Goal: Information Seeking & Learning: Compare options

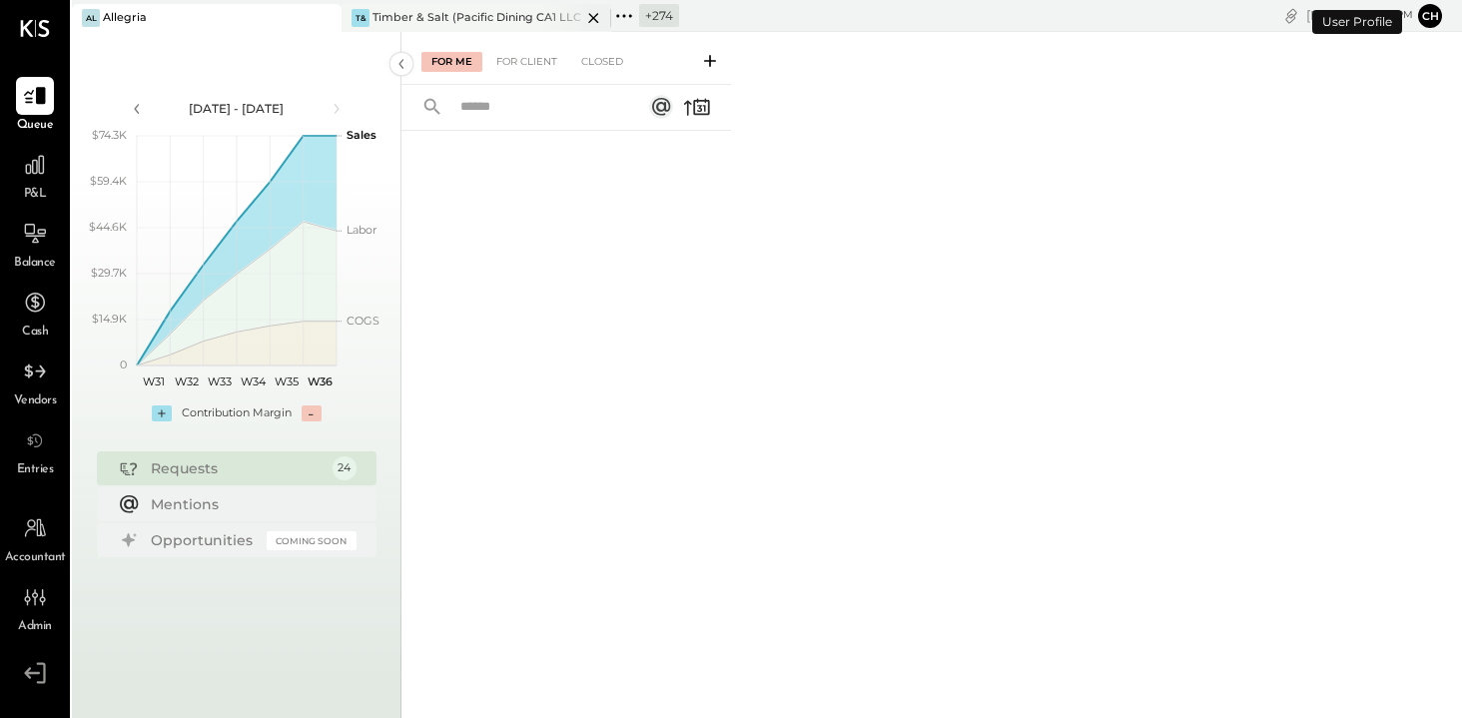
click at [597, 16] on icon at bounding box center [593, 18] width 25 height 24
click at [353, 12] on icon at bounding box center [354, 16] width 26 height 26
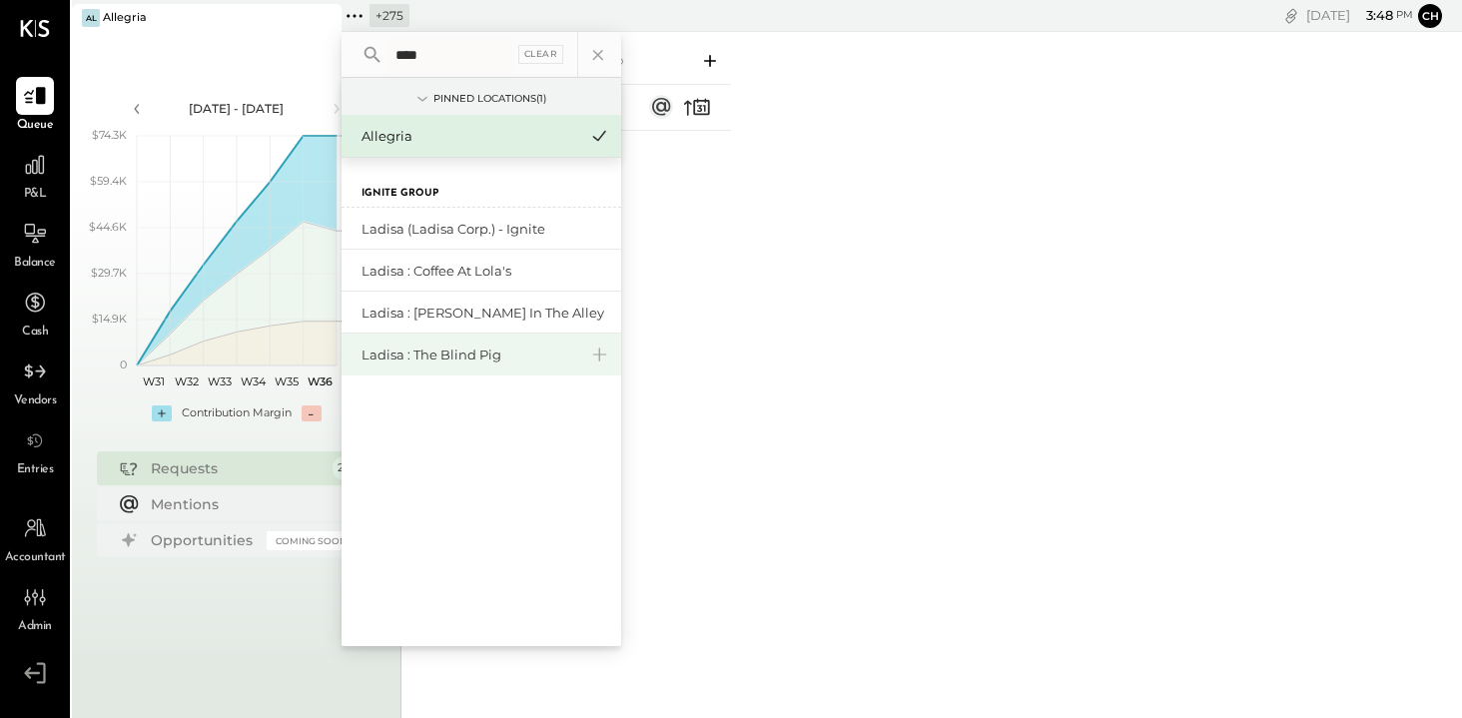
type input "****"
click at [462, 354] on div "Ladisa : The Blind Pig" at bounding box center [469, 354] width 216 height 19
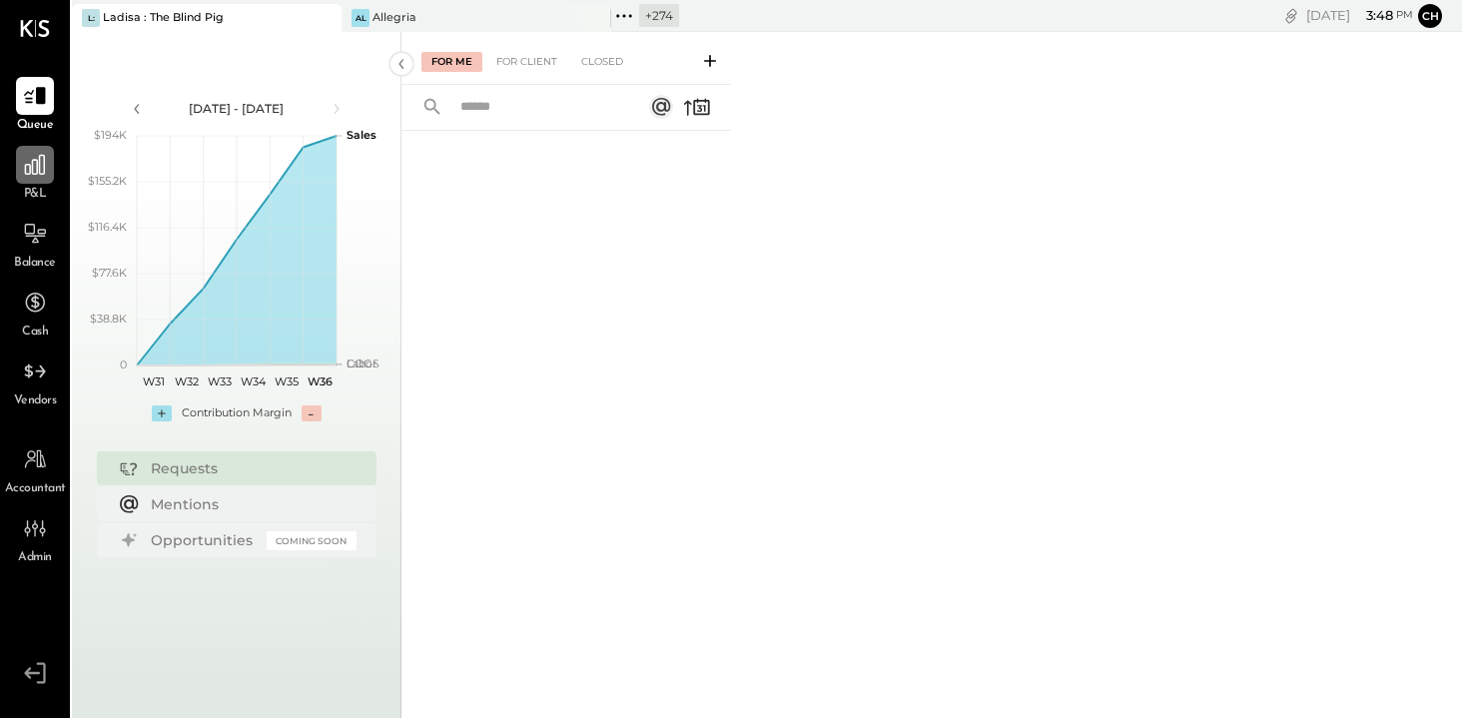
click at [26, 171] on icon at bounding box center [35, 165] width 26 height 26
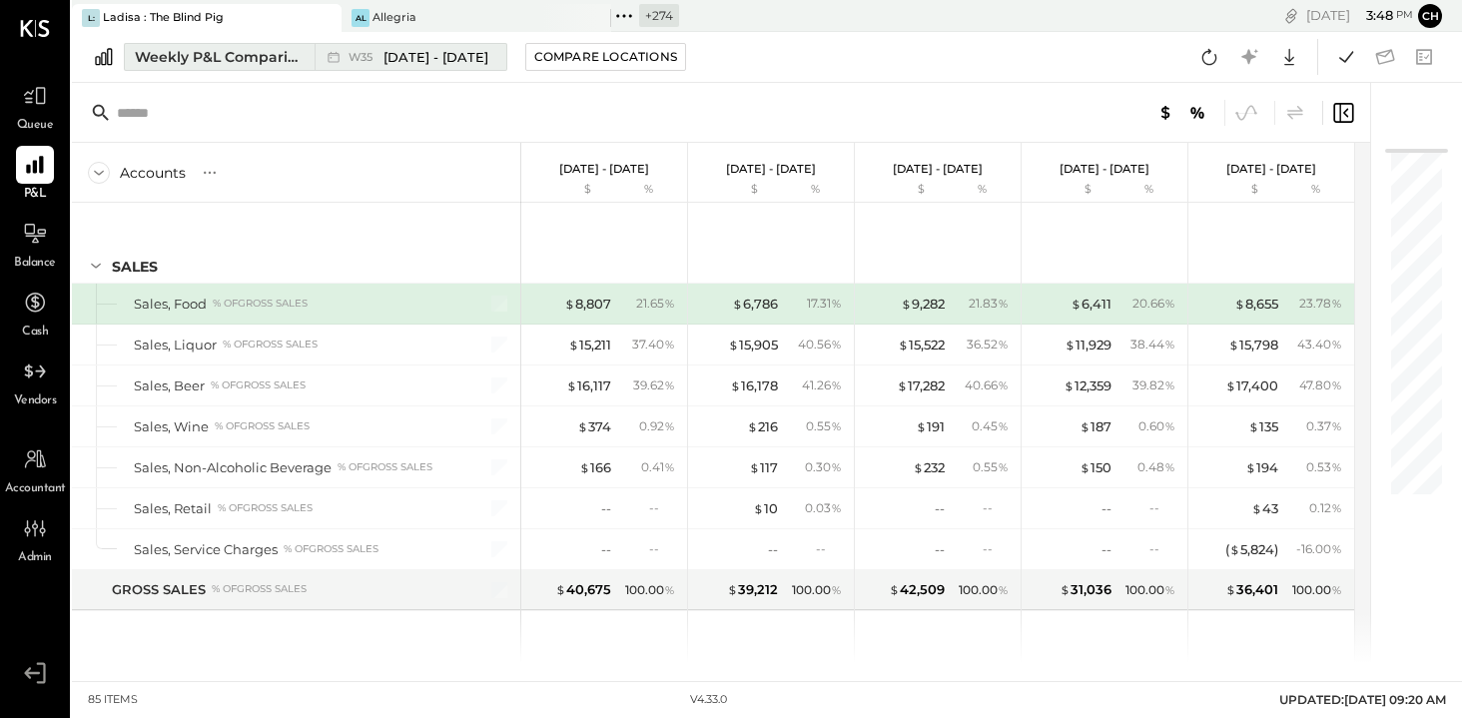
click at [271, 53] on div "Weekly P&L Comparison" at bounding box center [219, 57] width 168 height 20
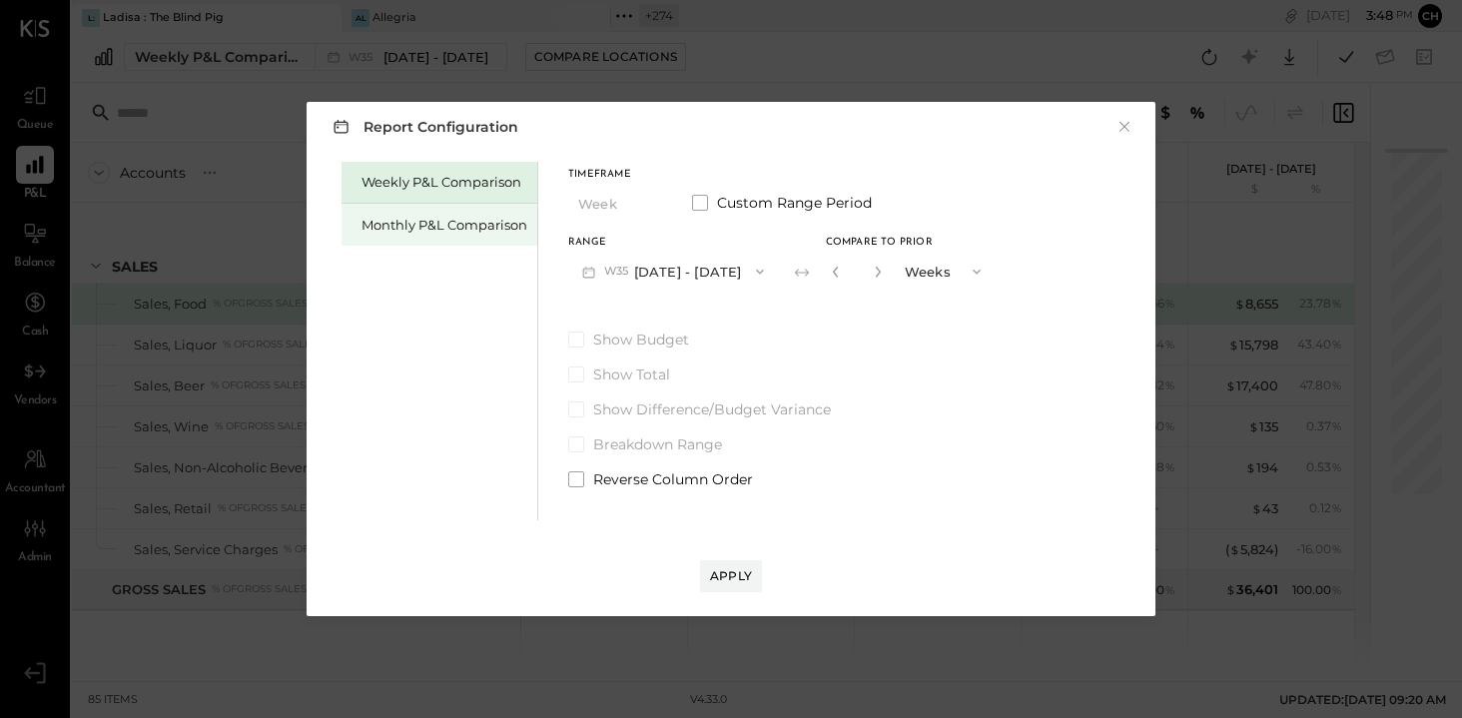
click at [437, 221] on div "Monthly P&L Comparison" at bounding box center [444, 225] width 166 height 19
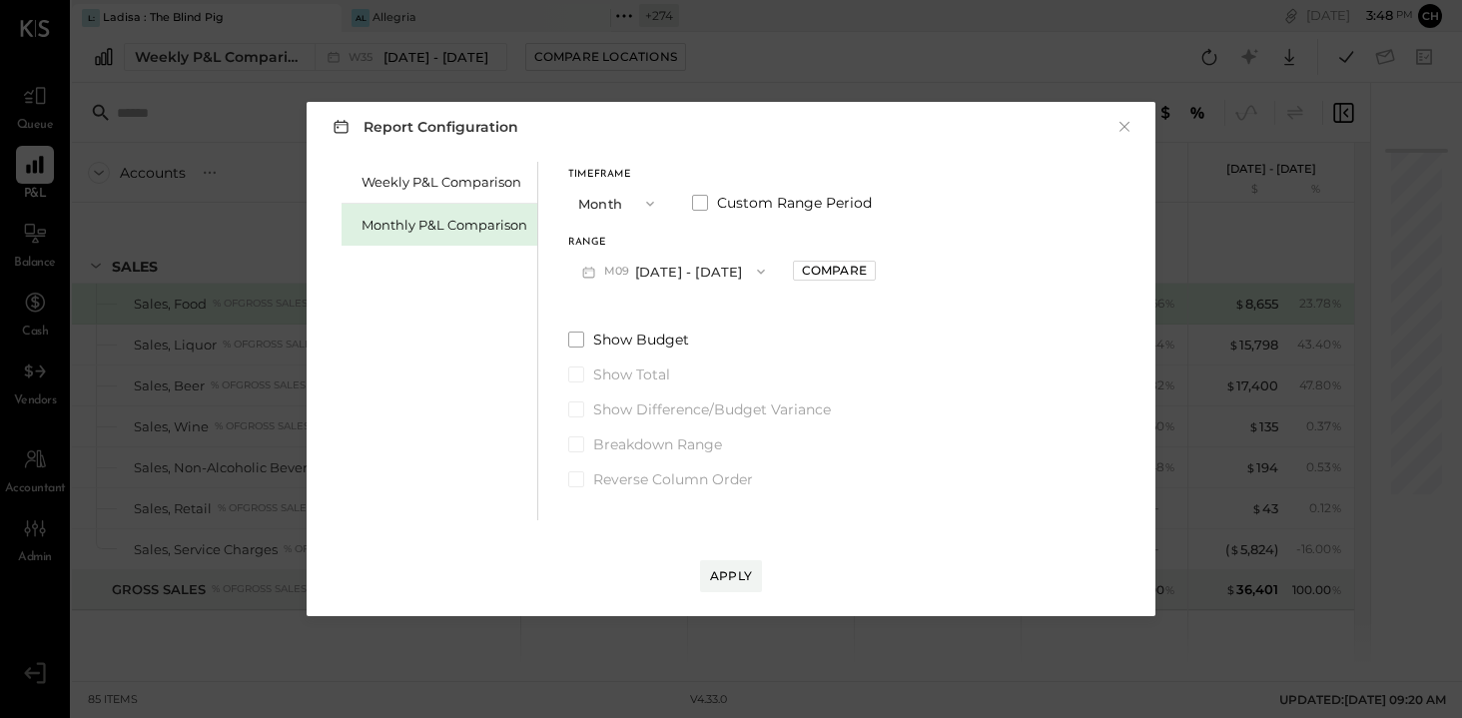
click at [718, 272] on button "M09 [DATE] - [DATE]" at bounding box center [673, 271] width 211 height 37
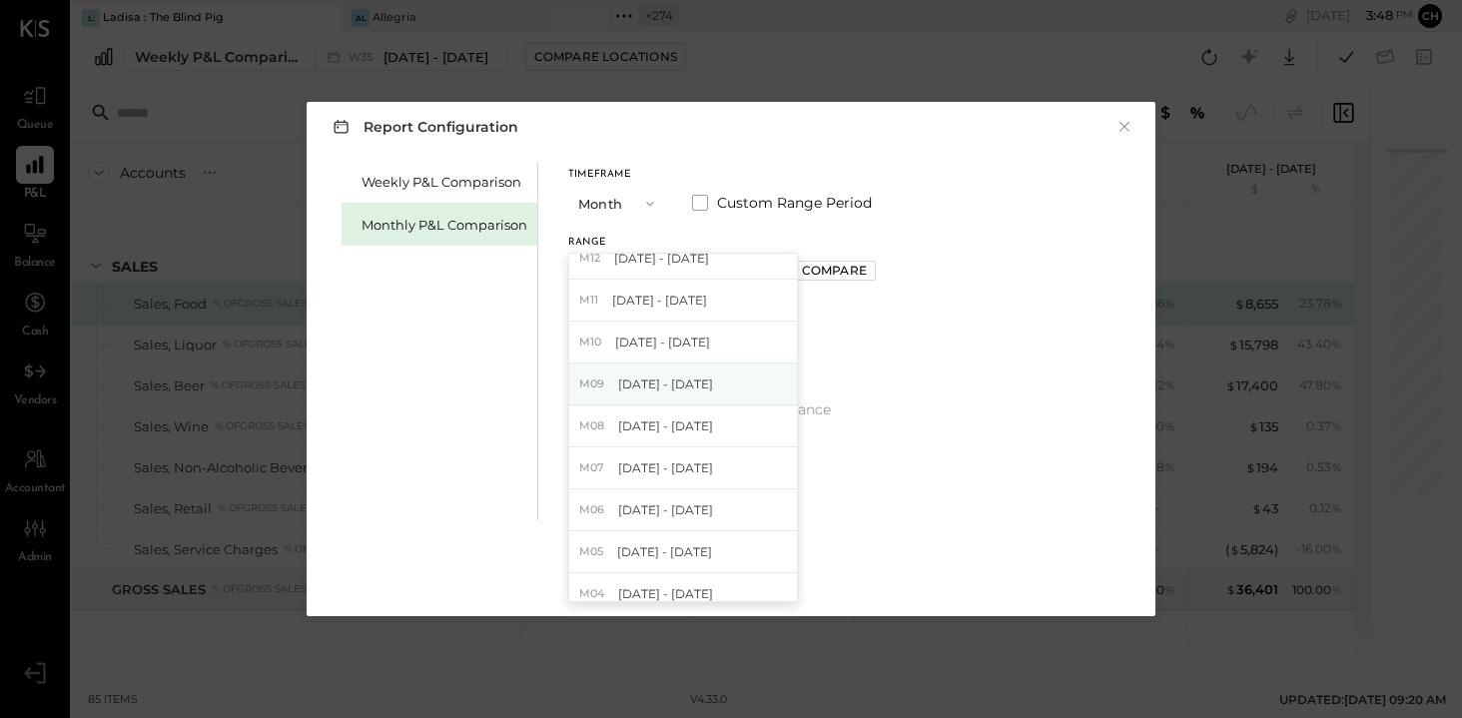
scroll to position [407, 0]
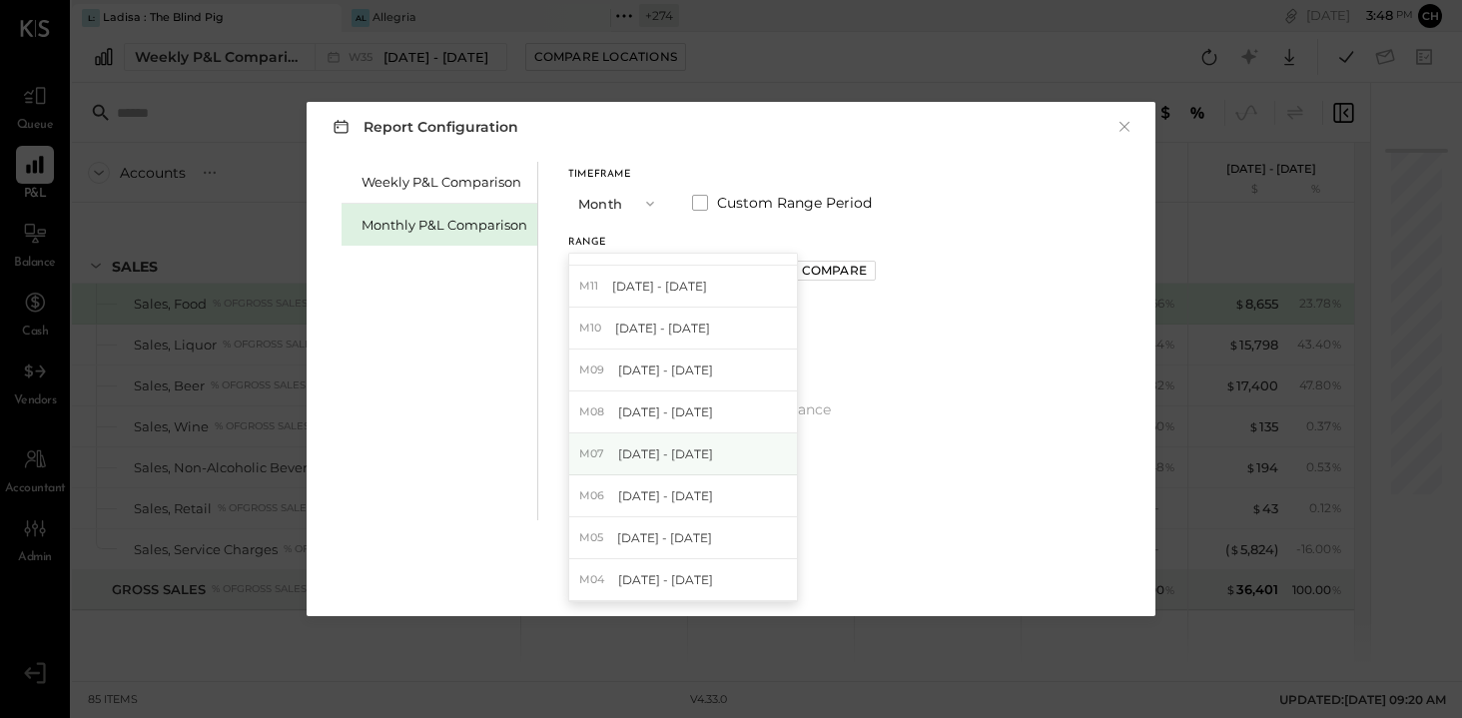
click at [691, 453] on span "[DATE] - [DATE]" at bounding box center [665, 453] width 95 height 17
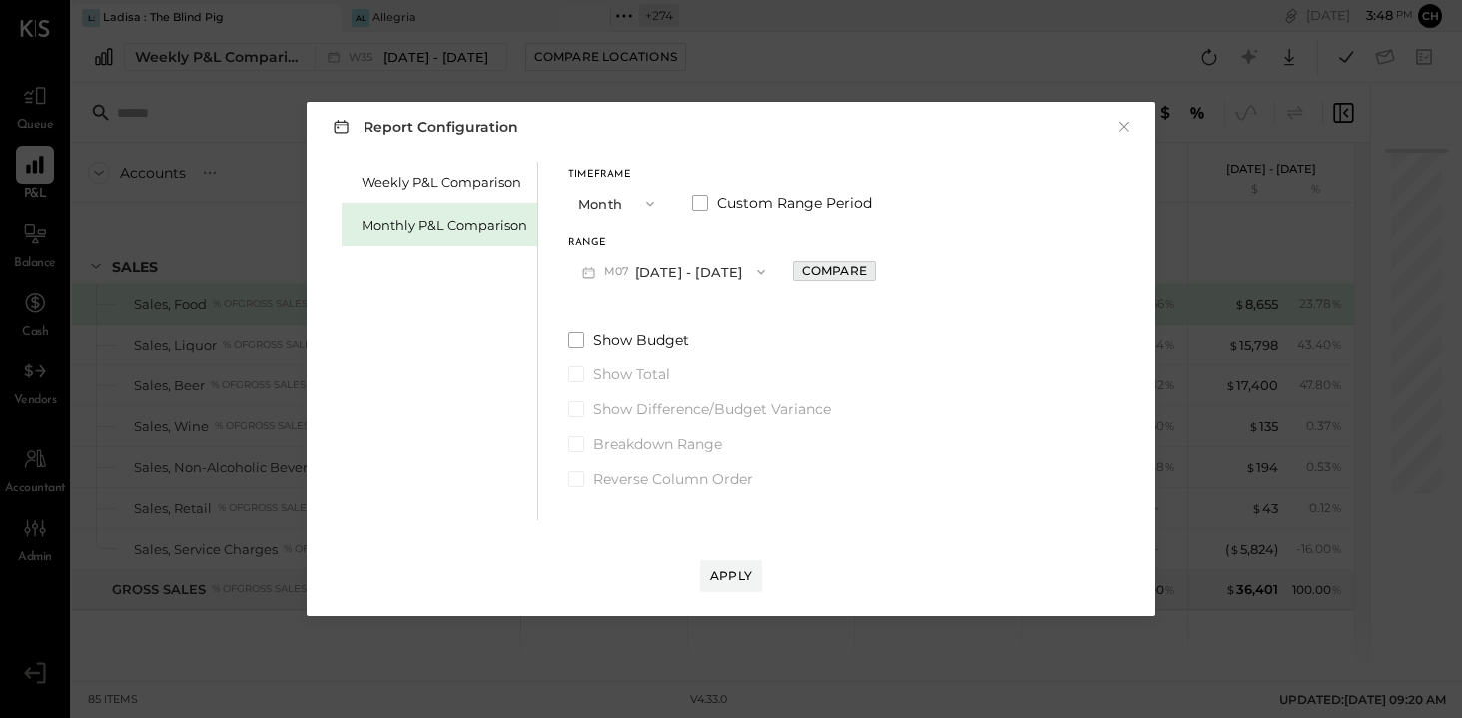
click at [802, 272] on div "Compare" at bounding box center [834, 270] width 65 height 17
click at [873, 273] on icon "button" at bounding box center [879, 272] width 12 height 12
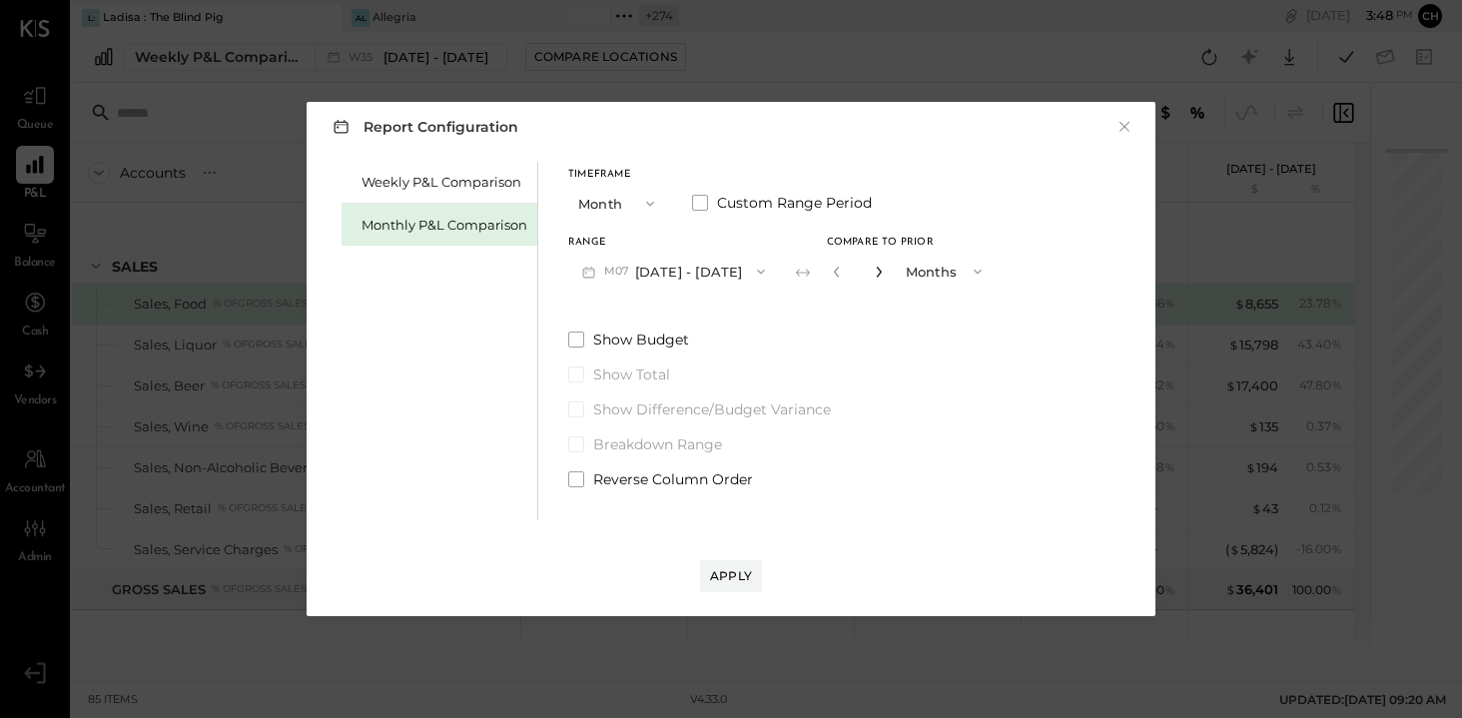
click at [873, 273] on icon "button" at bounding box center [879, 272] width 12 height 12
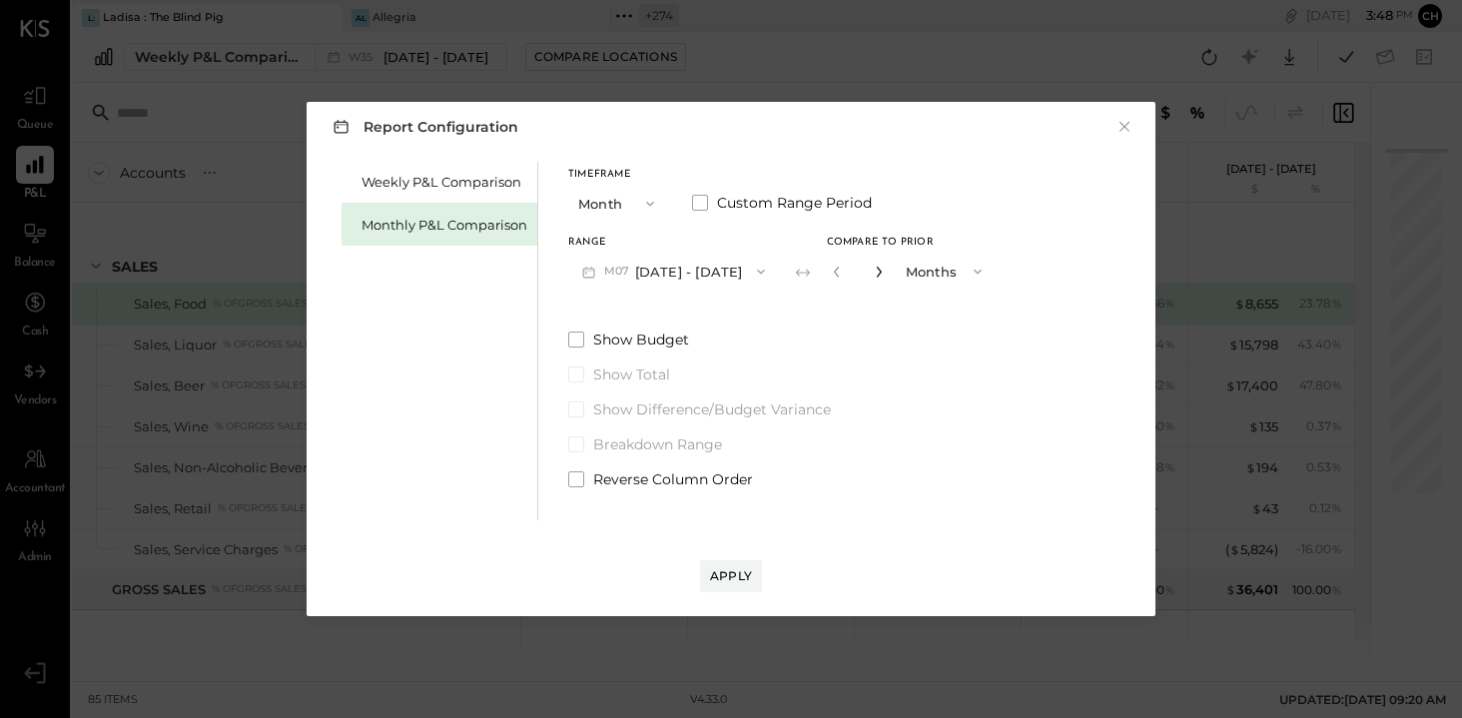
click at [873, 273] on icon "button" at bounding box center [879, 272] width 12 height 12
type input "**"
click at [737, 576] on div "Apply" at bounding box center [731, 575] width 42 height 17
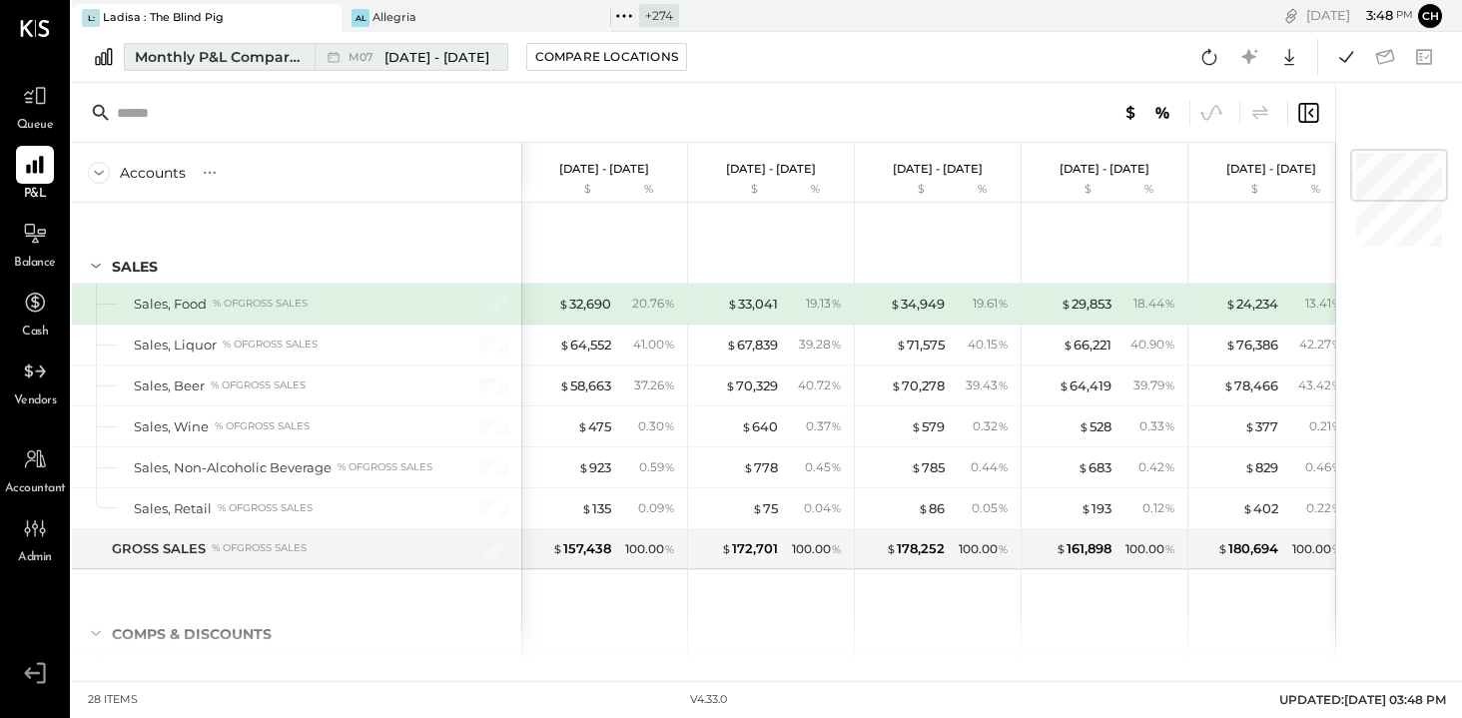
click at [368, 60] on span "M07" at bounding box center [363, 57] width 31 height 11
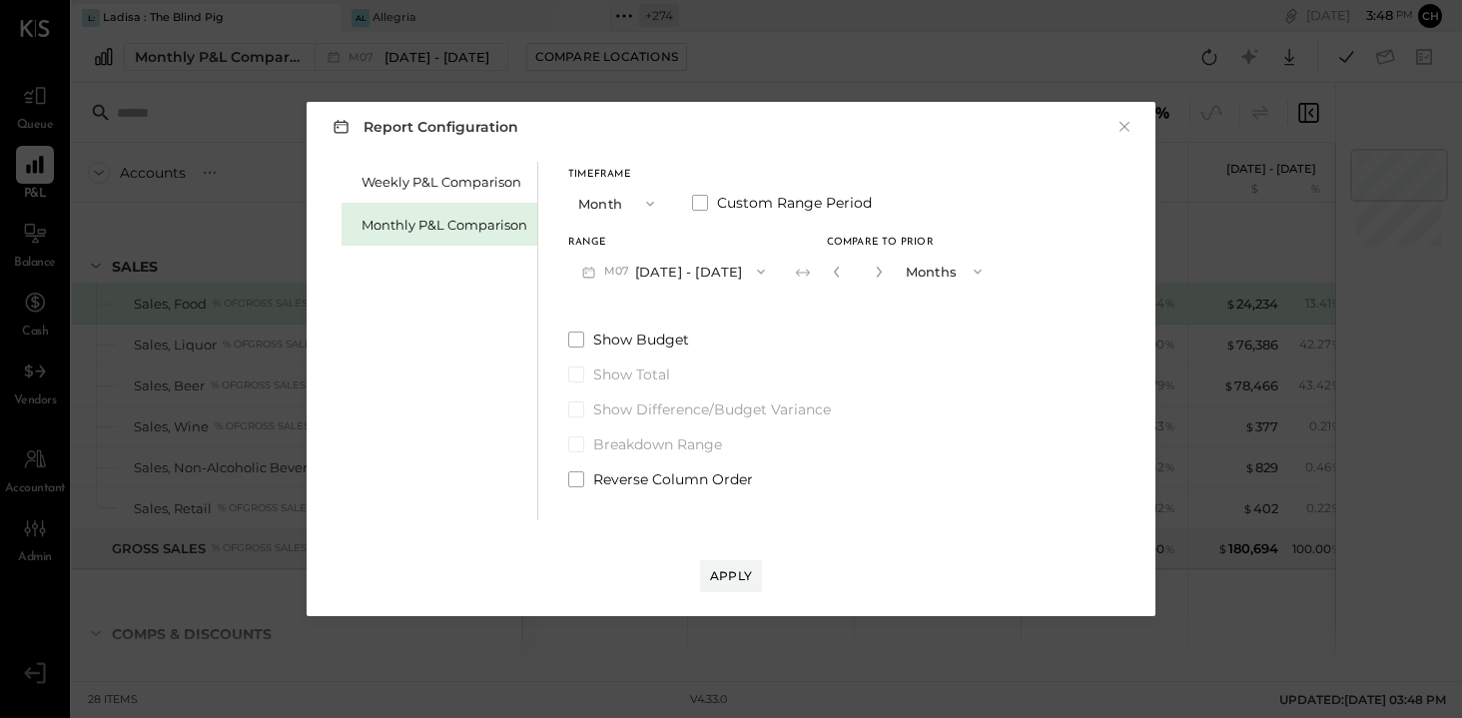
click at [743, 270] on span "button" at bounding box center [756, 272] width 26 height 16
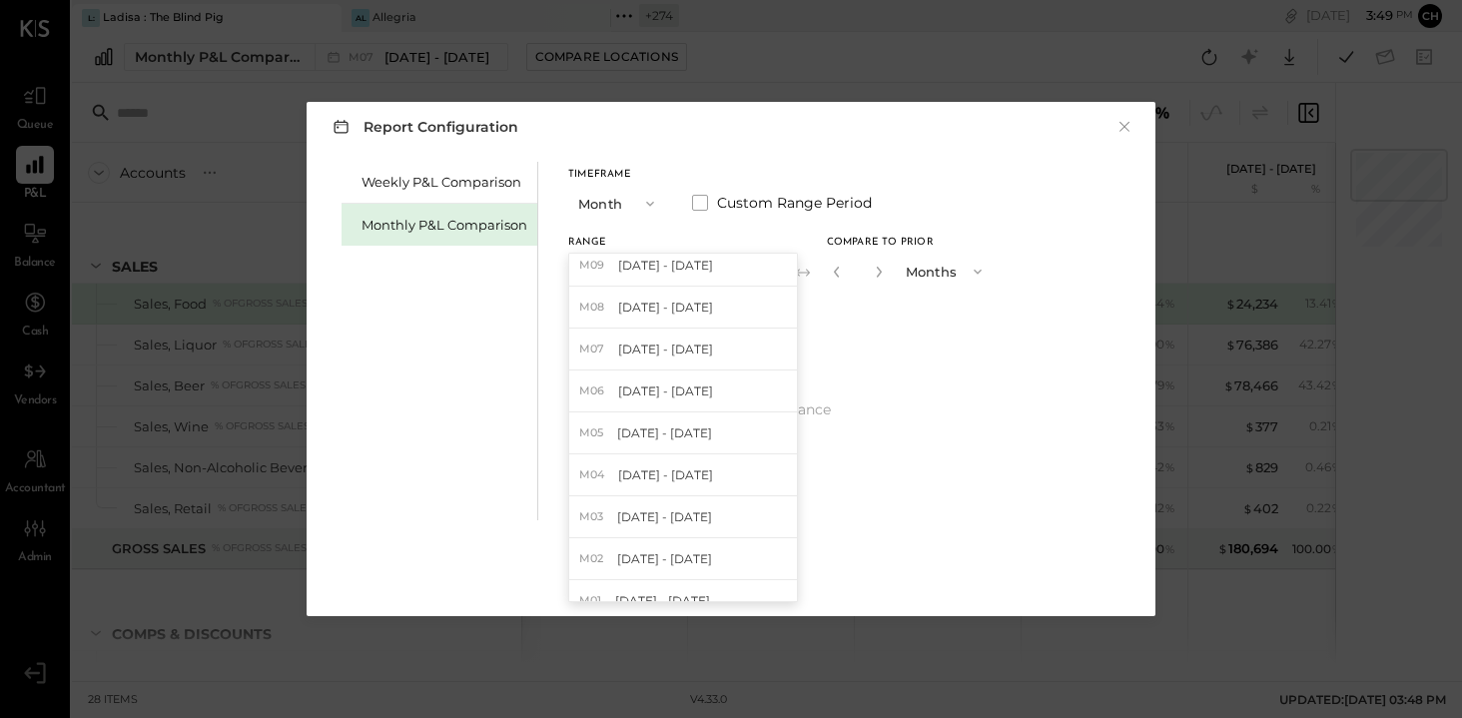
scroll to position [503, 0]
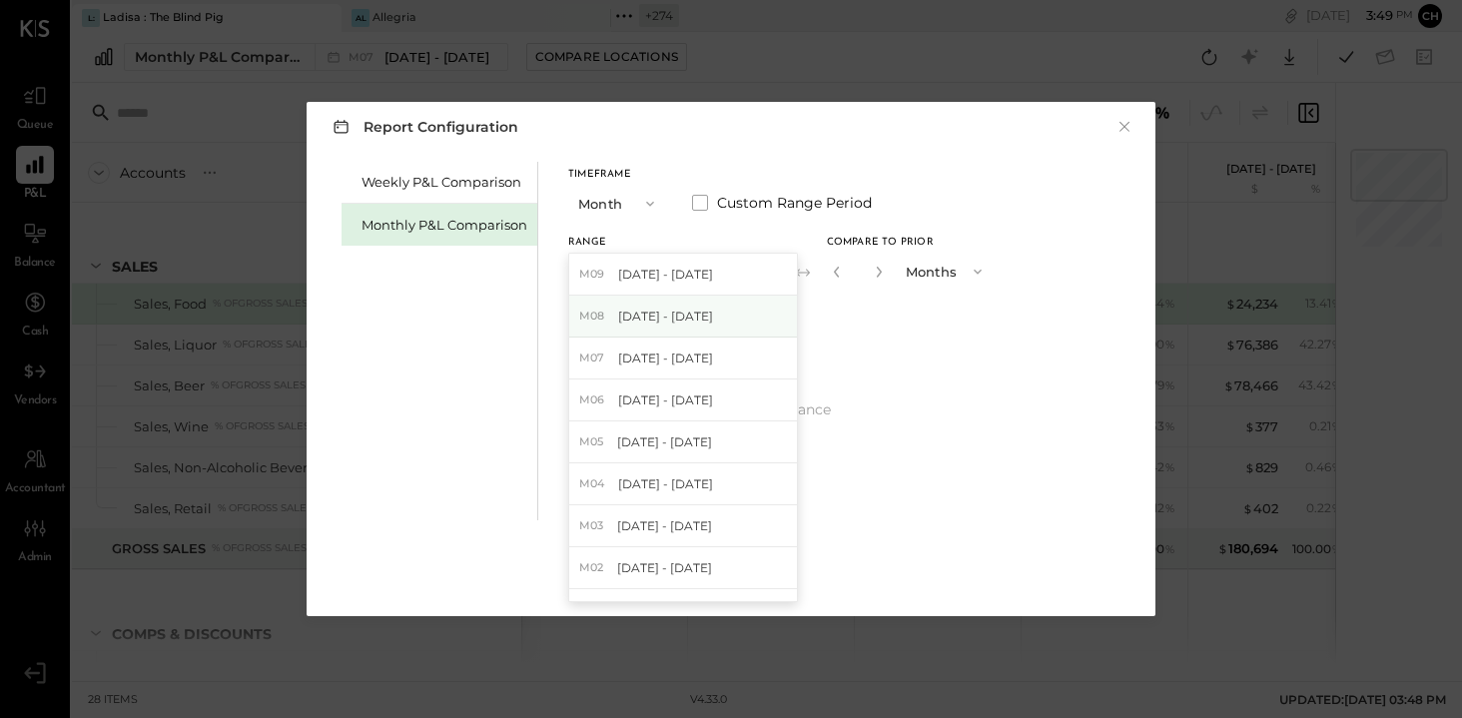
click at [700, 325] on div "M08 [DATE] - [DATE]" at bounding box center [683, 317] width 228 height 42
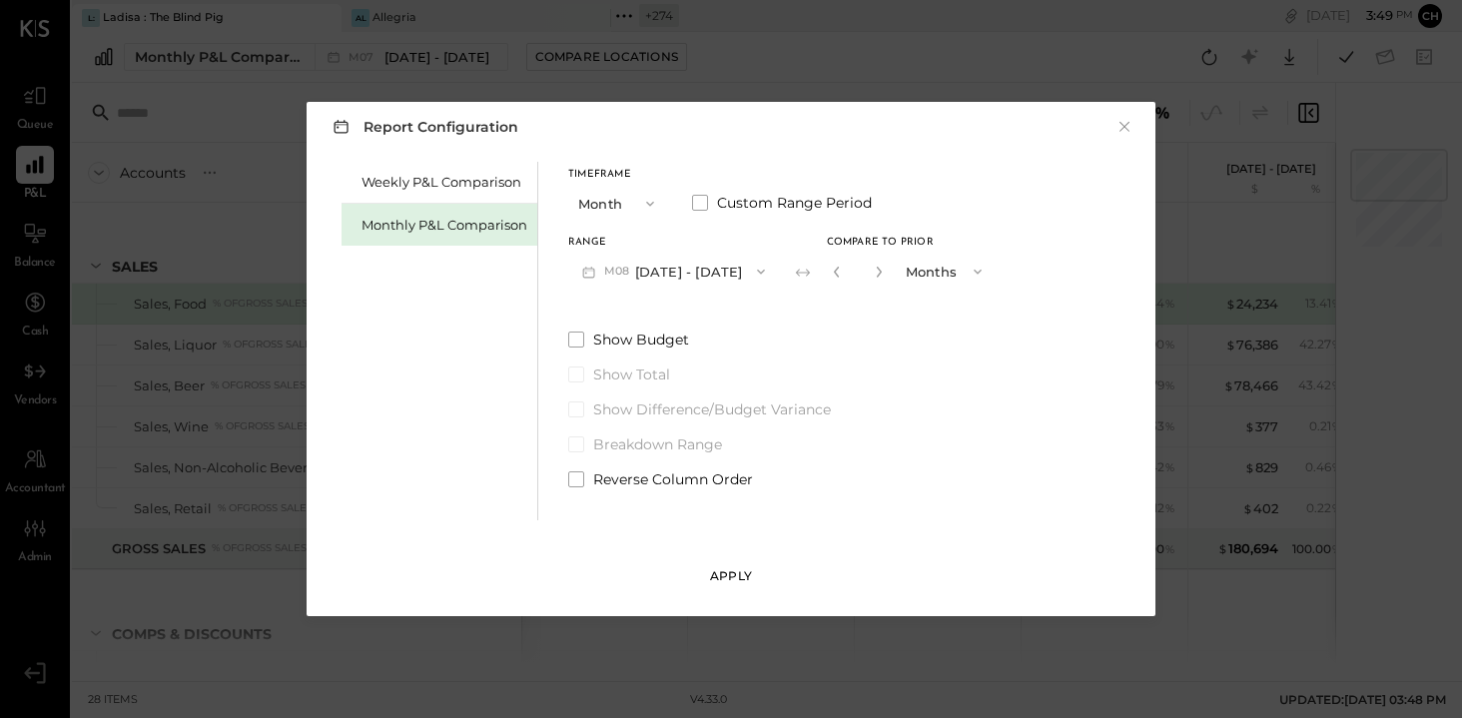
click at [725, 583] on div "Apply" at bounding box center [731, 575] width 42 height 17
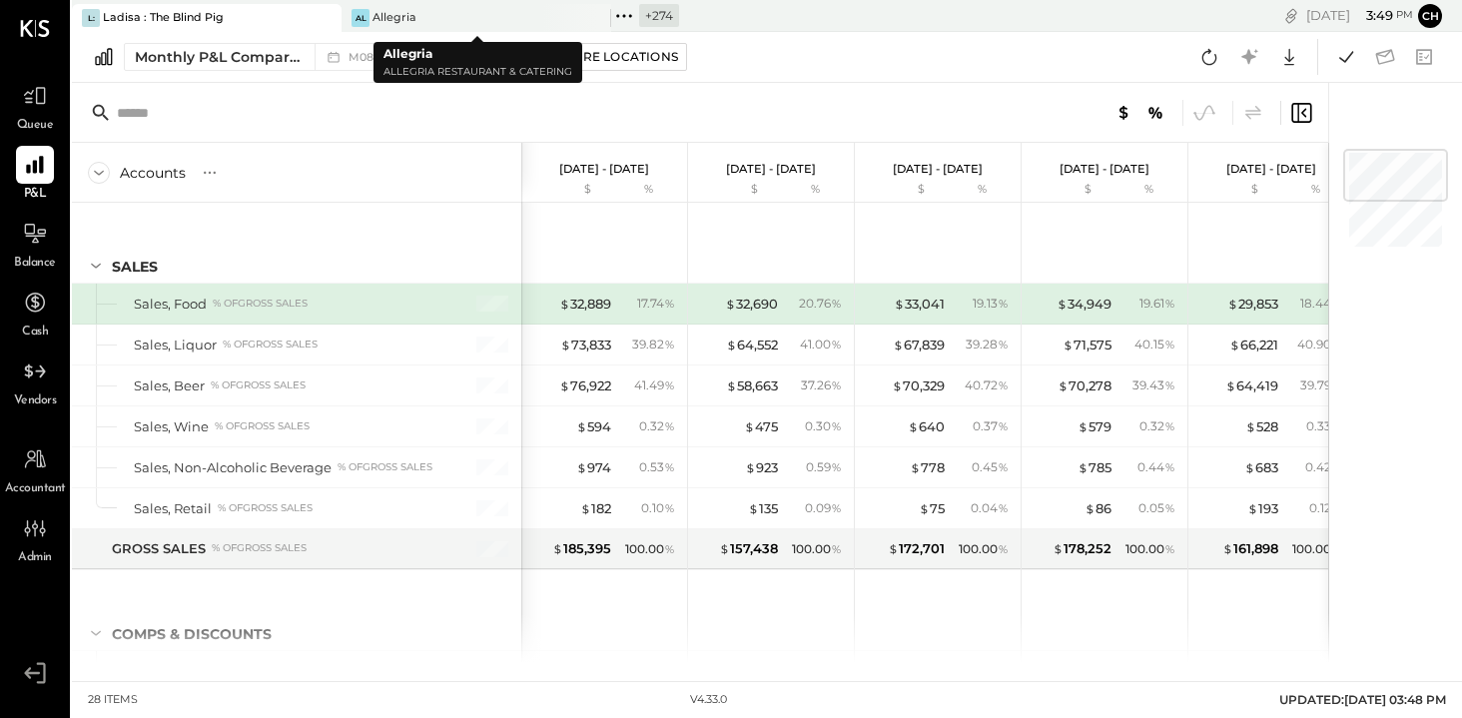
click at [593, 16] on icon at bounding box center [593, 18] width 25 height 24
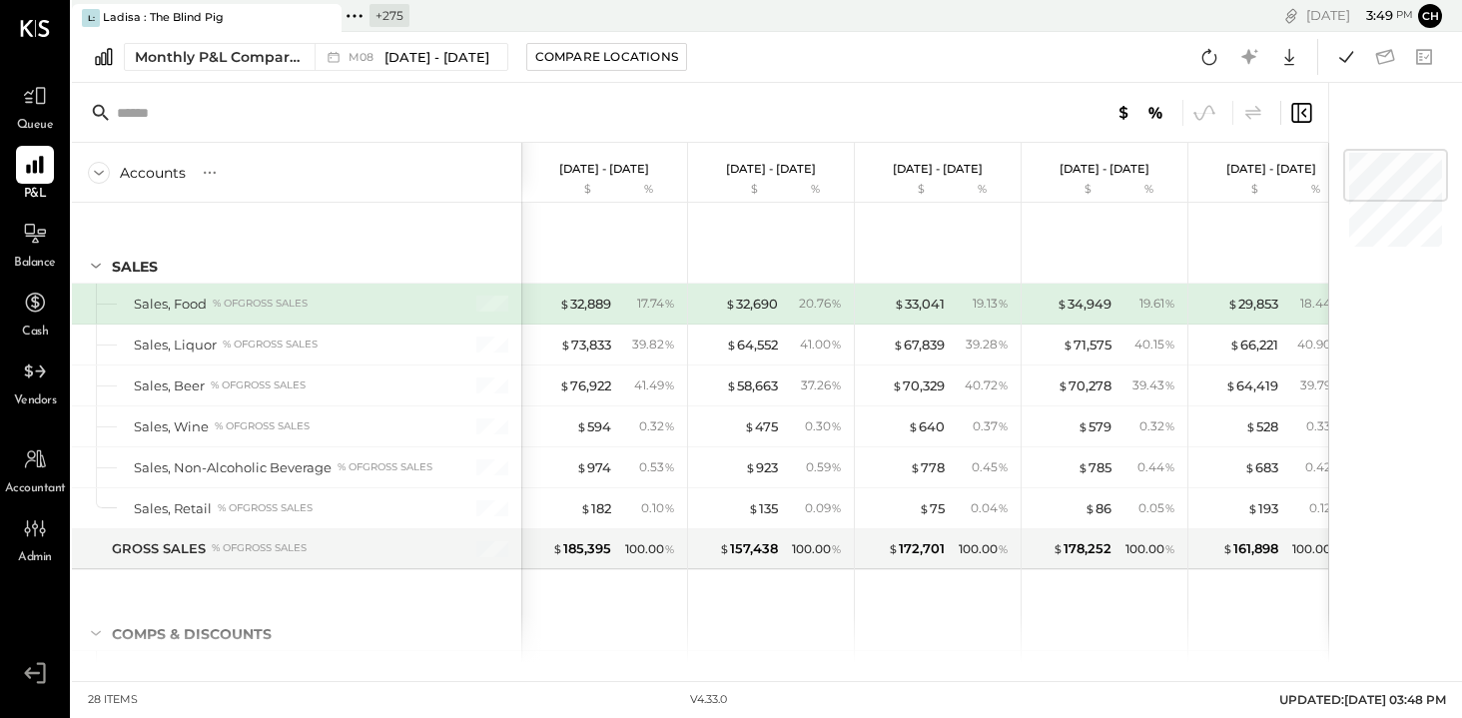
click at [352, 9] on icon at bounding box center [354, 16] width 26 height 26
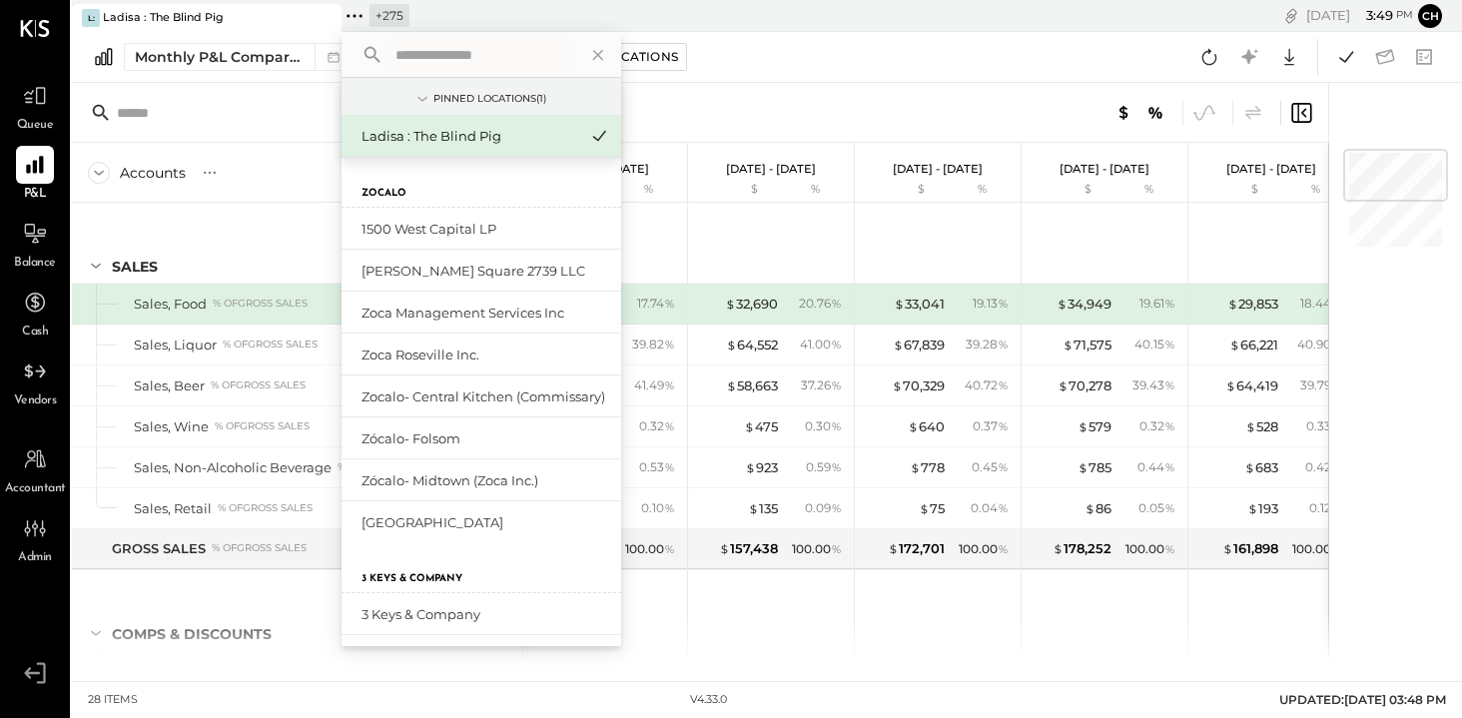
type input "*"
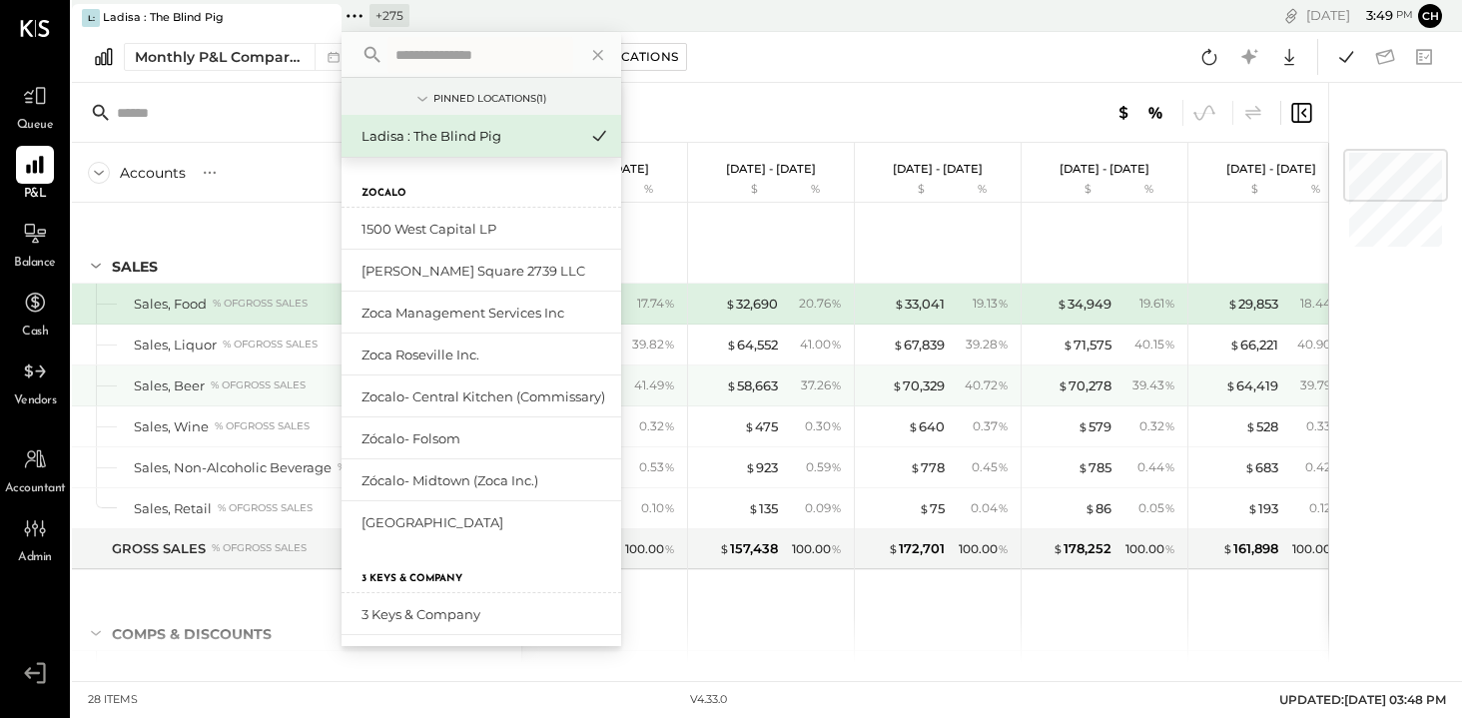
click at [797, 410] on div "$ 475 0.30 %" at bounding box center [773, 426] width 150 height 40
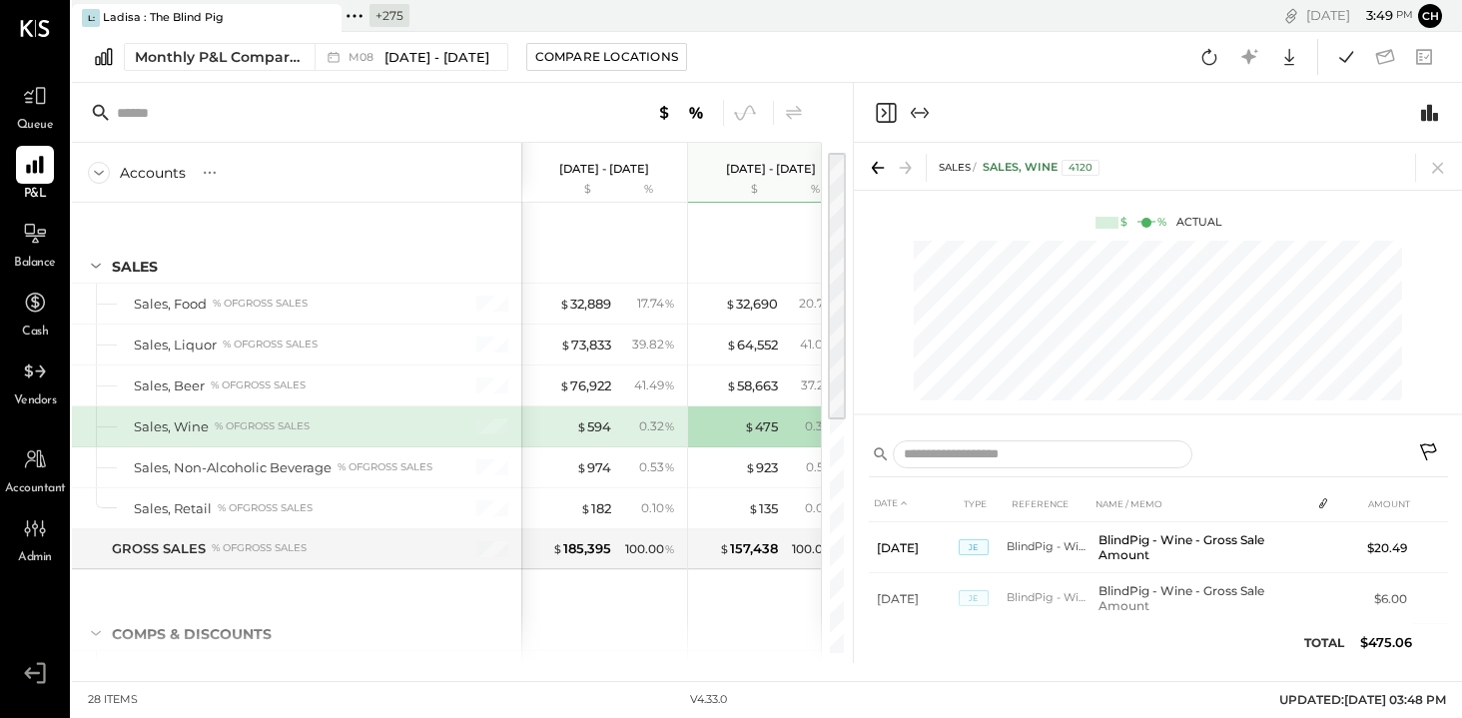
click at [884, 114] on icon "Close panel" at bounding box center [884, 112] width 5 height 9
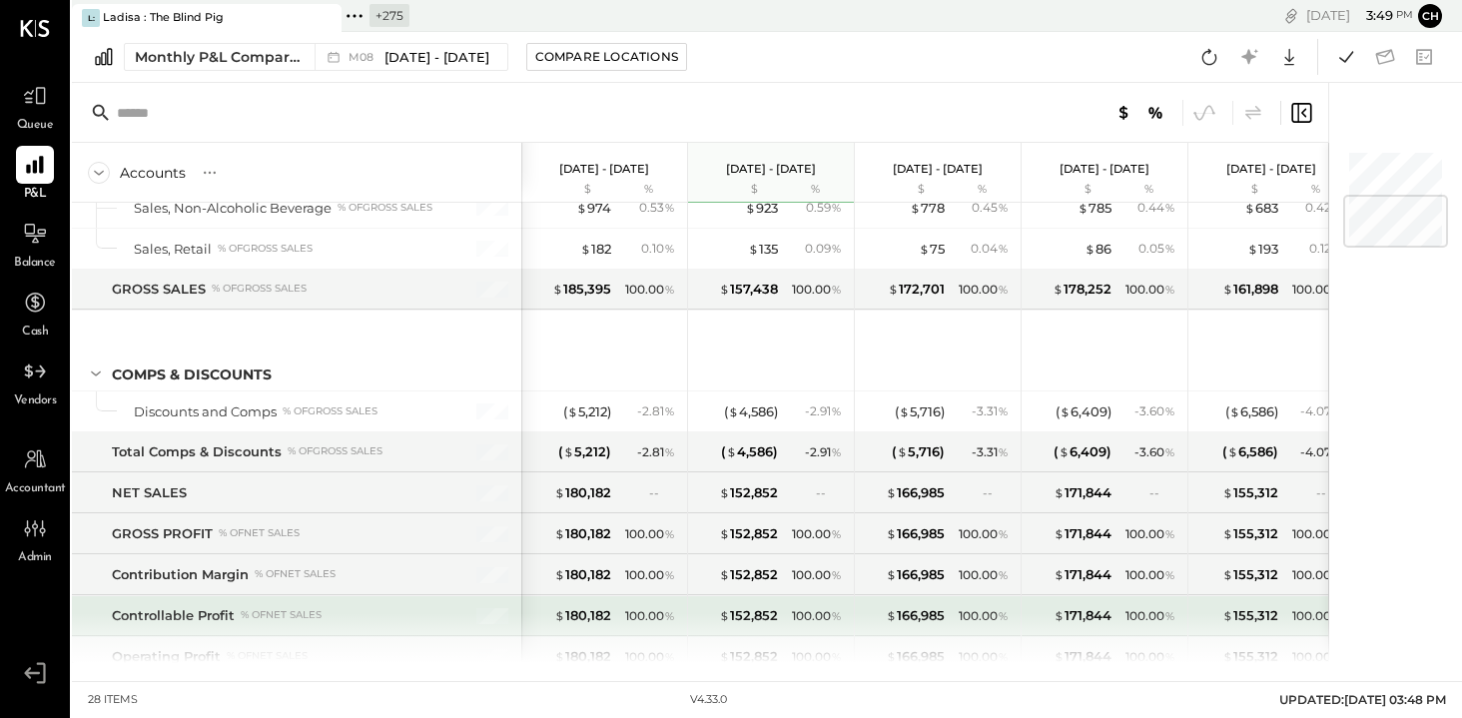
scroll to position [401, 0]
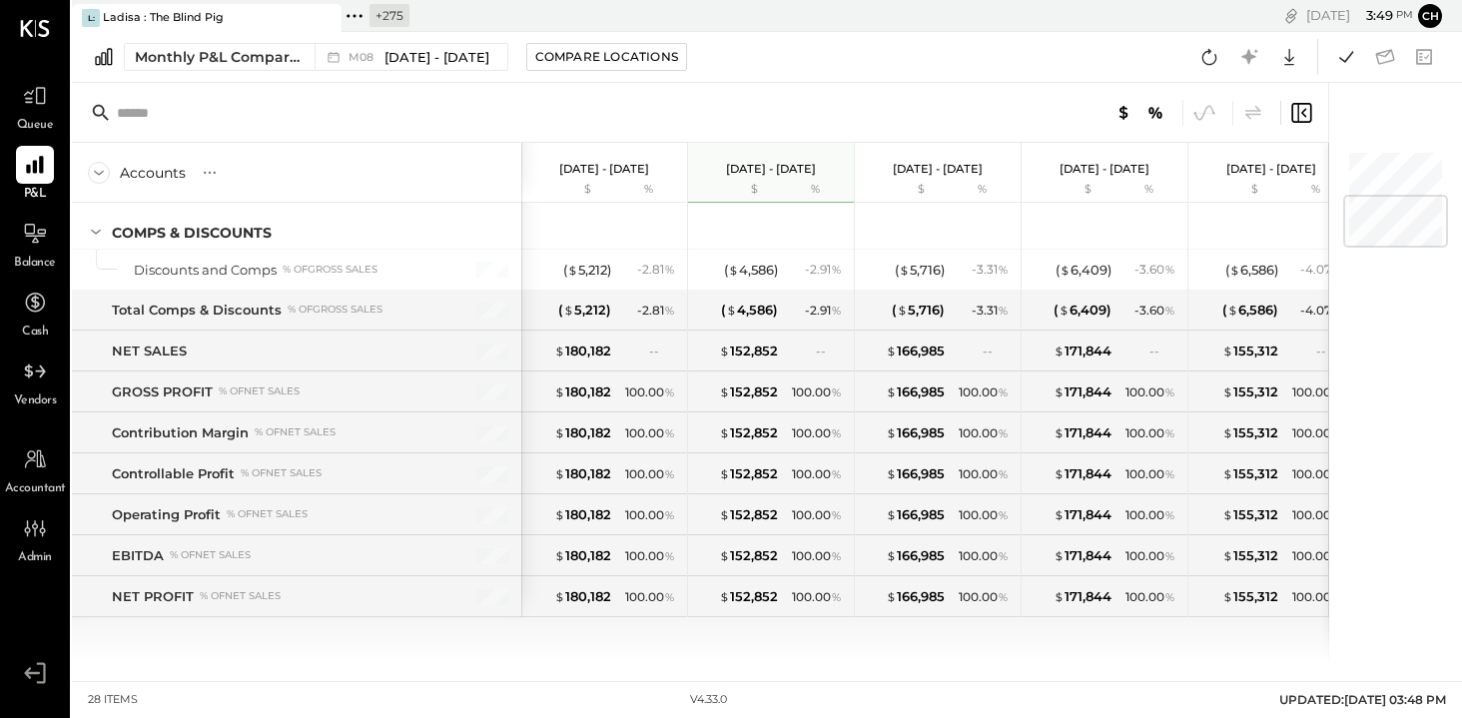
click at [1190, 653] on div "SALES Sales, Food % of GROSS SALES Sales, Liquor % of GROSS SALES Sales, Beer %…" at bounding box center [700, 433] width 1257 height 460
click at [461, 58] on span "[DATE] - [DATE]" at bounding box center [436, 57] width 105 height 19
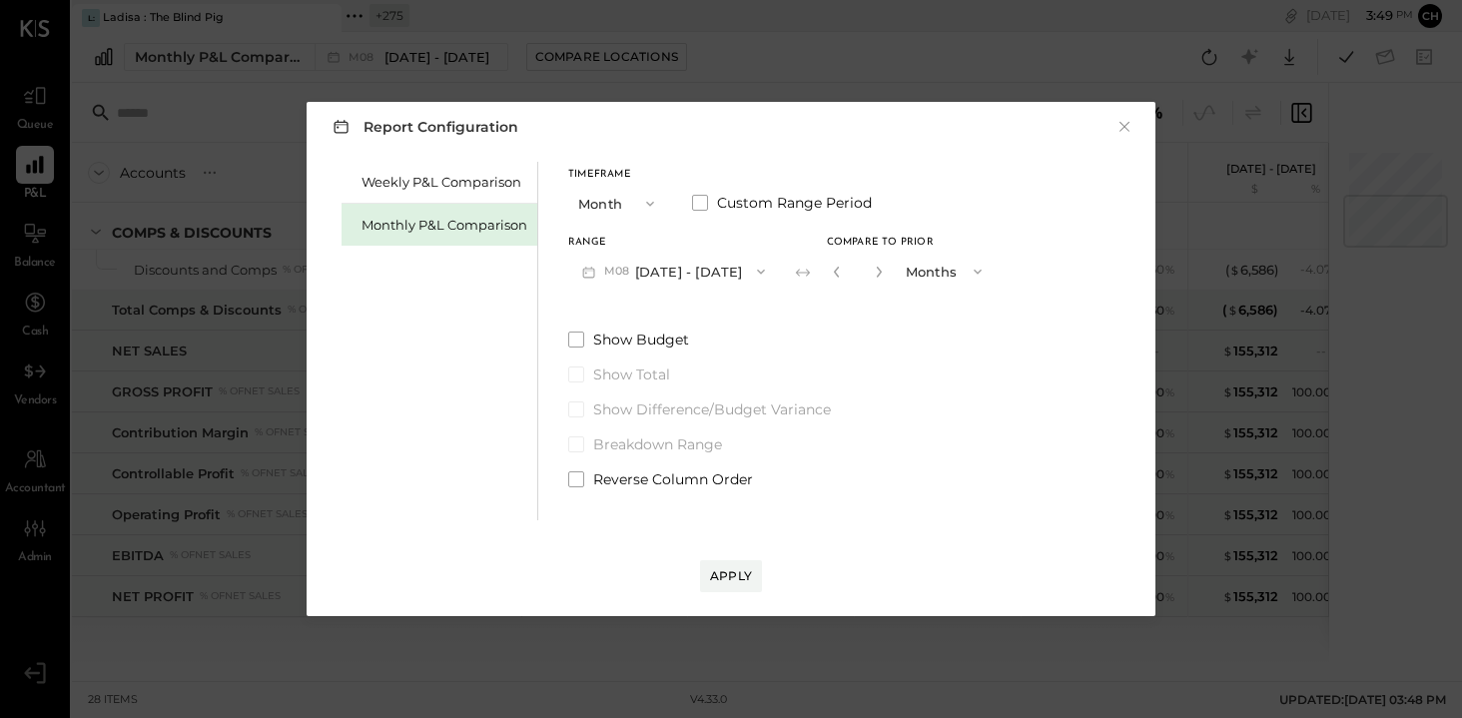
click at [628, 267] on span "M08" at bounding box center [619, 272] width 31 height 16
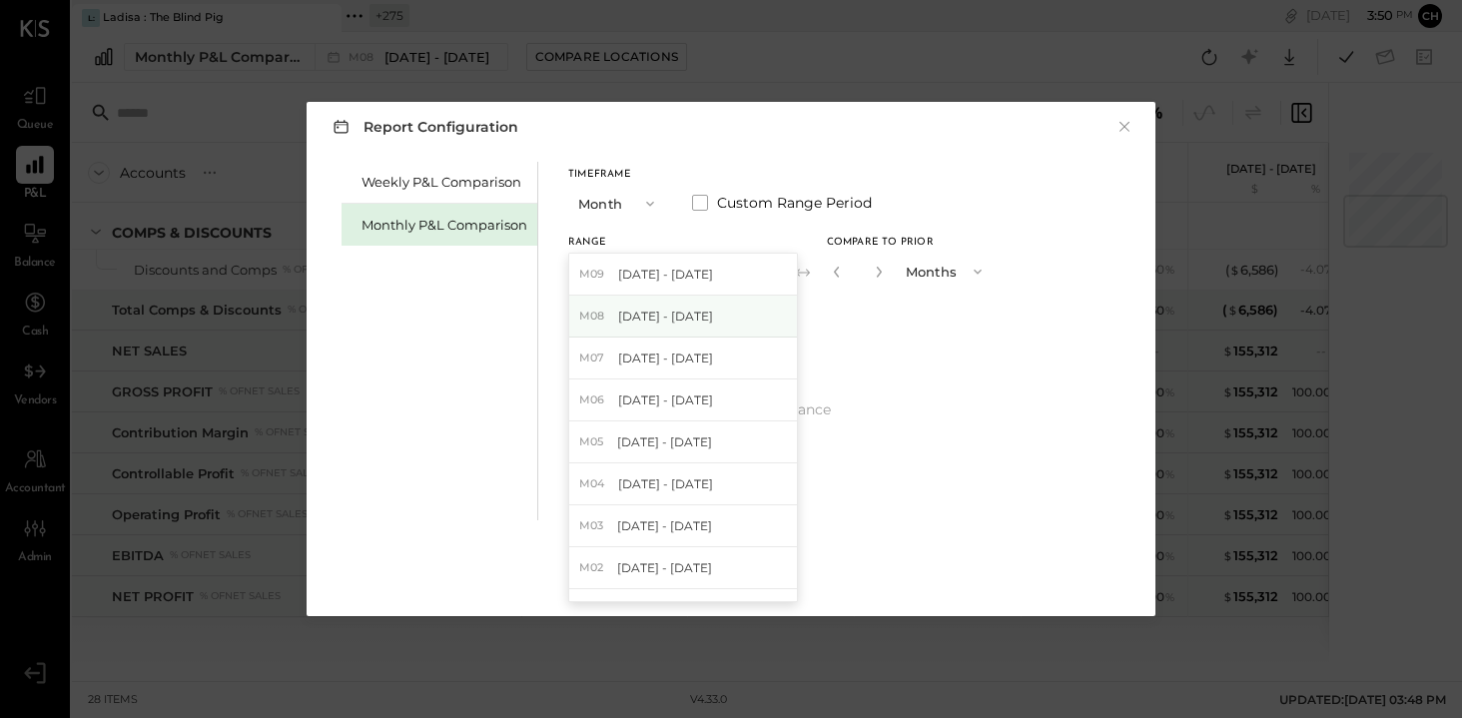
click at [663, 312] on span "[DATE] - [DATE]" at bounding box center [665, 316] width 95 height 17
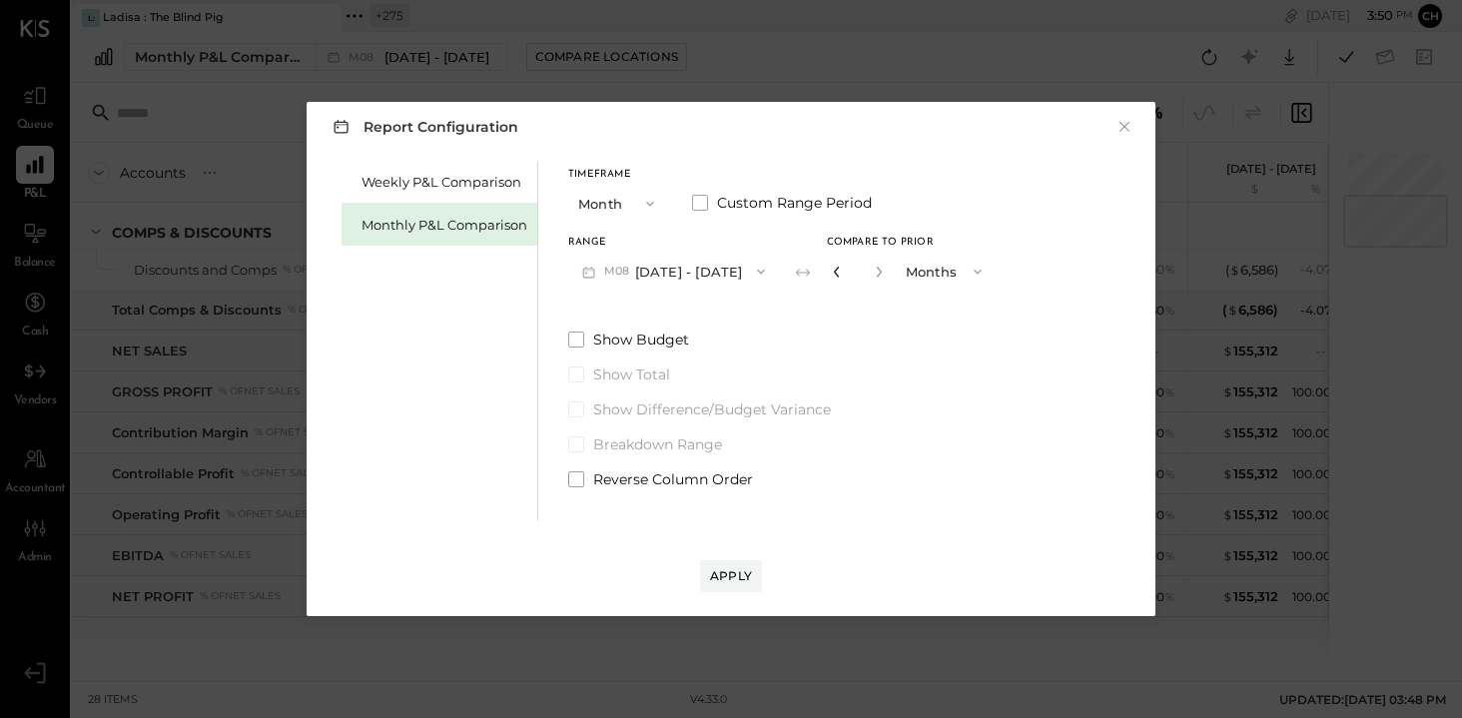
click at [831, 271] on icon "button" at bounding box center [837, 272] width 12 height 12
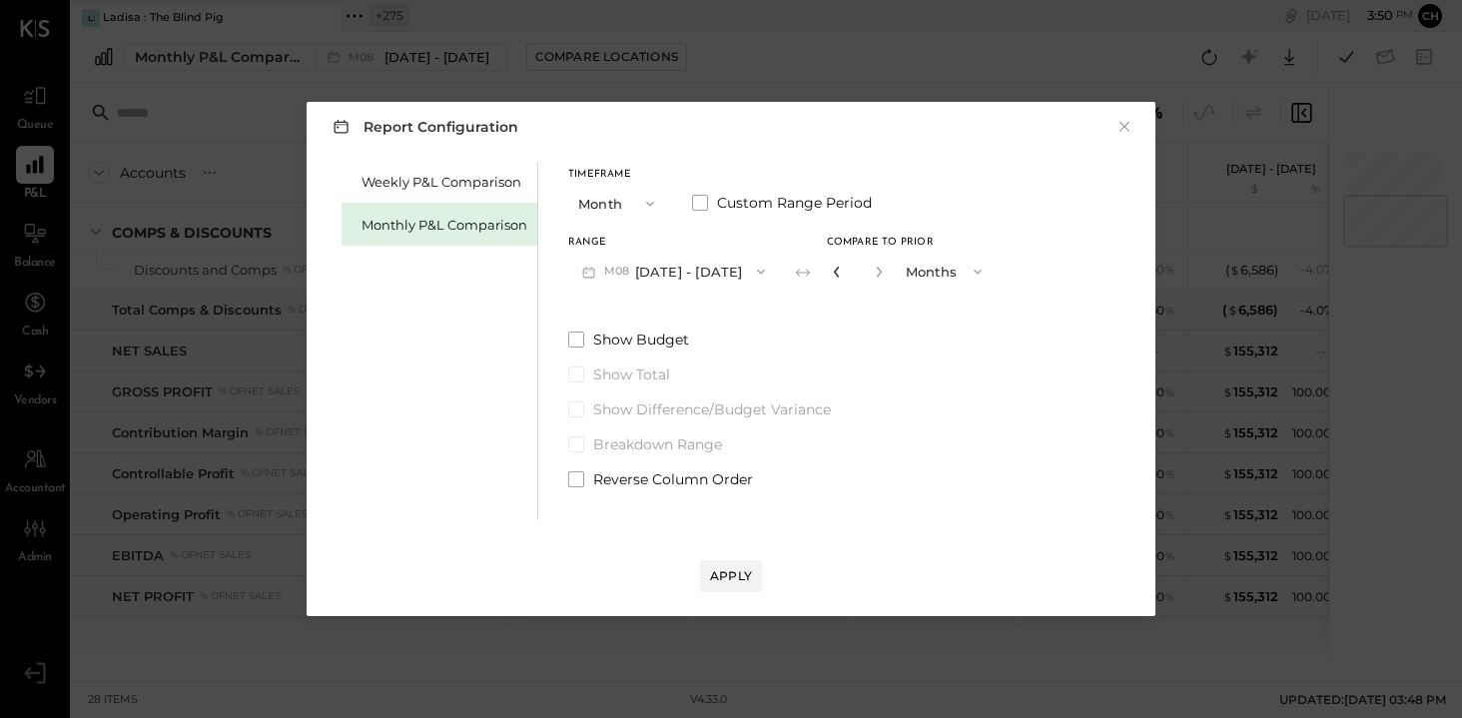
click at [831, 271] on icon "button" at bounding box center [837, 272] width 12 height 12
type input "*"
click at [745, 570] on div "Apply" at bounding box center [731, 575] width 42 height 17
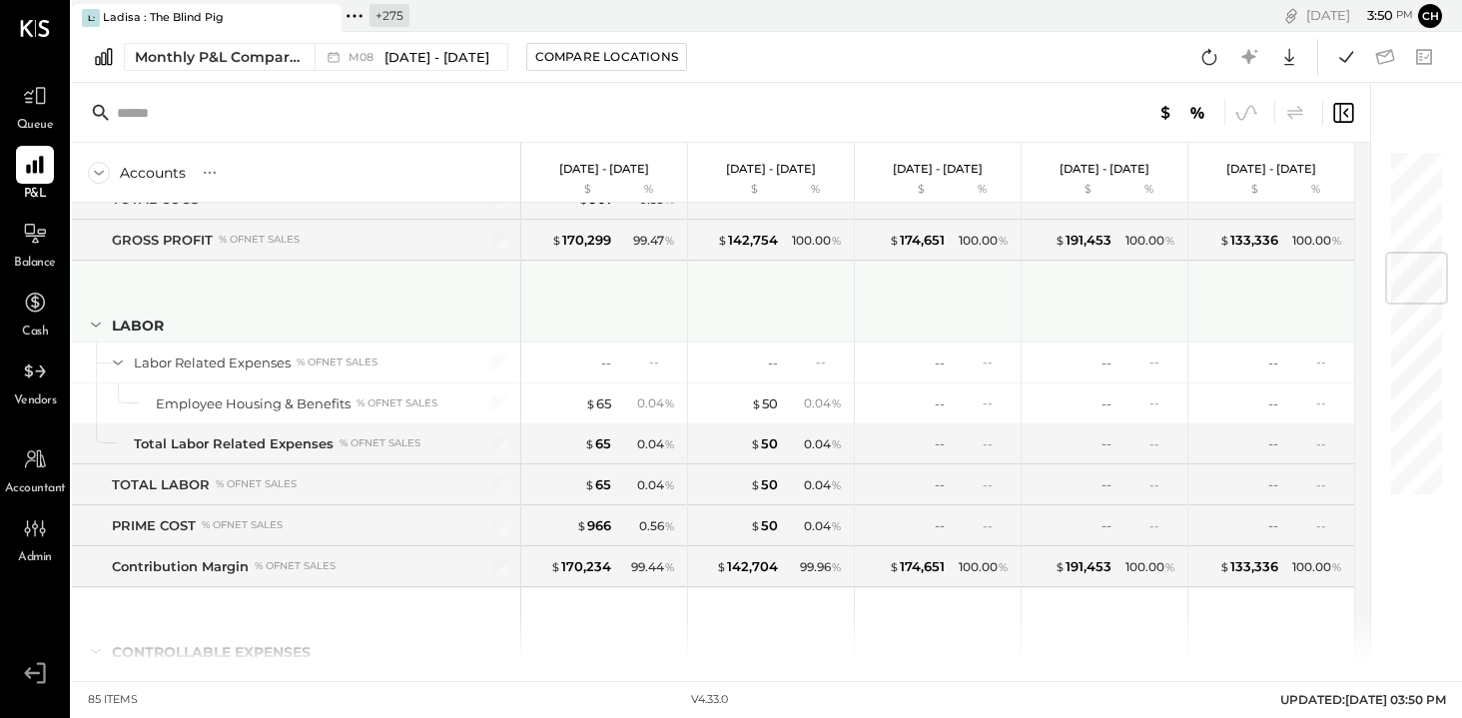
scroll to position [337, 0]
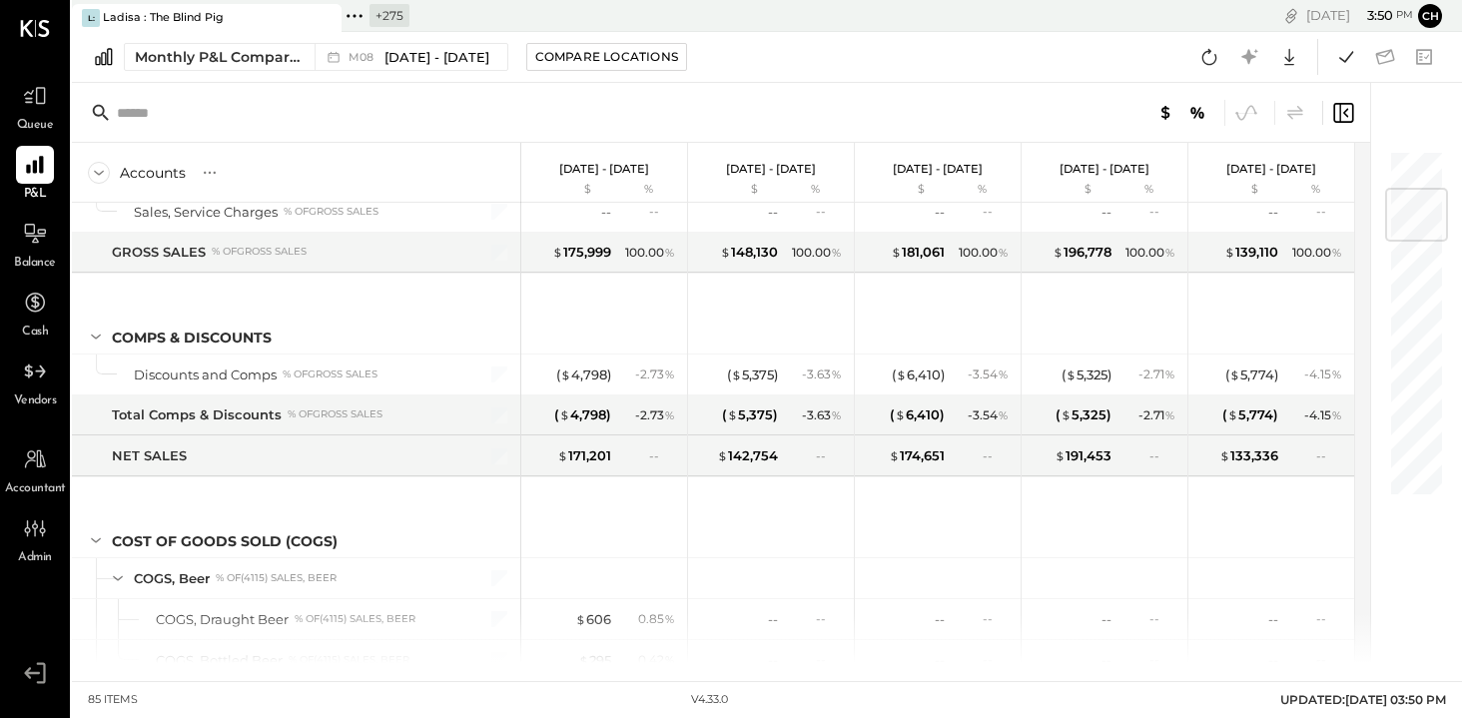
click at [353, 10] on icon at bounding box center [354, 16] width 26 height 26
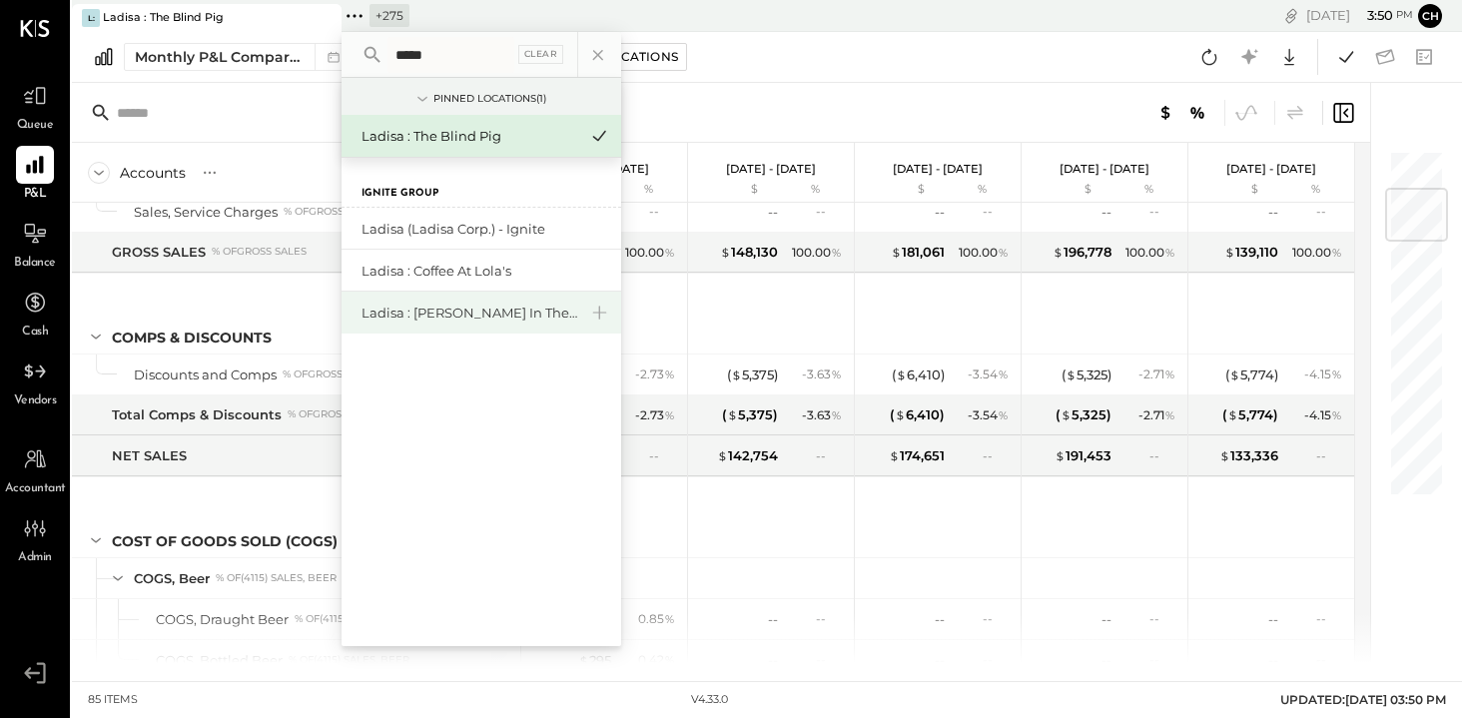
type input "*****"
click at [427, 306] on div "Ladisa : [PERSON_NAME] in the Alley" at bounding box center [469, 313] width 216 height 19
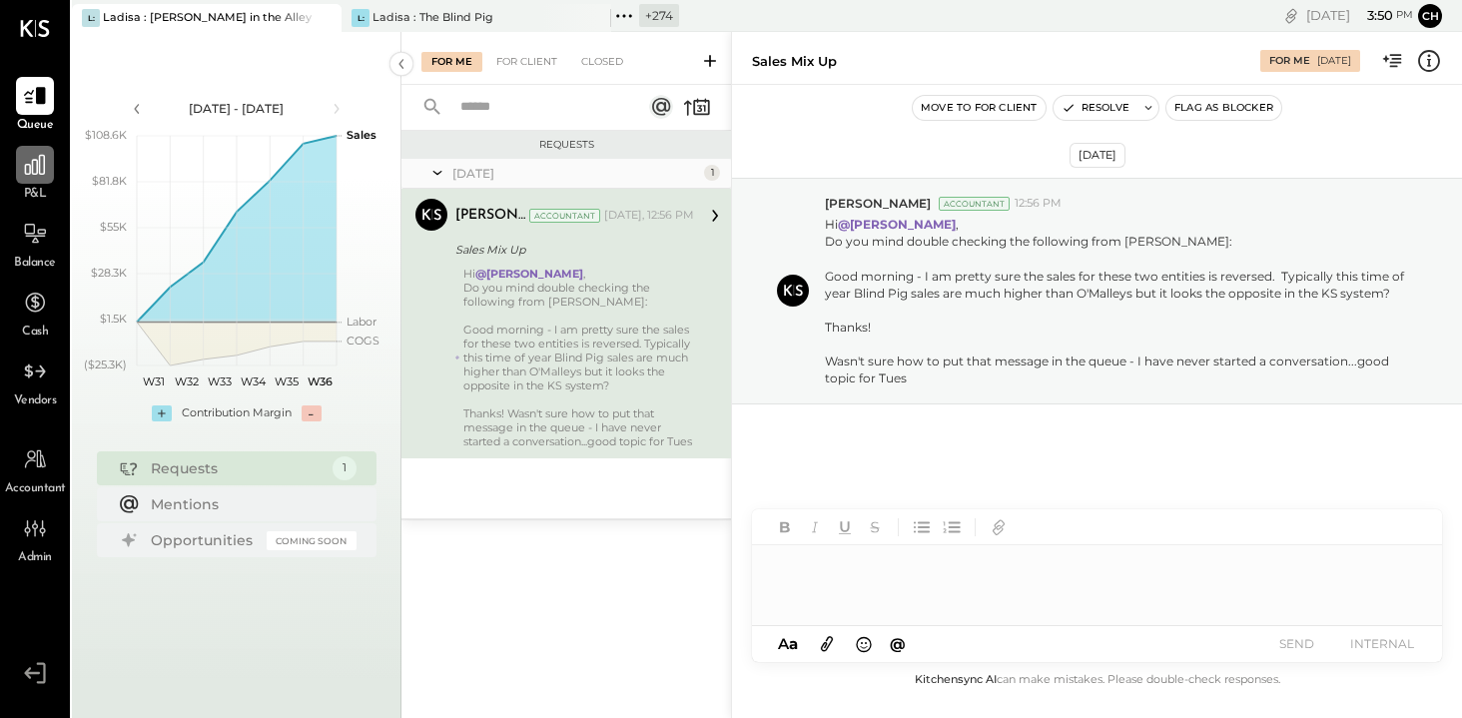
click at [39, 170] on icon at bounding box center [35, 165] width 20 height 20
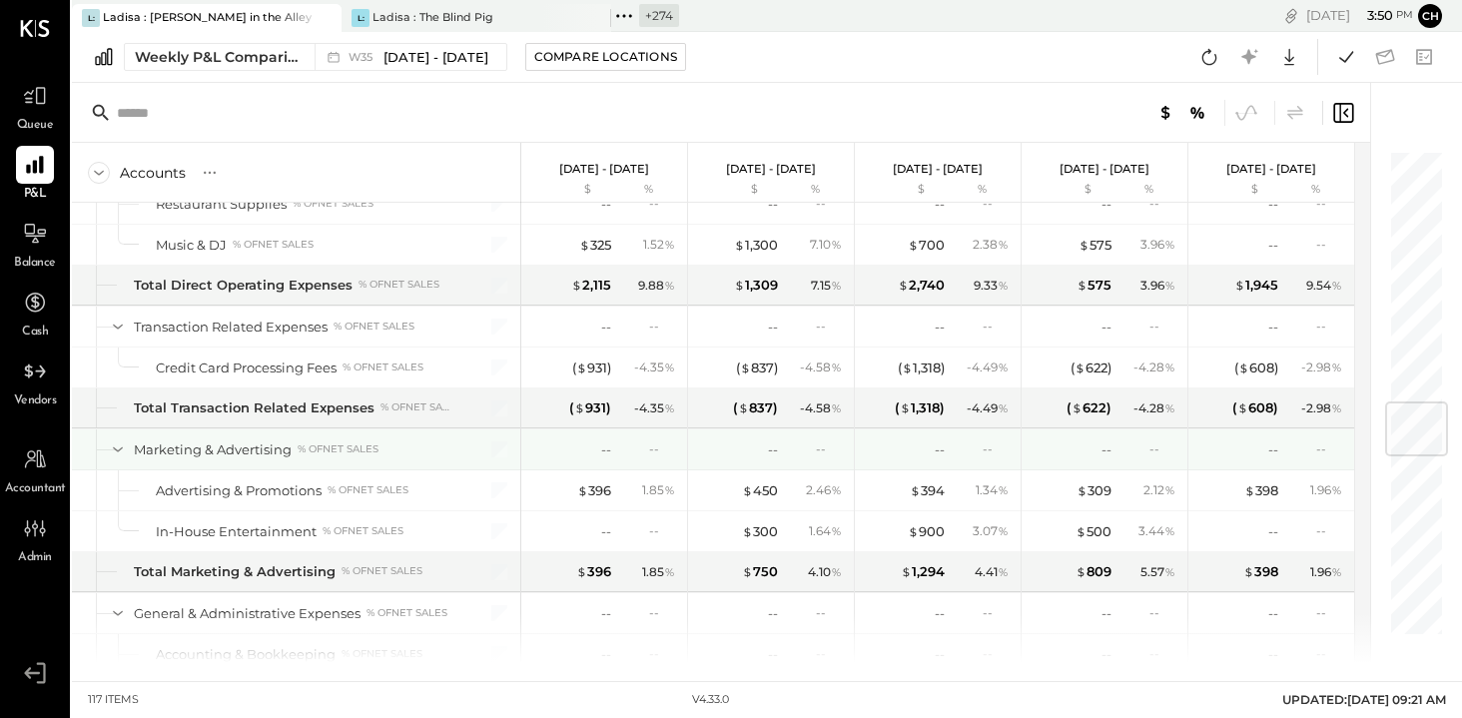
scroll to position [2352, 0]
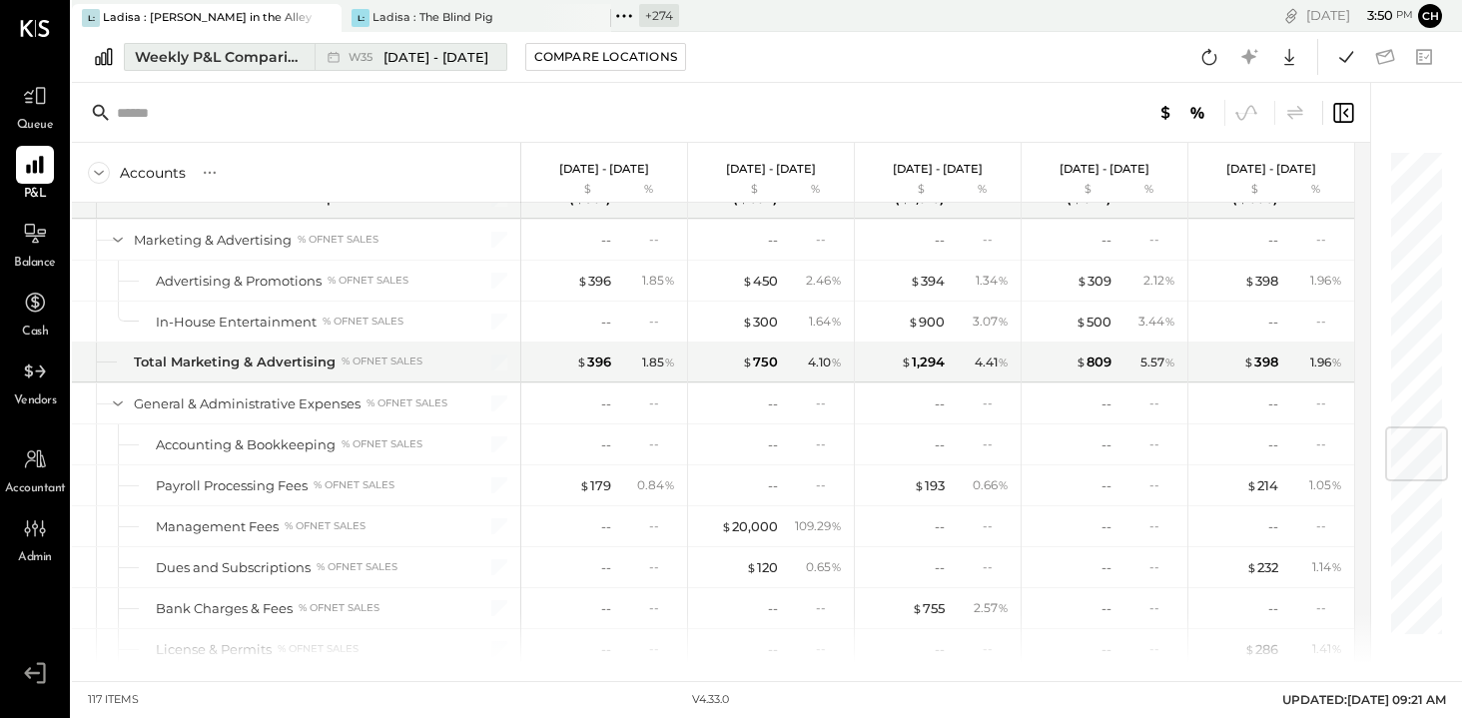
click at [229, 63] on div "Weekly P&L Comparison" at bounding box center [219, 57] width 168 height 20
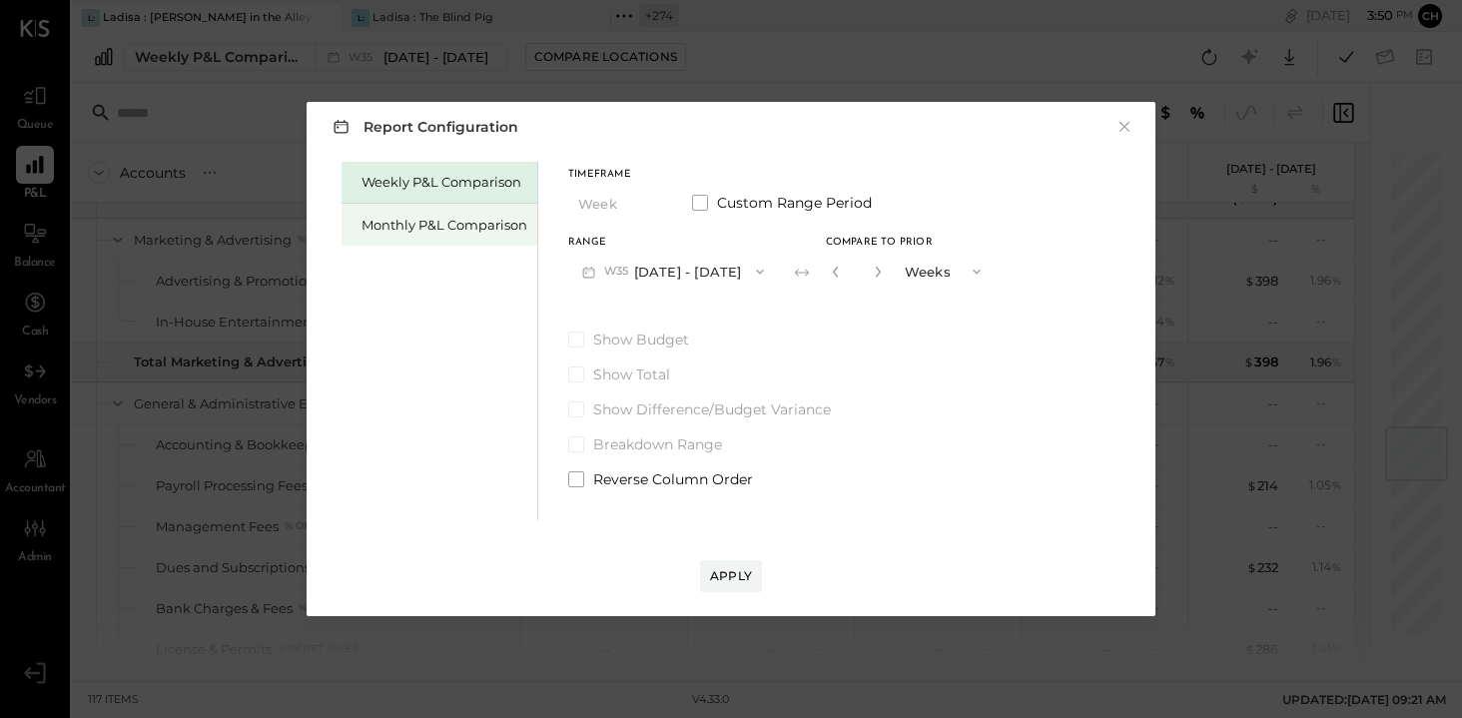
click at [402, 218] on div "Monthly P&L Comparison" at bounding box center [444, 225] width 166 height 19
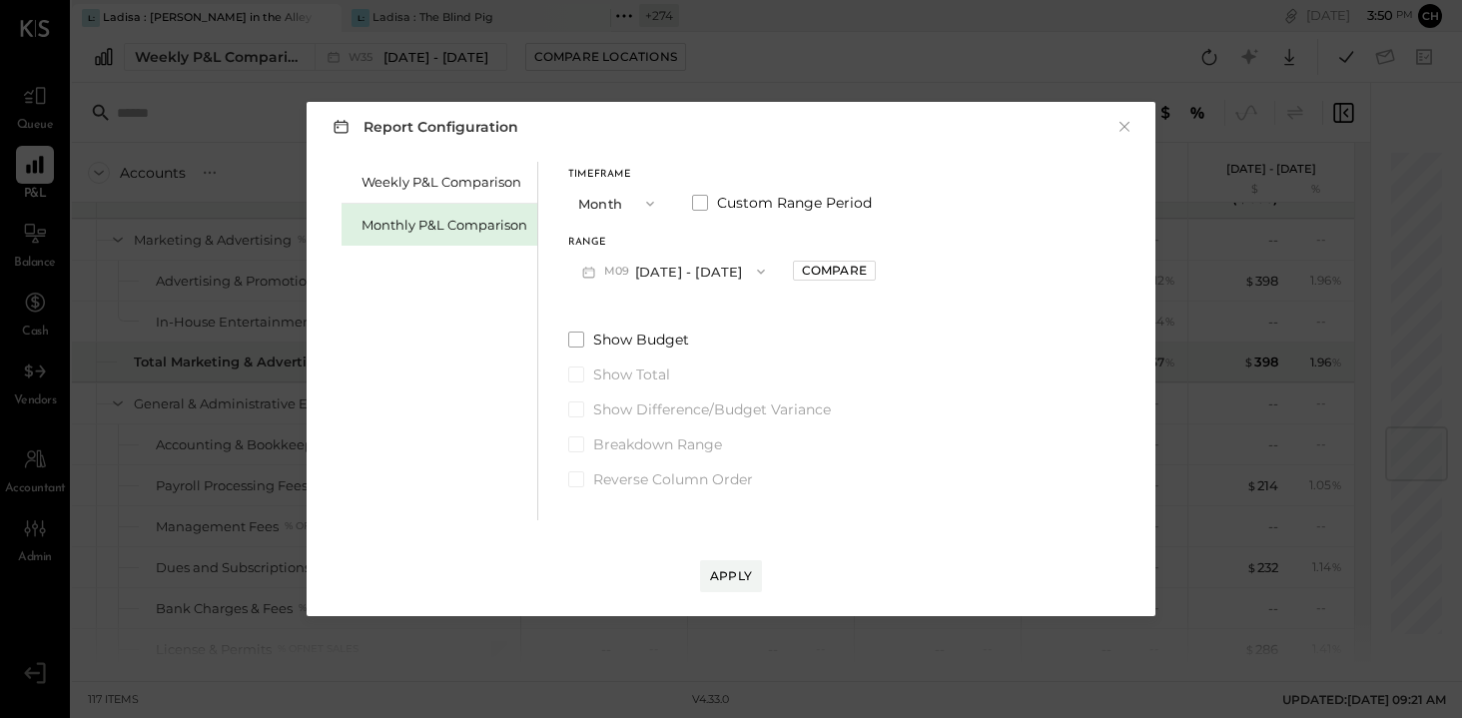
click at [714, 275] on button "M09 [DATE] - [DATE]" at bounding box center [673, 271] width 211 height 37
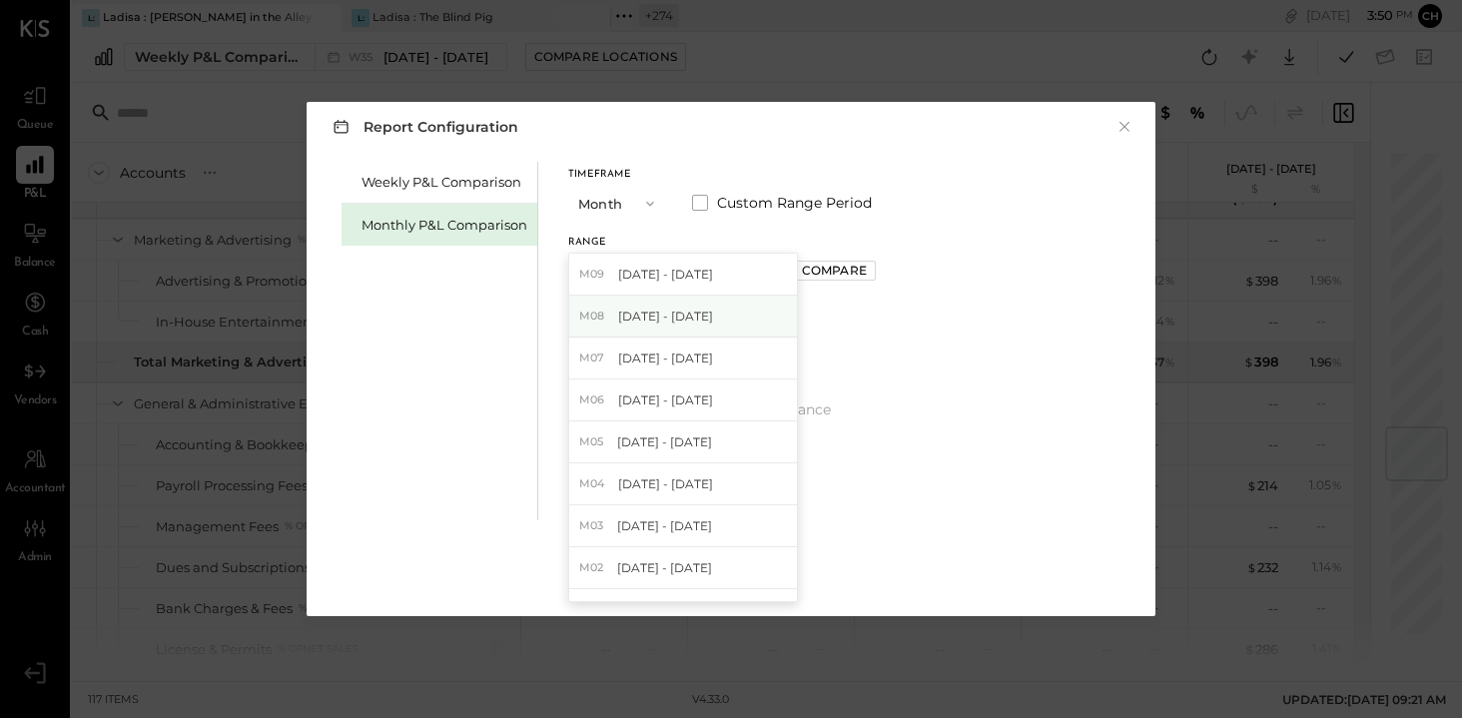
click at [708, 312] on div "M08 [DATE] - [DATE]" at bounding box center [683, 317] width 228 height 42
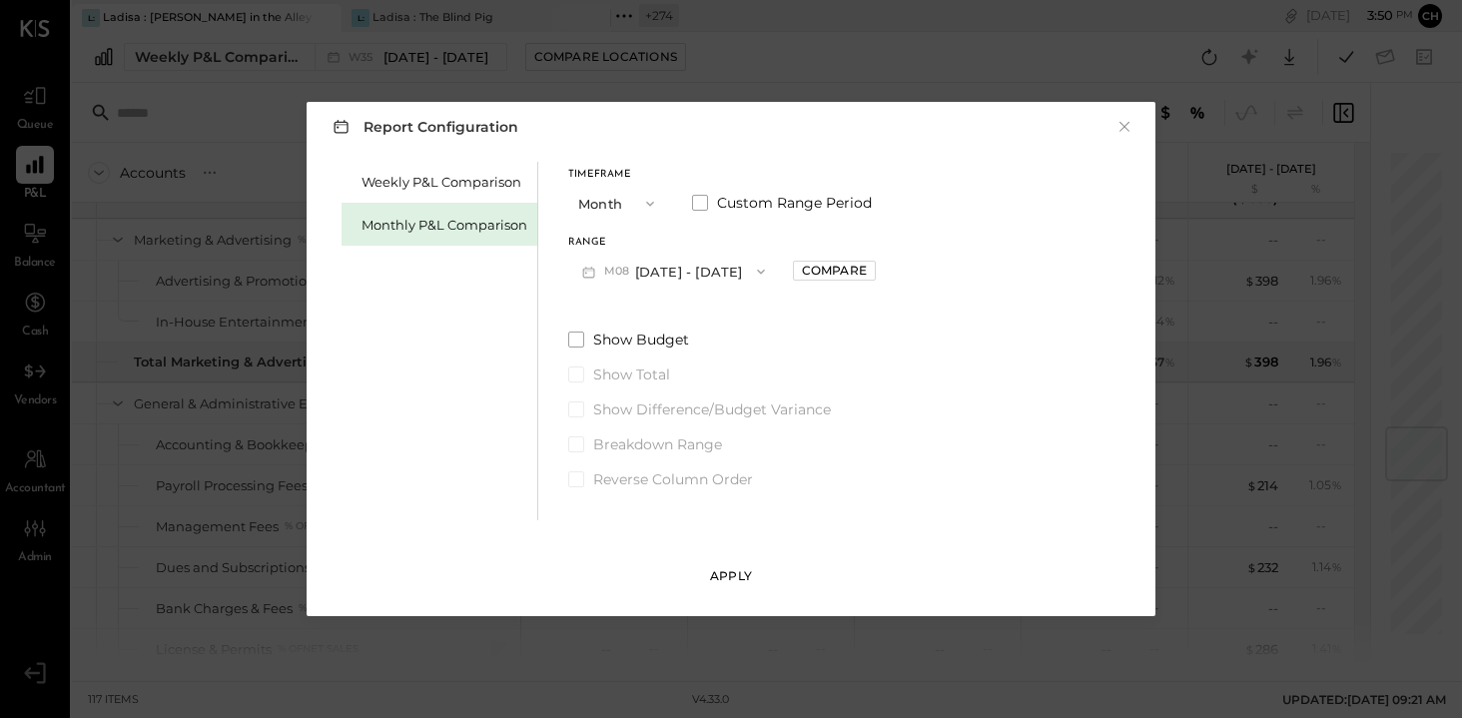
click at [730, 566] on button "Apply" at bounding box center [731, 576] width 62 height 32
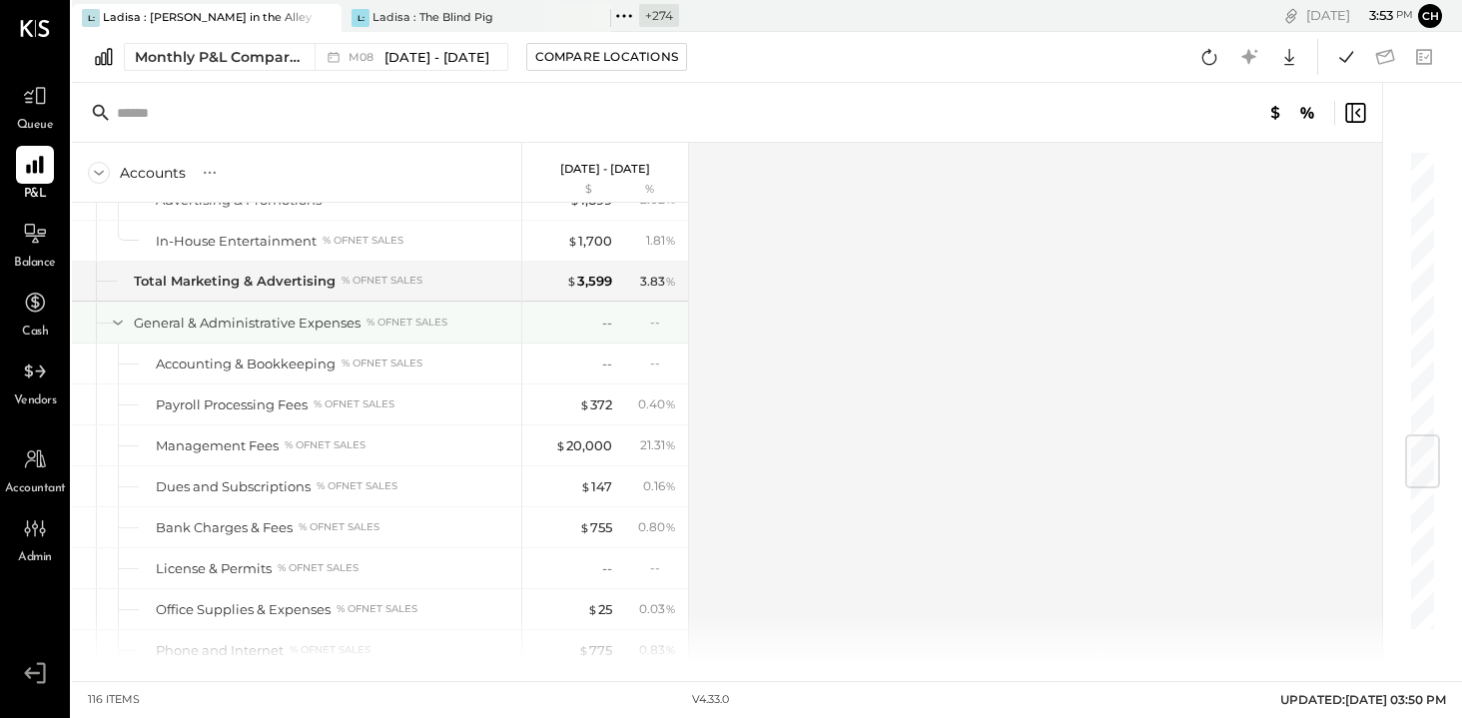
scroll to position [2315, 0]
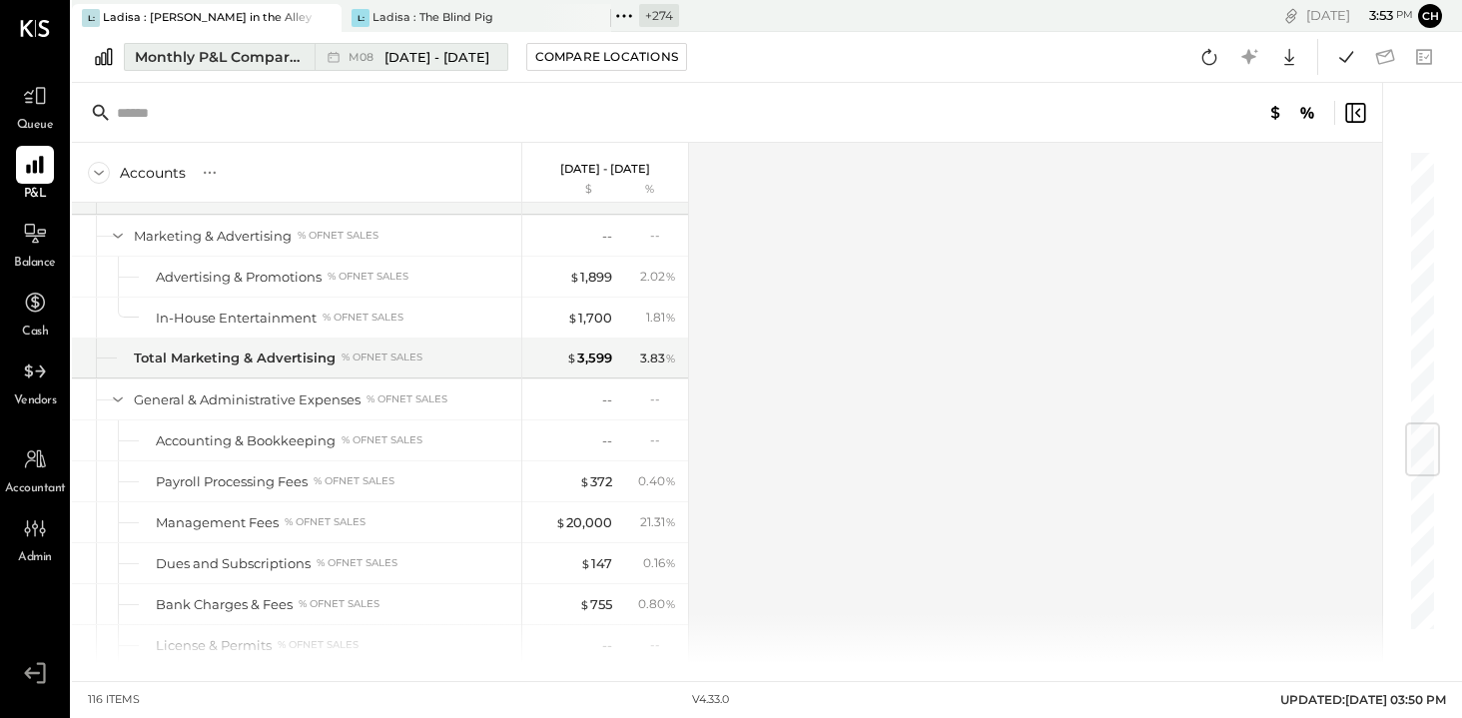
click at [404, 59] on span "[DATE] - [DATE]" at bounding box center [436, 57] width 105 height 19
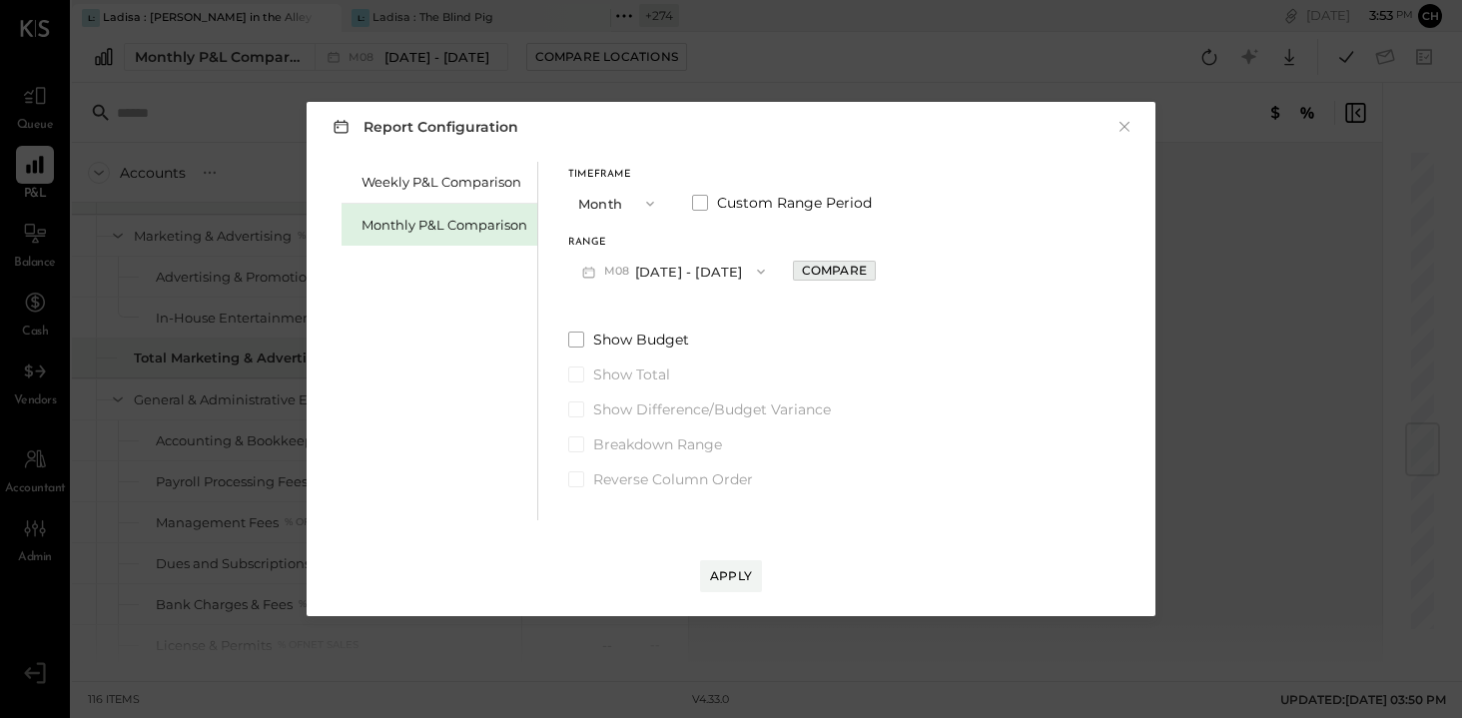
click at [816, 271] on div "Compare" at bounding box center [834, 270] width 65 height 17
click at [875, 271] on icon "button" at bounding box center [879, 272] width 12 height 12
type input "*"
click at [740, 585] on button "Apply" at bounding box center [731, 576] width 62 height 32
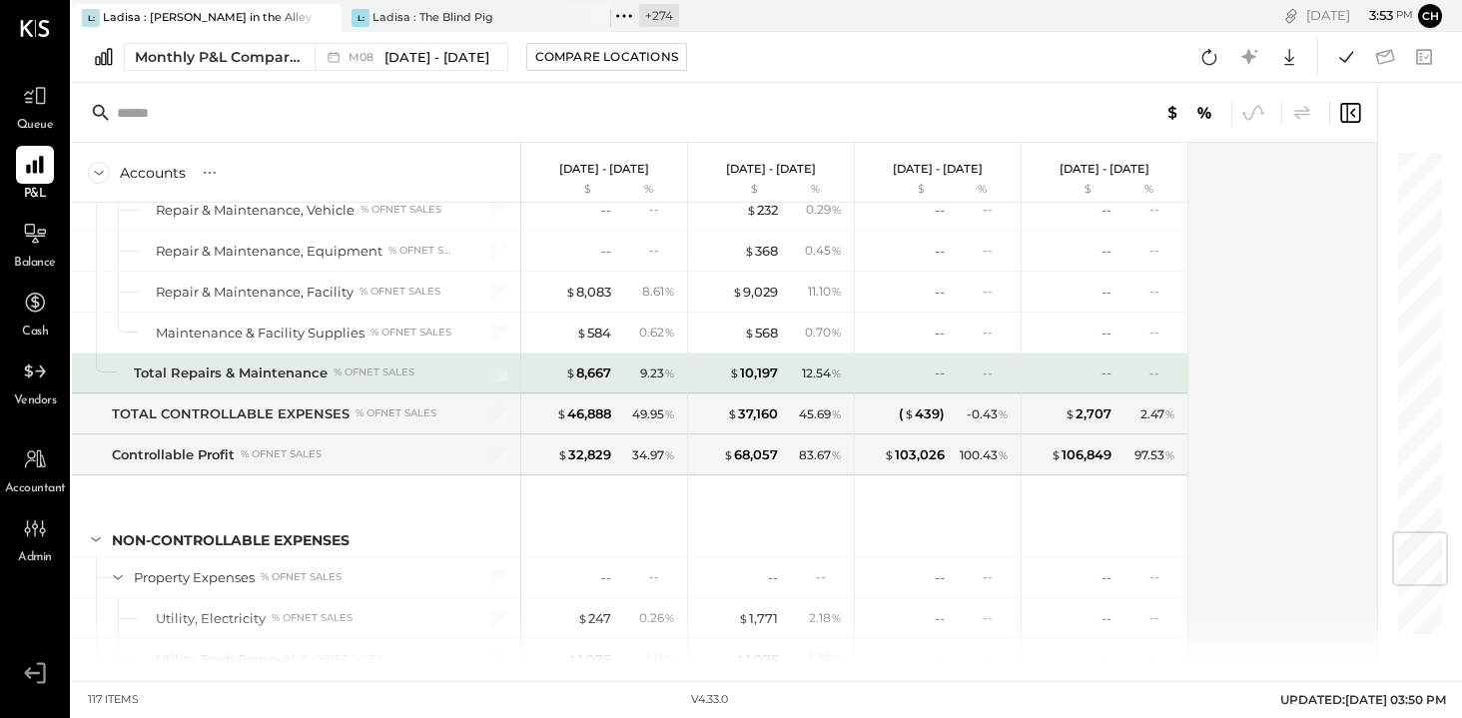
scroll to position [2952, 0]
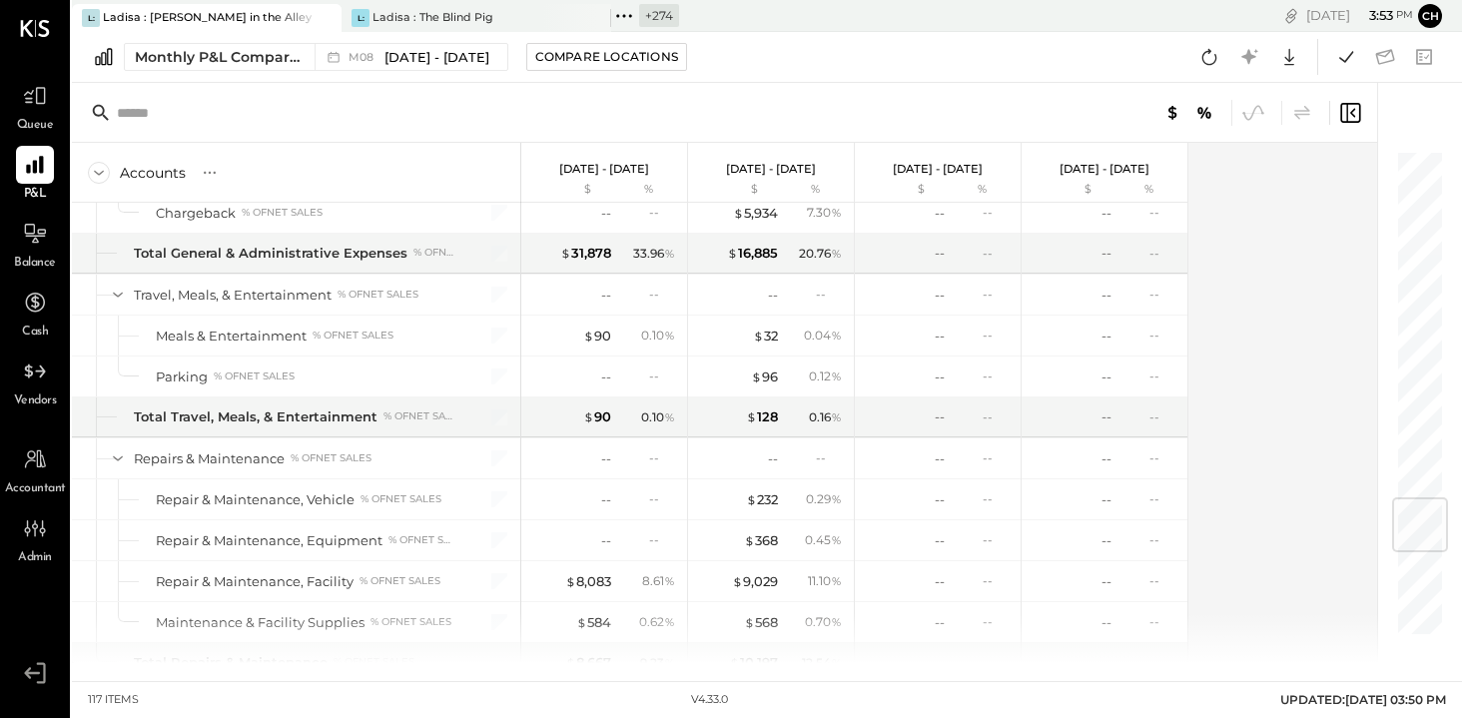
click at [623, 13] on icon at bounding box center [624, 16] width 26 height 26
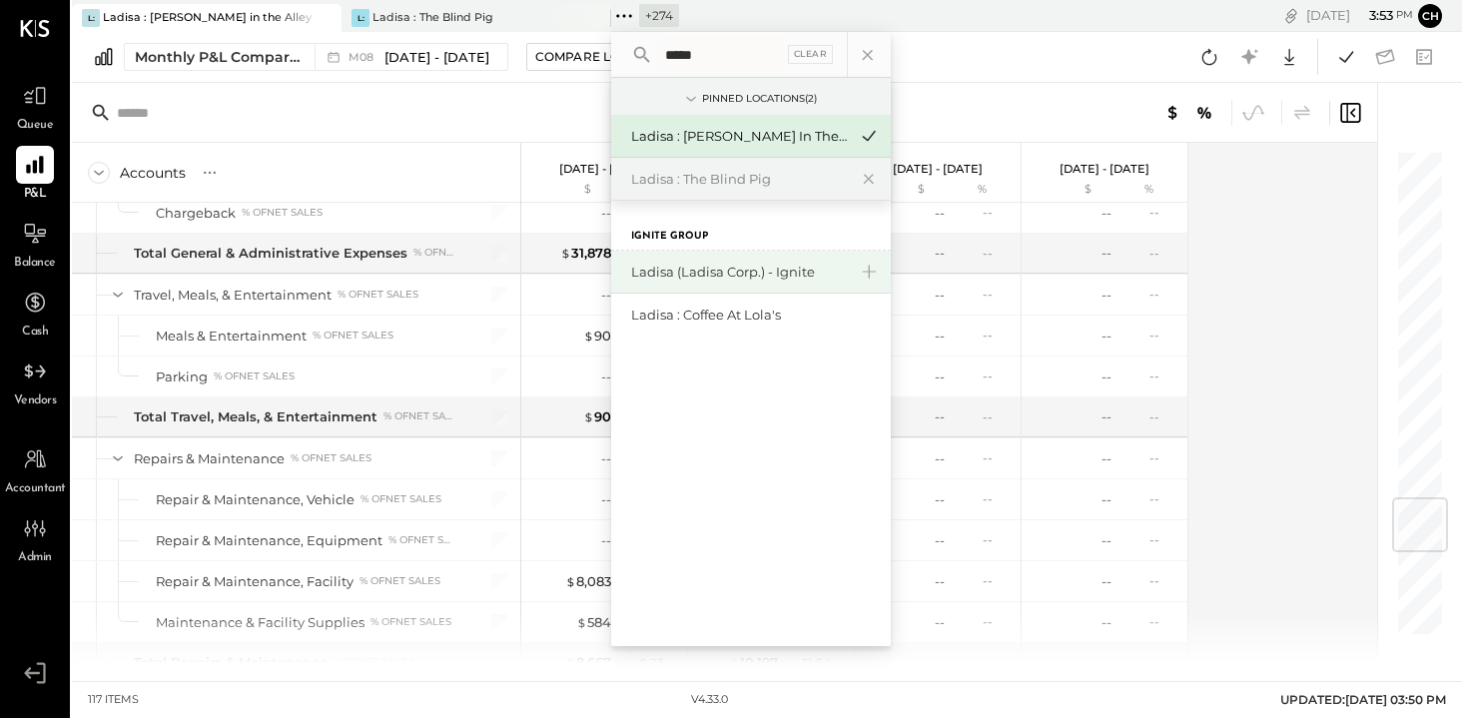
type input "*****"
click at [710, 272] on div "Ladisa (Ladisa Corp.) - Ignite" at bounding box center [739, 272] width 216 height 19
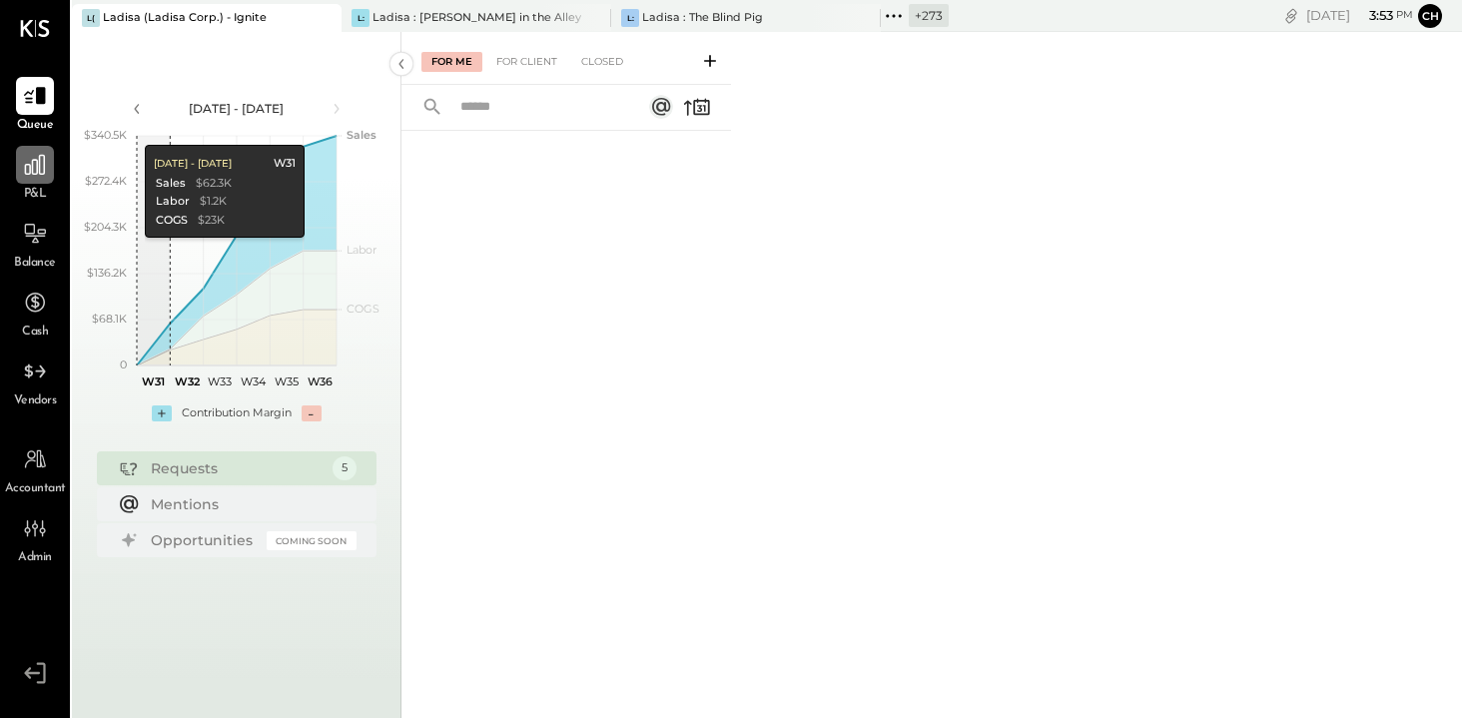
click at [47, 171] on icon at bounding box center [35, 165] width 26 height 26
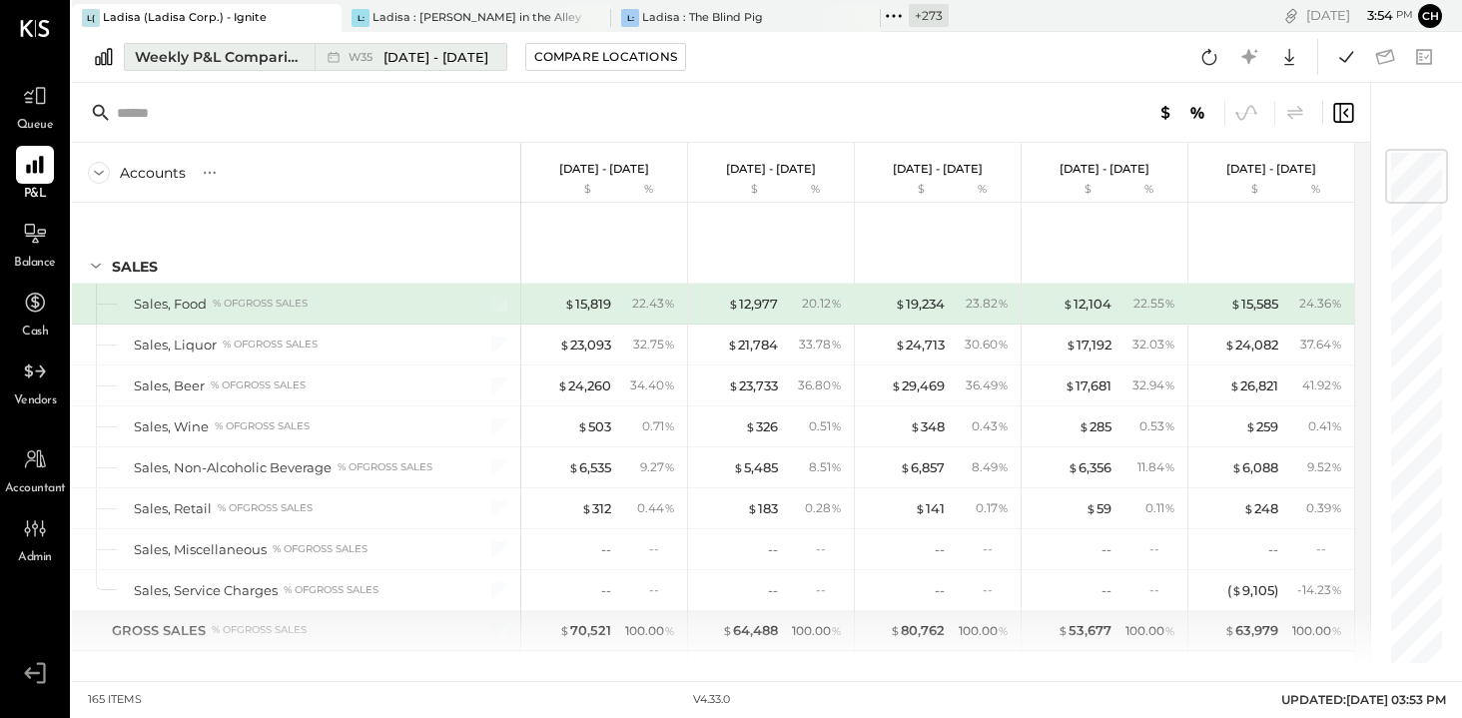
click at [268, 56] on div "Weekly P&L Comparison" at bounding box center [219, 57] width 168 height 20
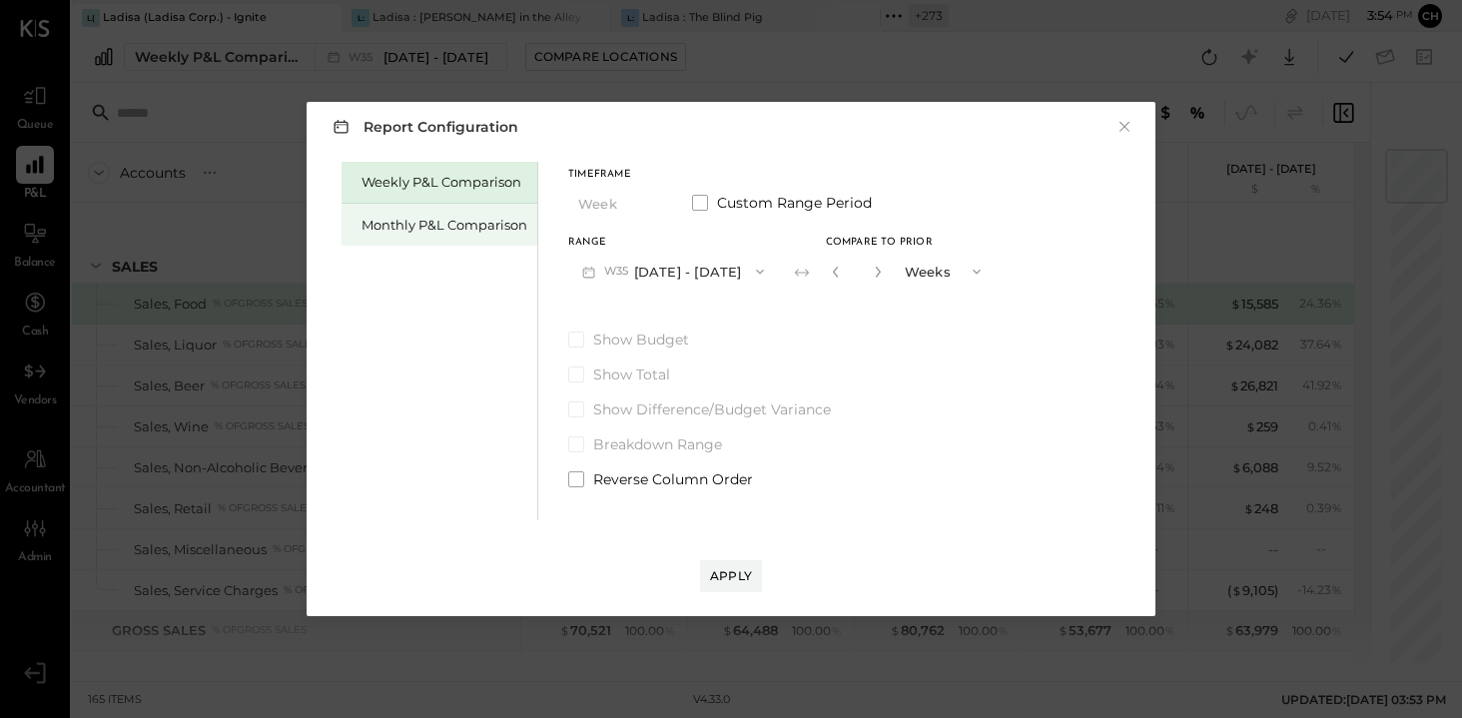
click at [418, 227] on div "Monthly P&L Comparison" at bounding box center [444, 225] width 166 height 19
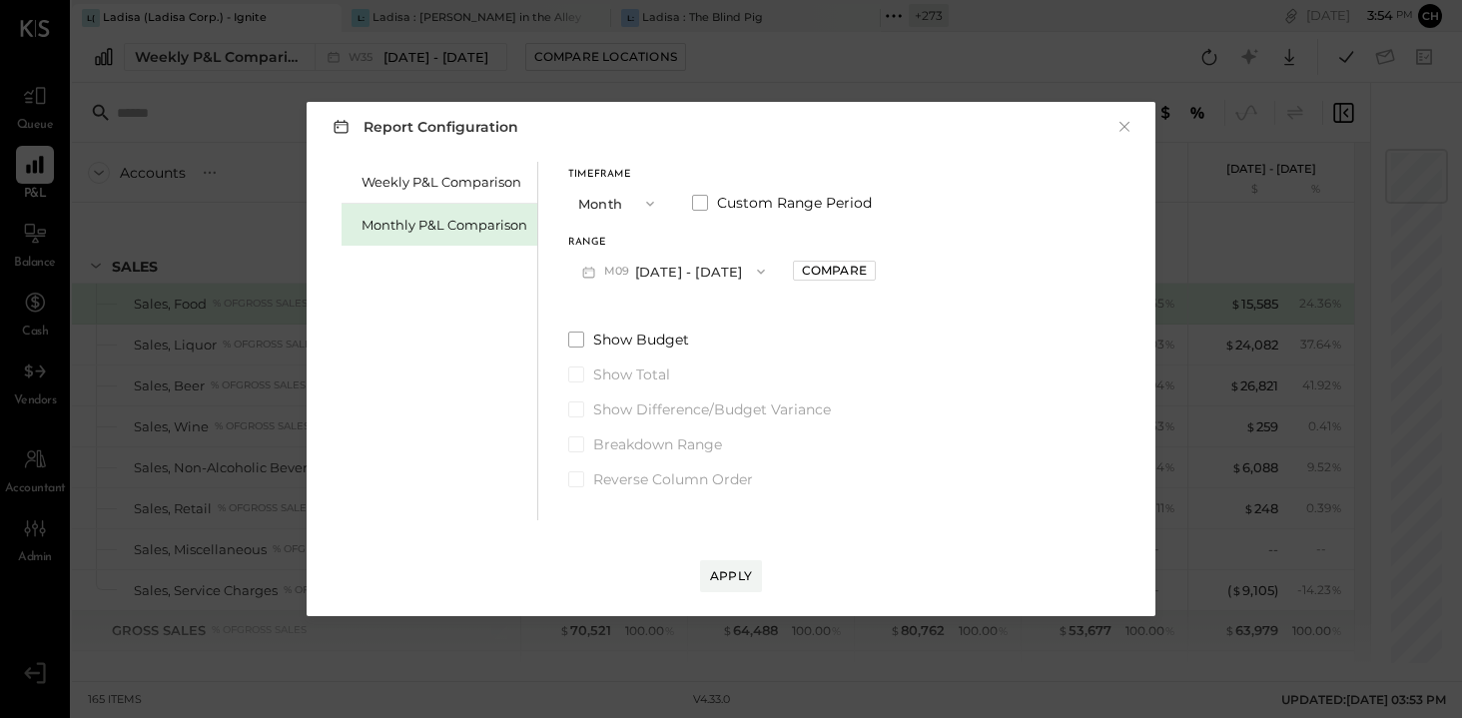
click at [702, 271] on button "M09 [DATE] - [DATE]" at bounding box center [673, 271] width 211 height 37
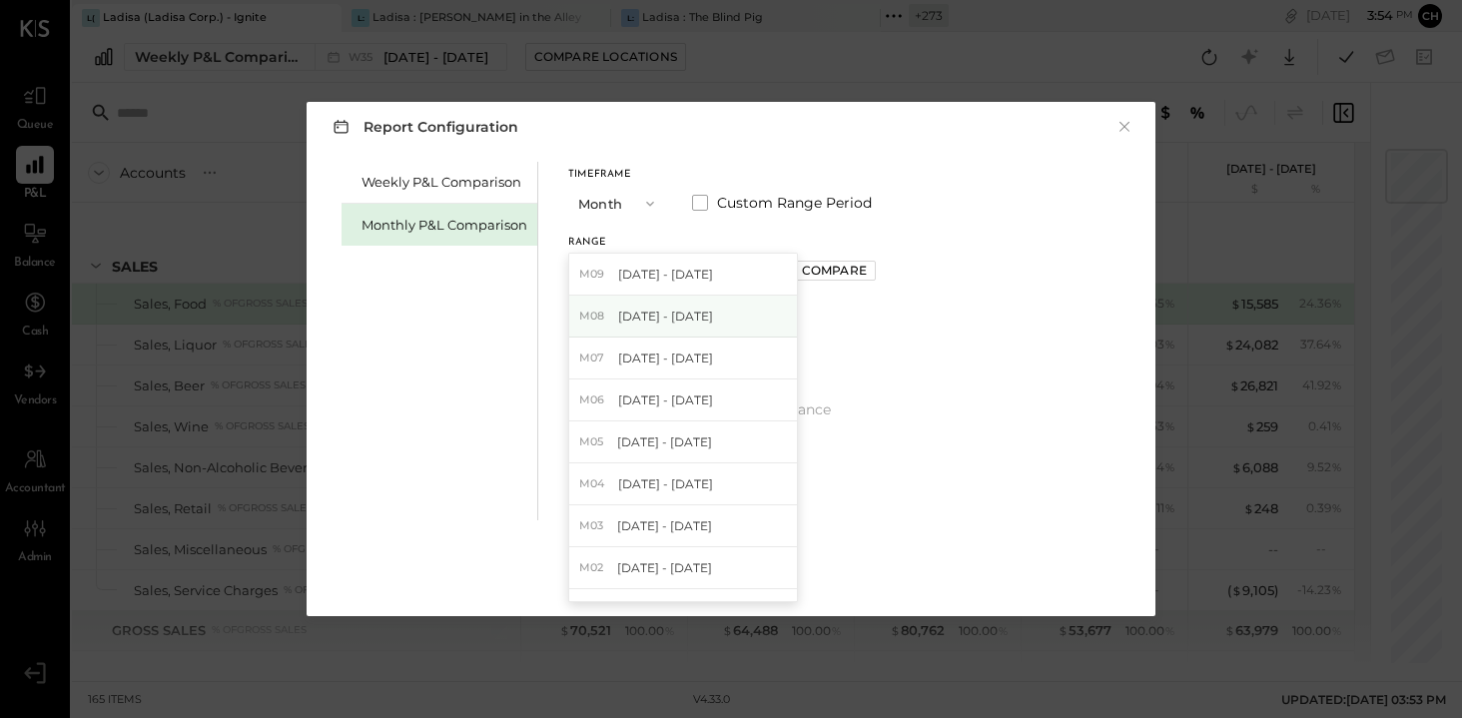
click at [703, 320] on span "[DATE] - [DATE]" at bounding box center [665, 316] width 95 height 17
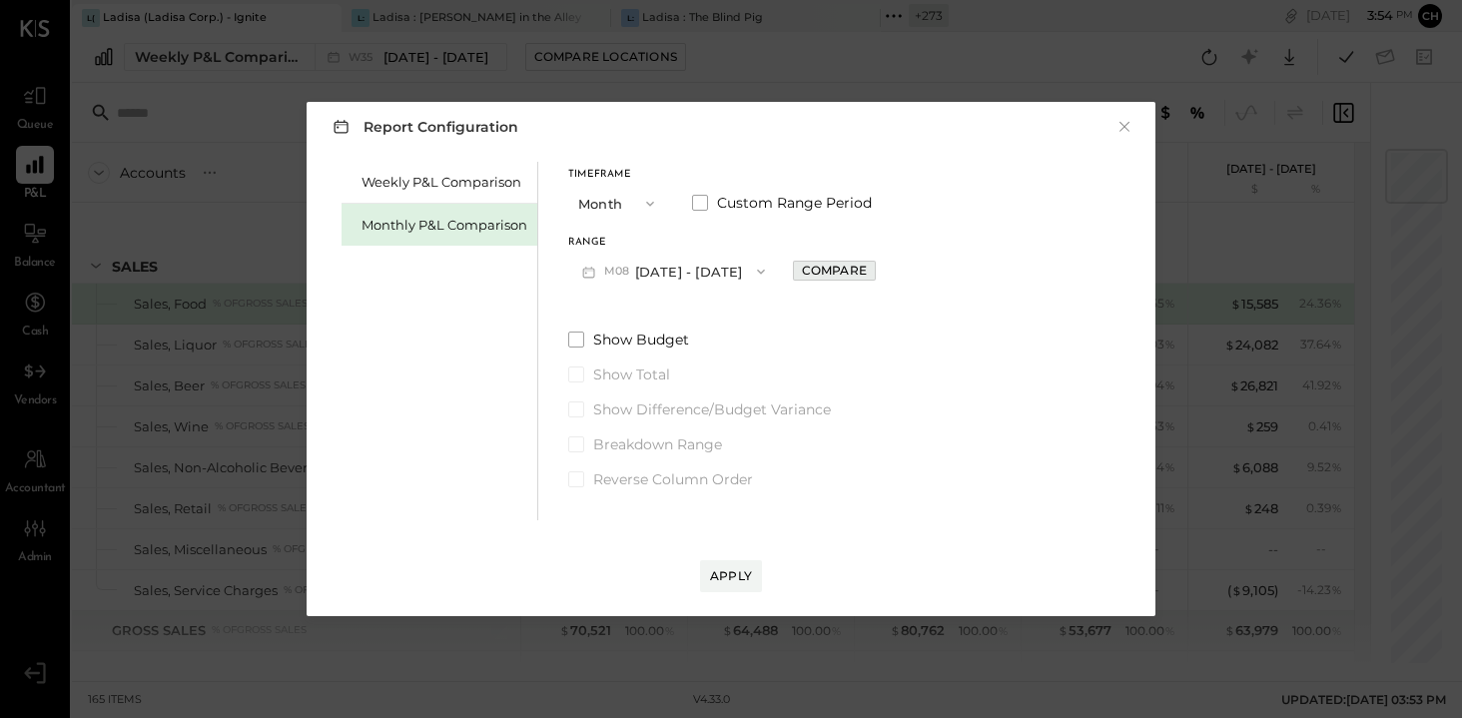
click at [848, 269] on div "Compare" at bounding box center [834, 270] width 65 height 17
click at [876, 271] on icon "button" at bounding box center [878, 272] width 5 height 11
type input "*"
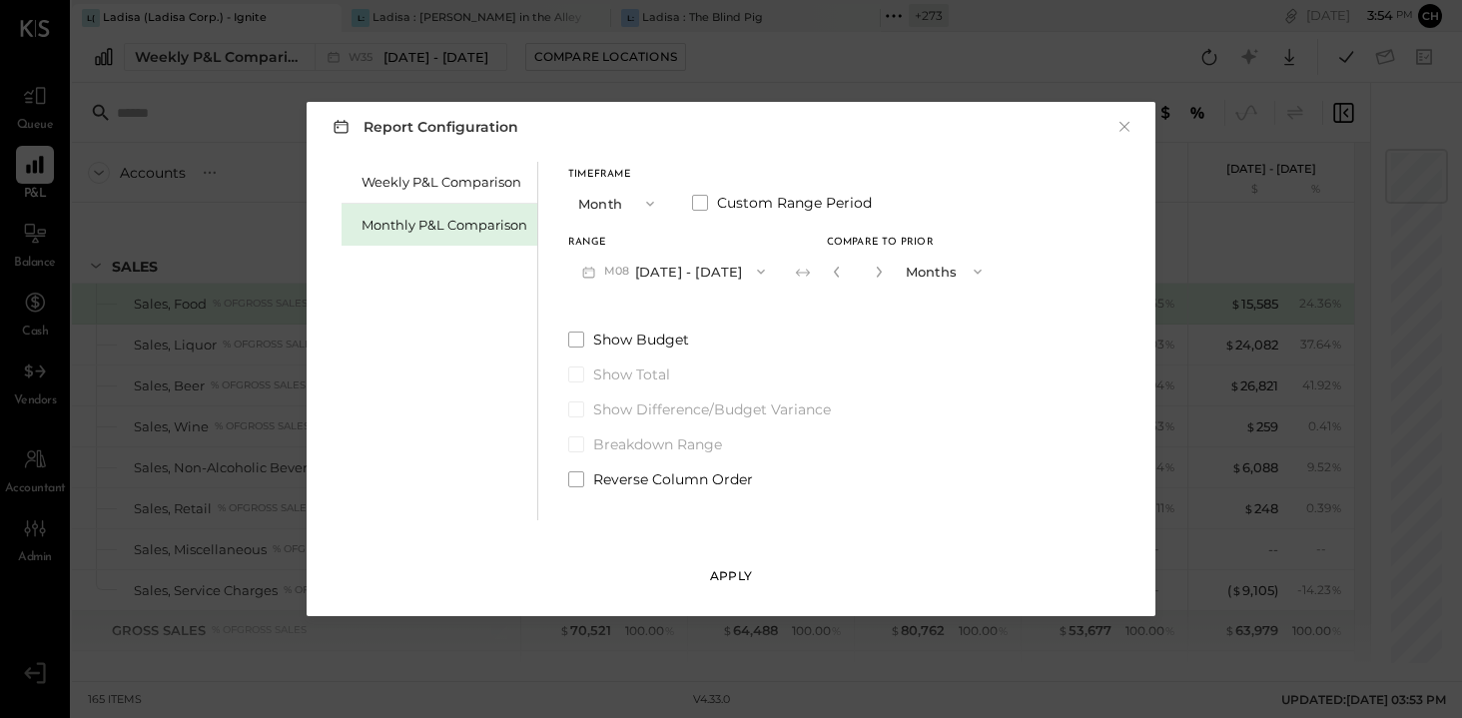
click at [738, 584] on button "Apply" at bounding box center [731, 576] width 62 height 32
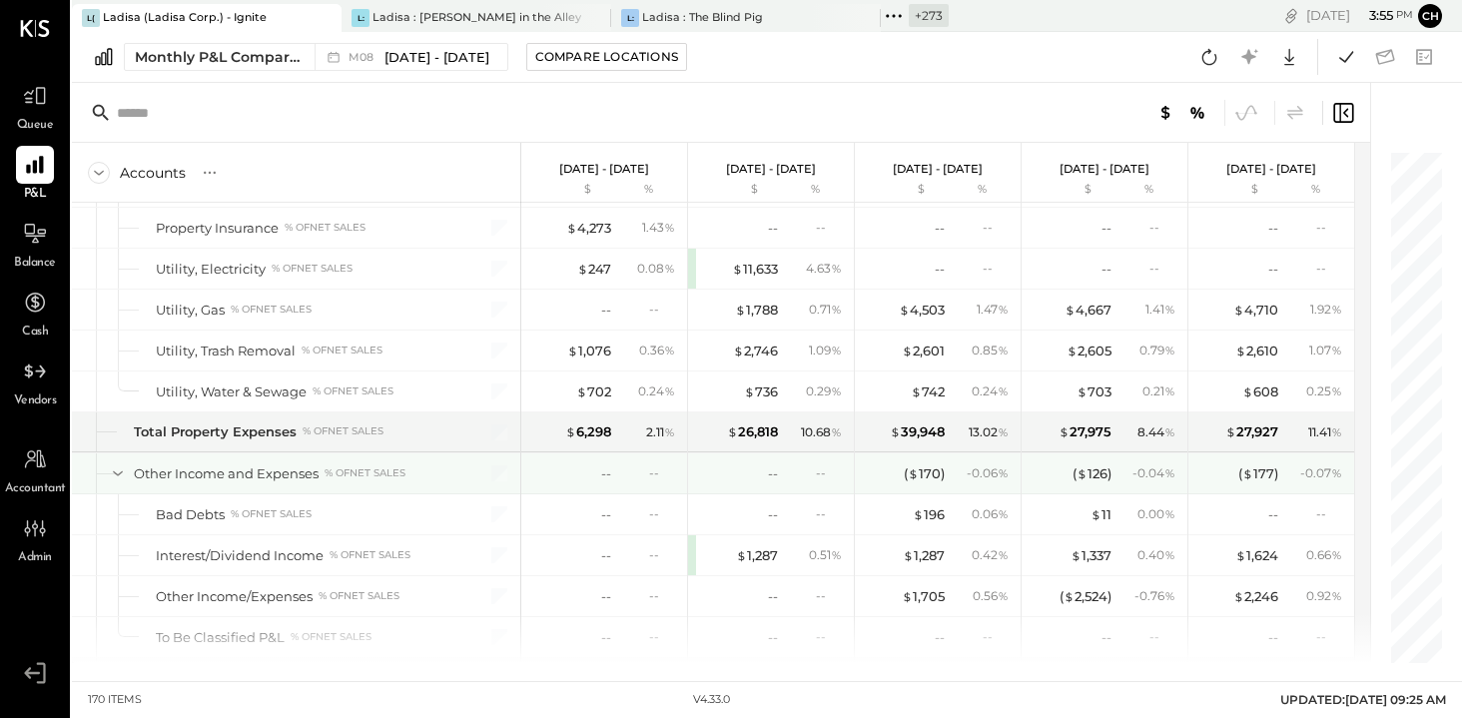
scroll to position [5856, 0]
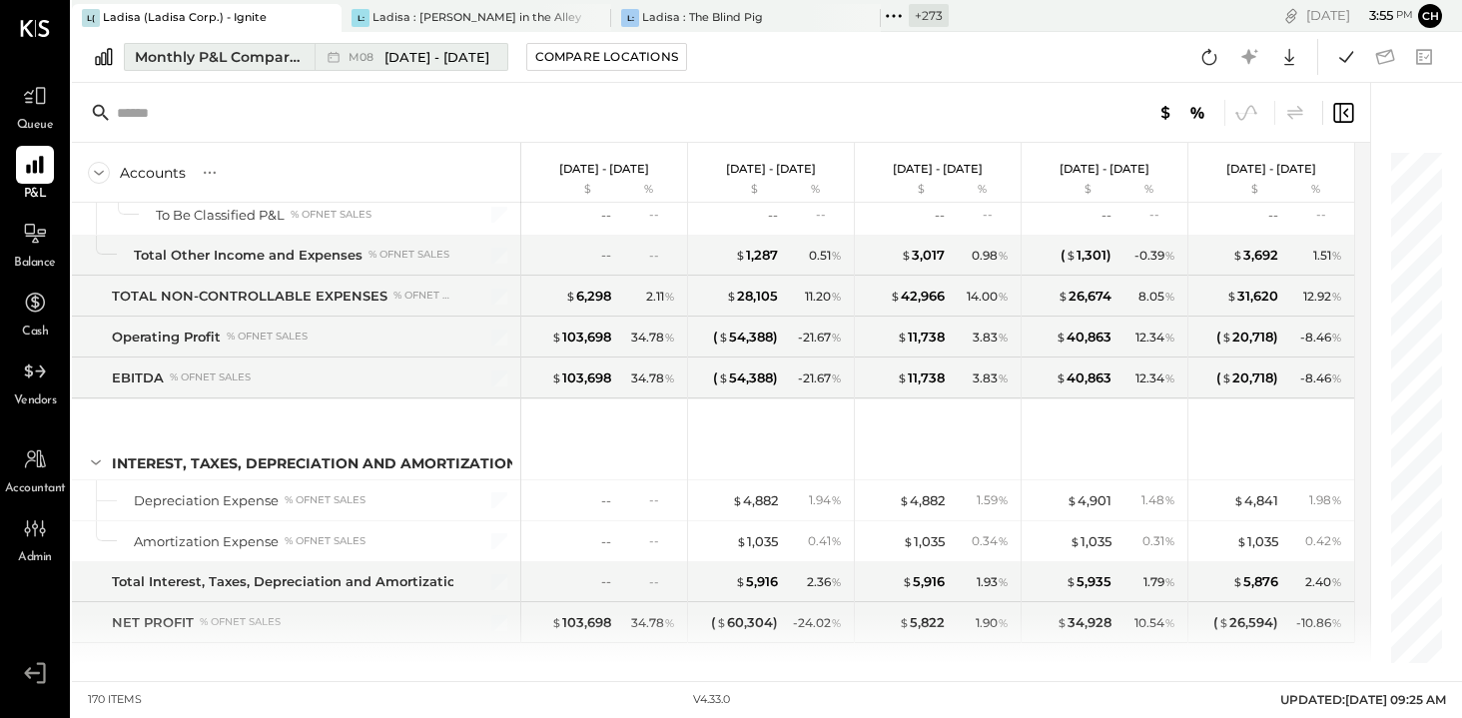
click at [401, 55] on span "[DATE] - [DATE]" at bounding box center [436, 57] width 105 height 19
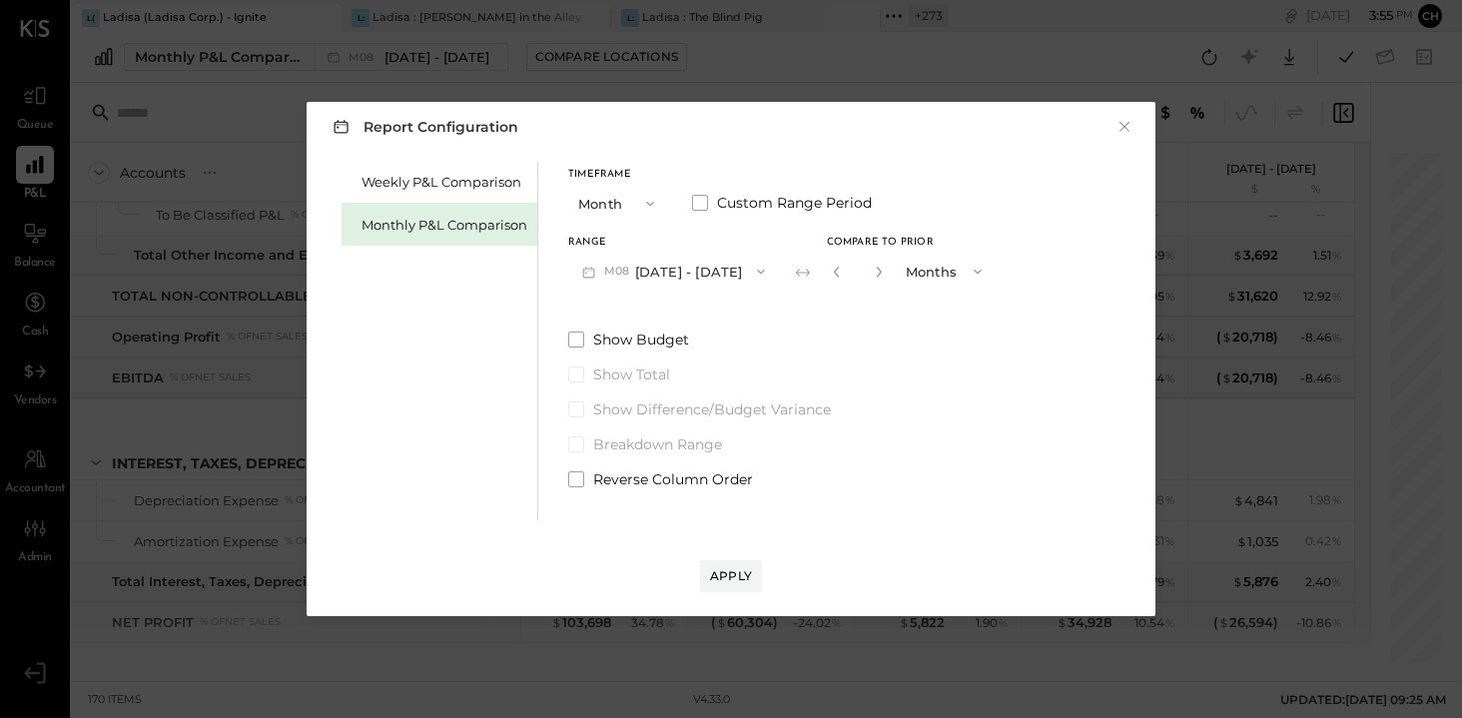
click at [699, 281] on button "M08 [DATE] - [DATE]" at bounding box center [673, 271] width 211 height 37
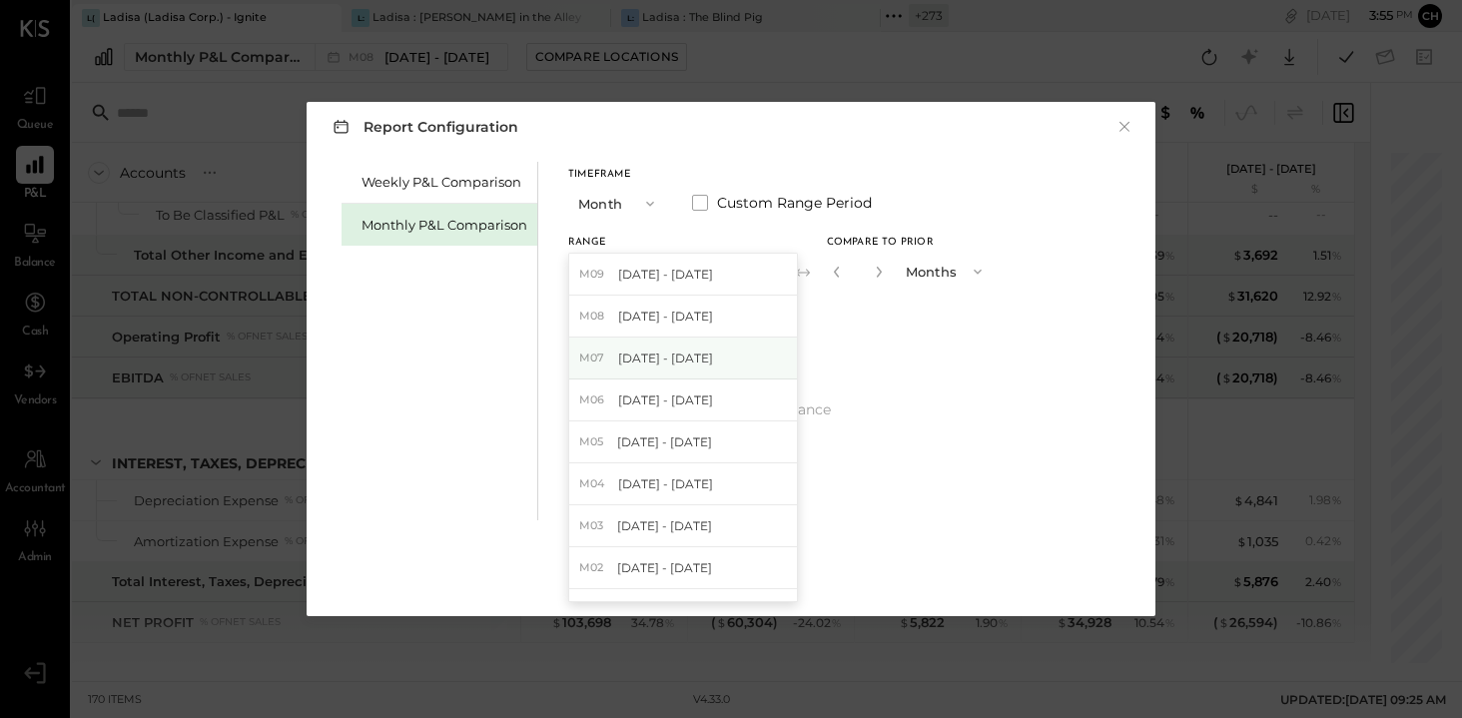
click at [700, 350] on div "M07 [DATE] - [DATE]" at bounding box center [683, 358] width 228 height 42
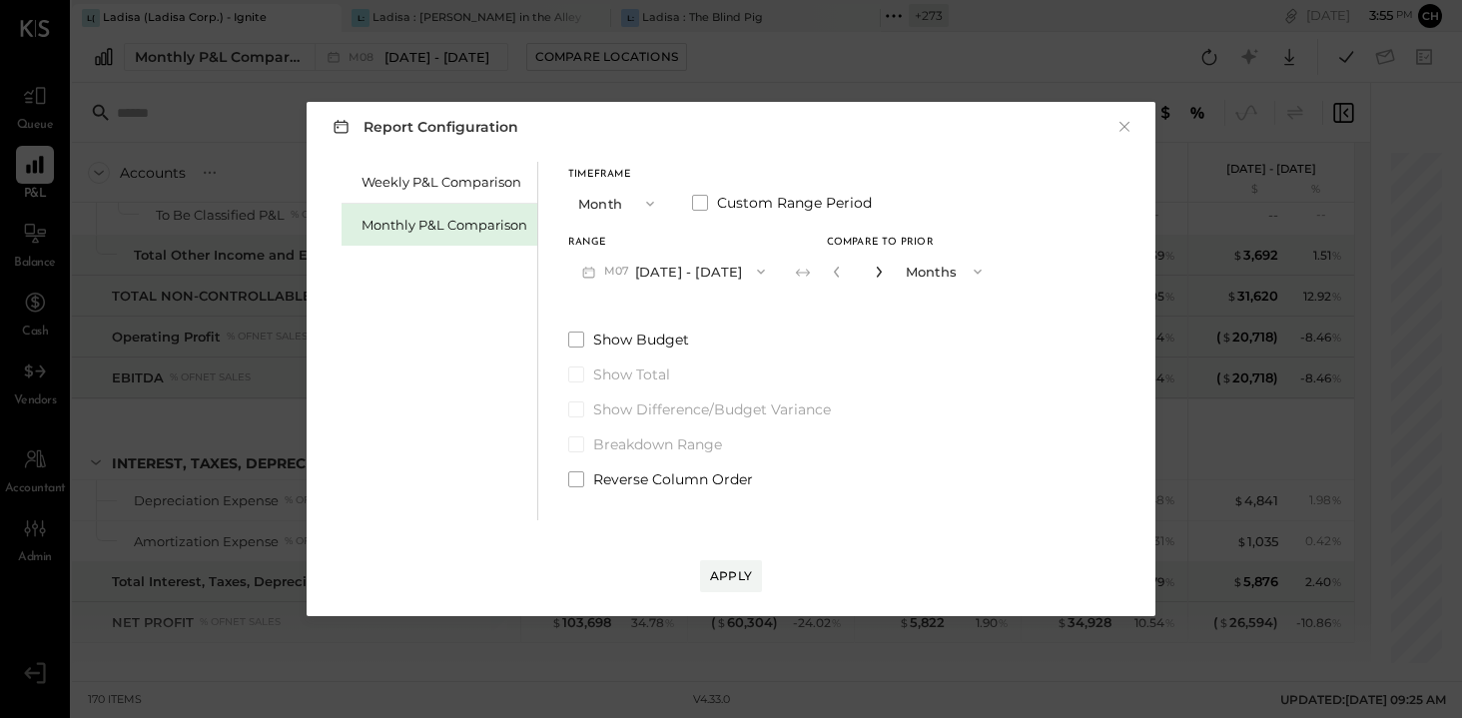
click at [873, 274] on icon "button" at bounding box center [879, 272] width 12 height 12
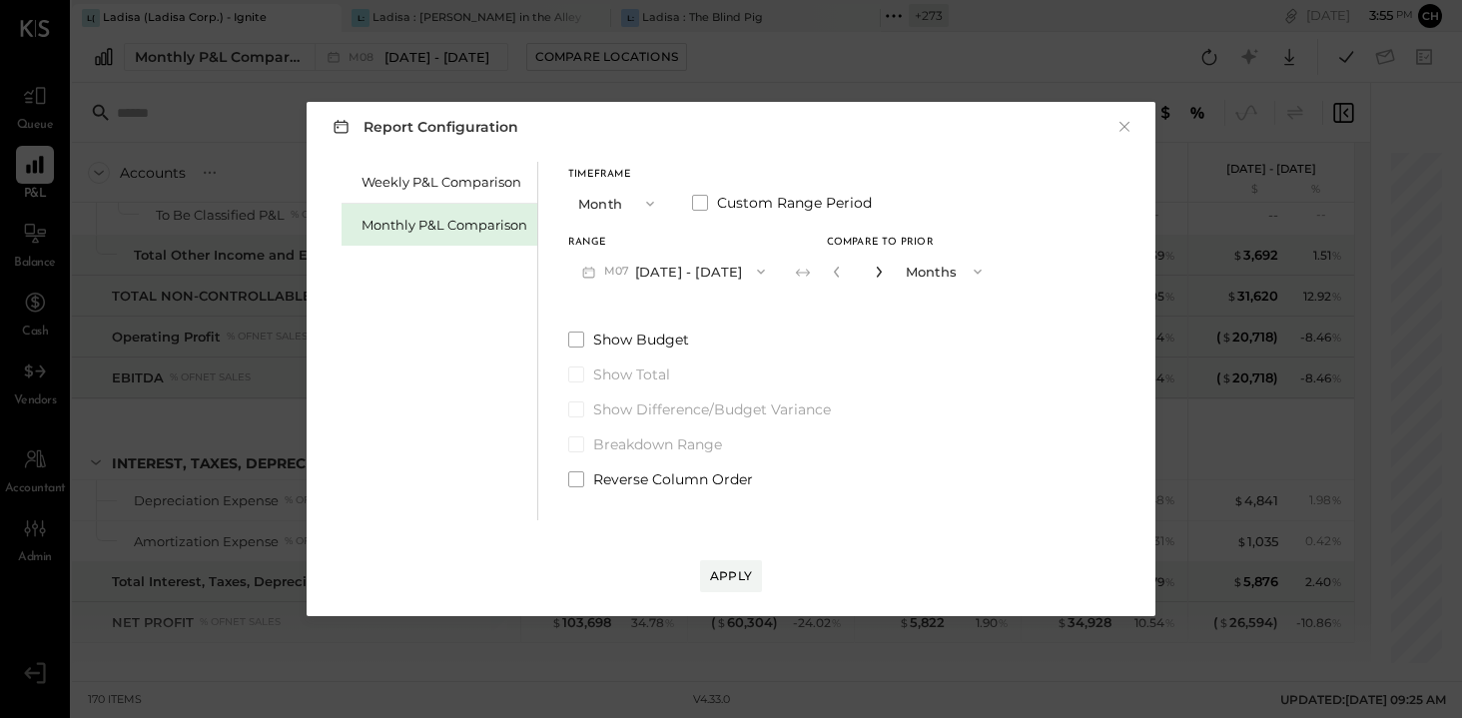
click at [873, 274] on icon "button" at bounding box center [879, 272] width 12 height 12
type input "**"
click at [745, 570] on div "Apply" at bounding box center [731, 575] width 42 height 17
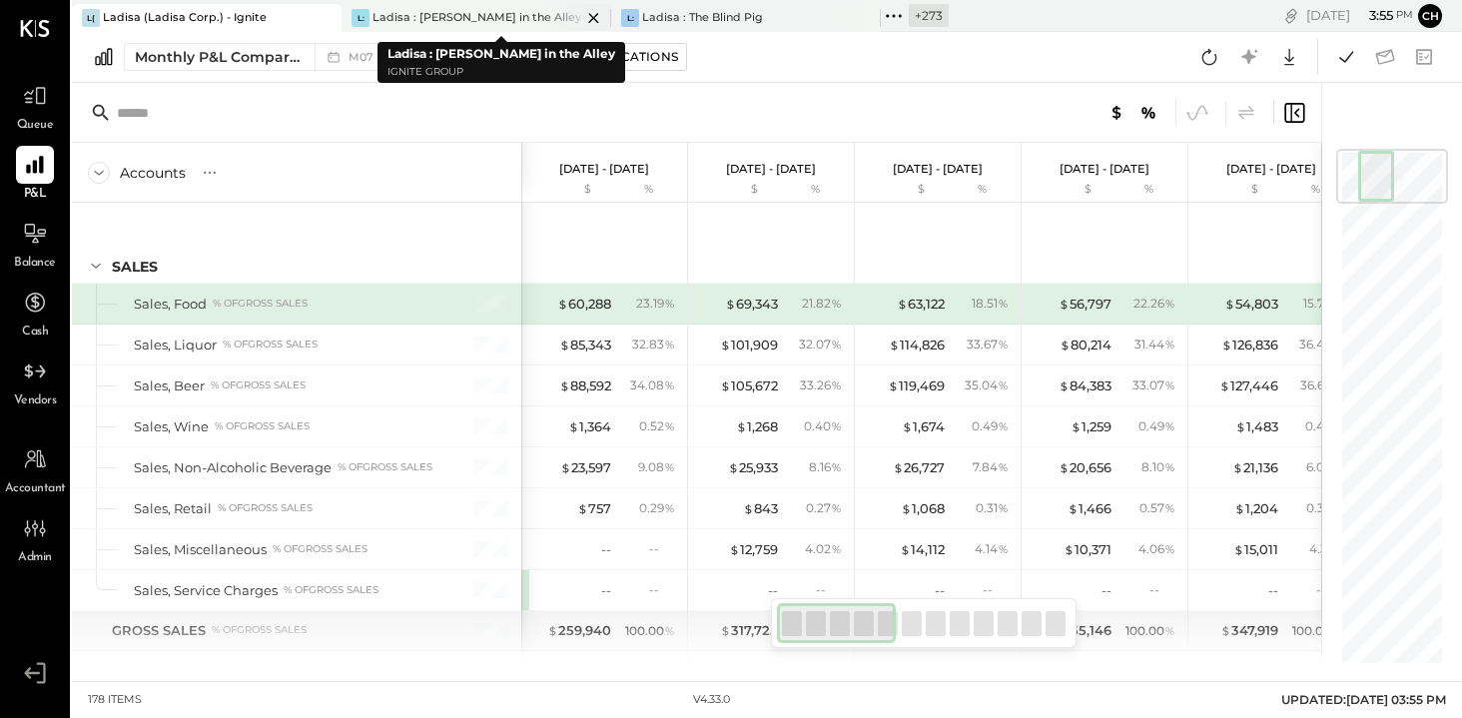
click at [594, 17] on icon at bounding box center [593, 18] width 10 height 10
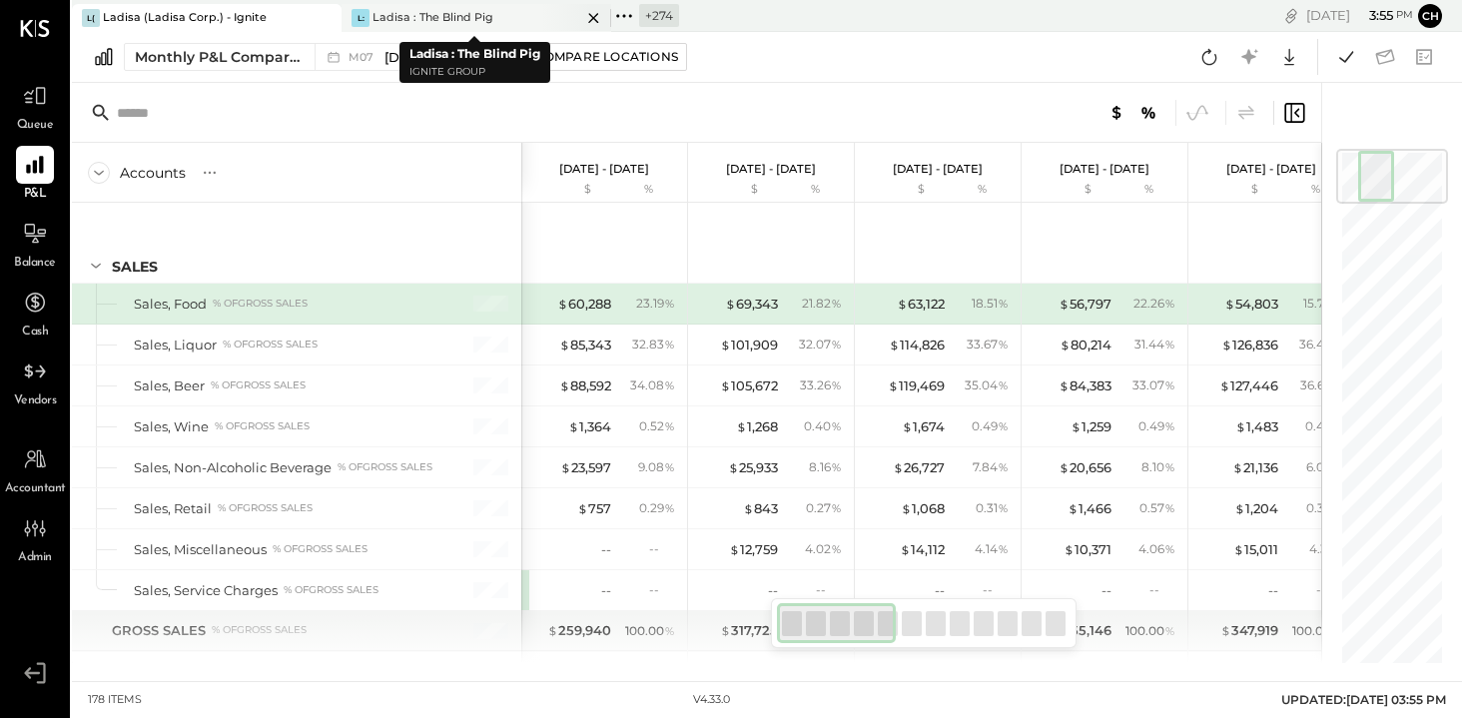
click at [593, 17] on icon at bounding box center [593, 18] width 10 height 10
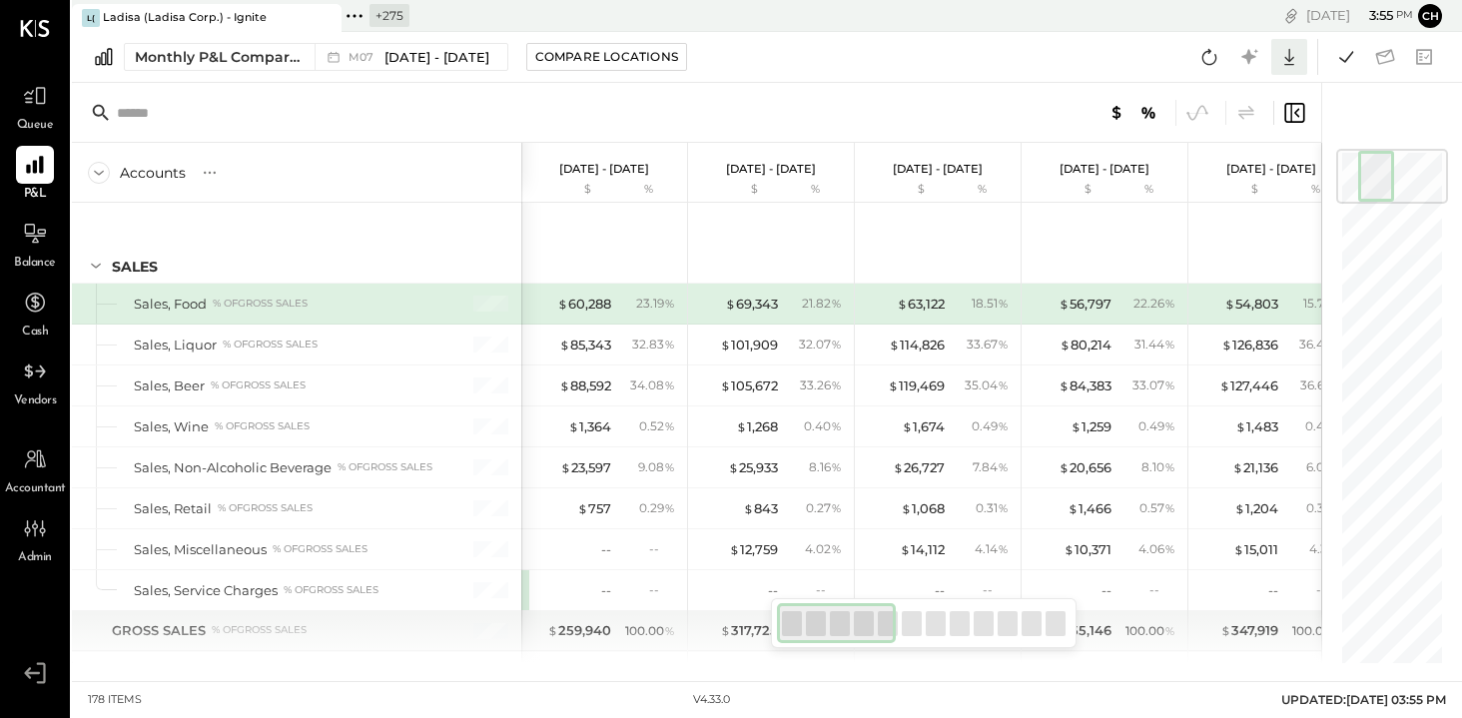
click at [1287, 66] on icon at bounding box center [1289, 57] width 26 height 26
click at [1230, 127] on div "Google Sheets" at bounding box center [1227, 132] width 160 height 42
click at [284, 58] on div "Monthly P&L Comparison" at bounding box center [219, 57] width 168 height 20
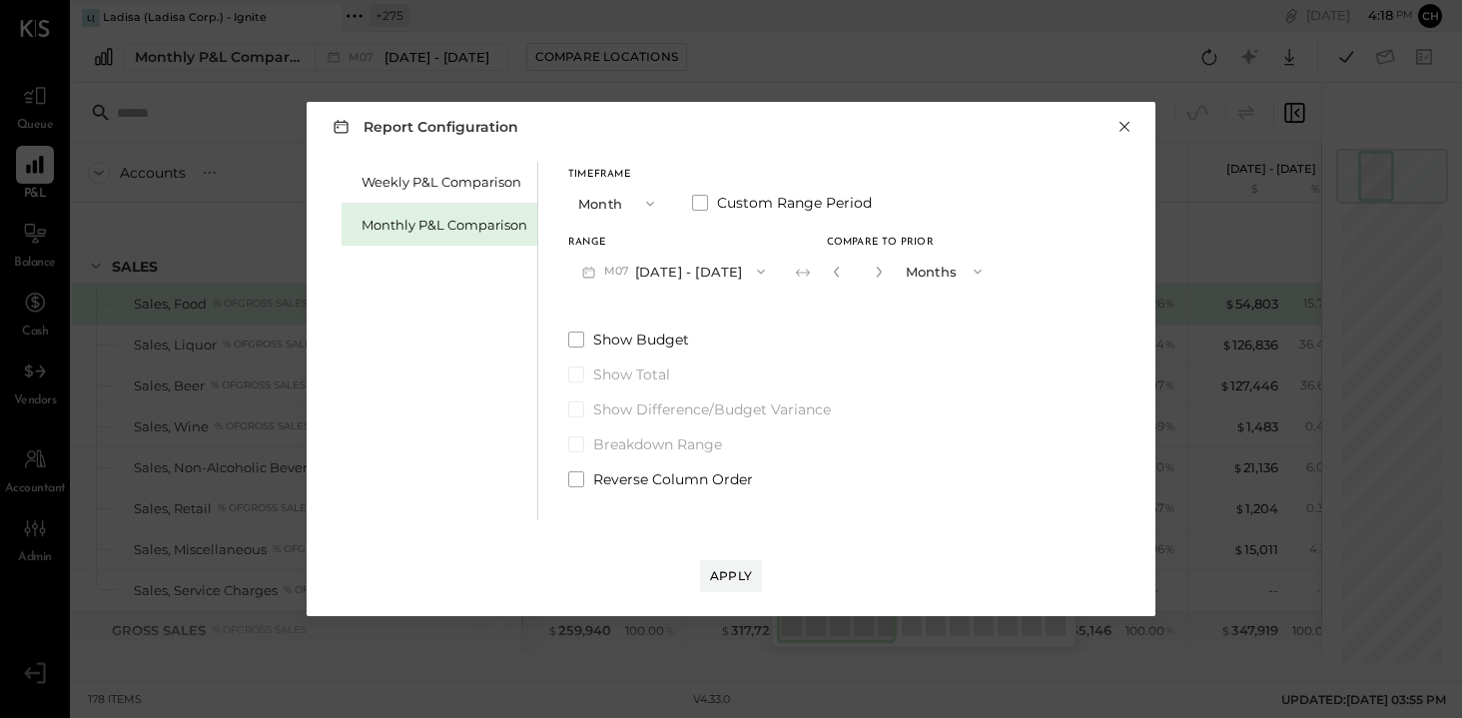
click at [1126, 127] on button "×" at bounding box center [1124, 127] width 18 height 20
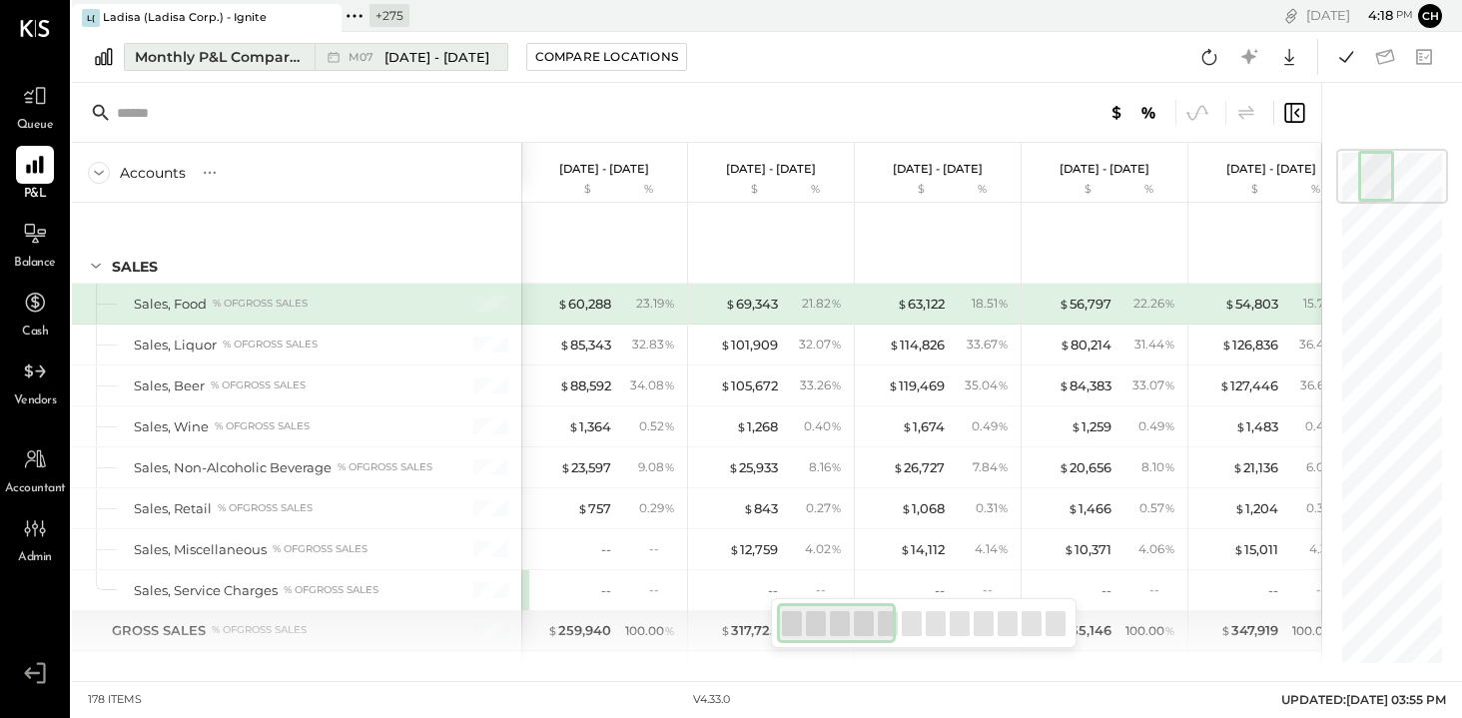
click at [282, 54] on div "Monthly P&L Comparison" at bounding box center [219, 57] width 168 height 20
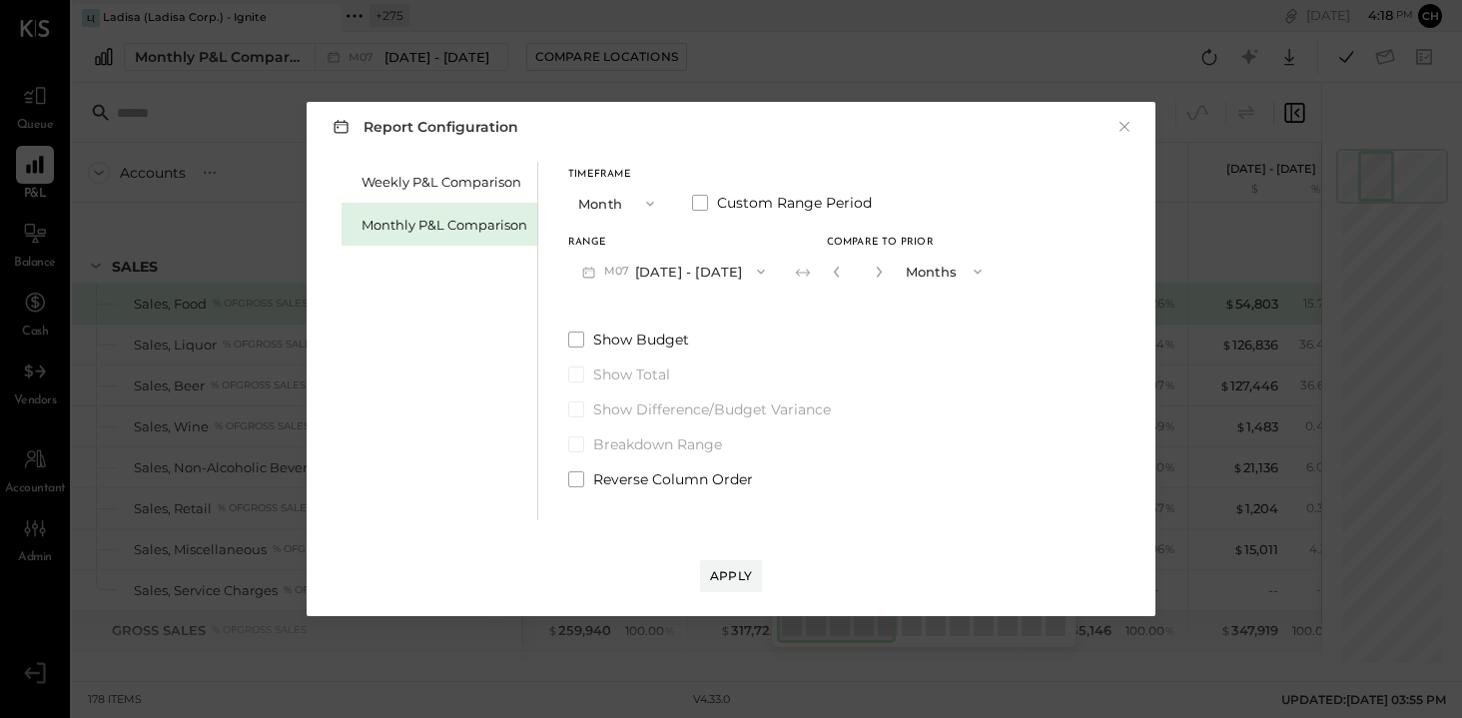
click at [668, 269] on button "M07 [DATE] - [DATE]" at bounding box center [673, 271] width 211 height 37
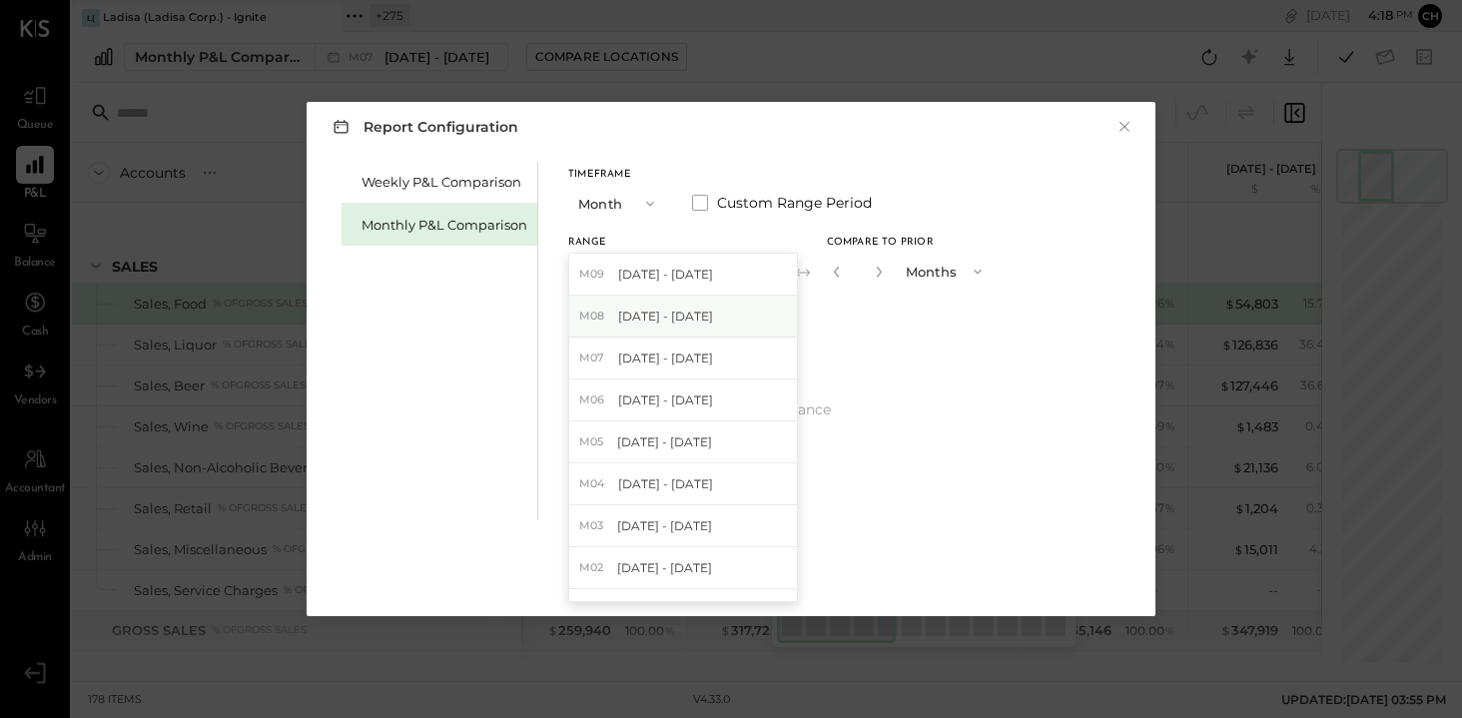
click at [681, 324] on div "M08 [DATE] - [DATE]" at bounding box center [683, 317] width 228 height 42
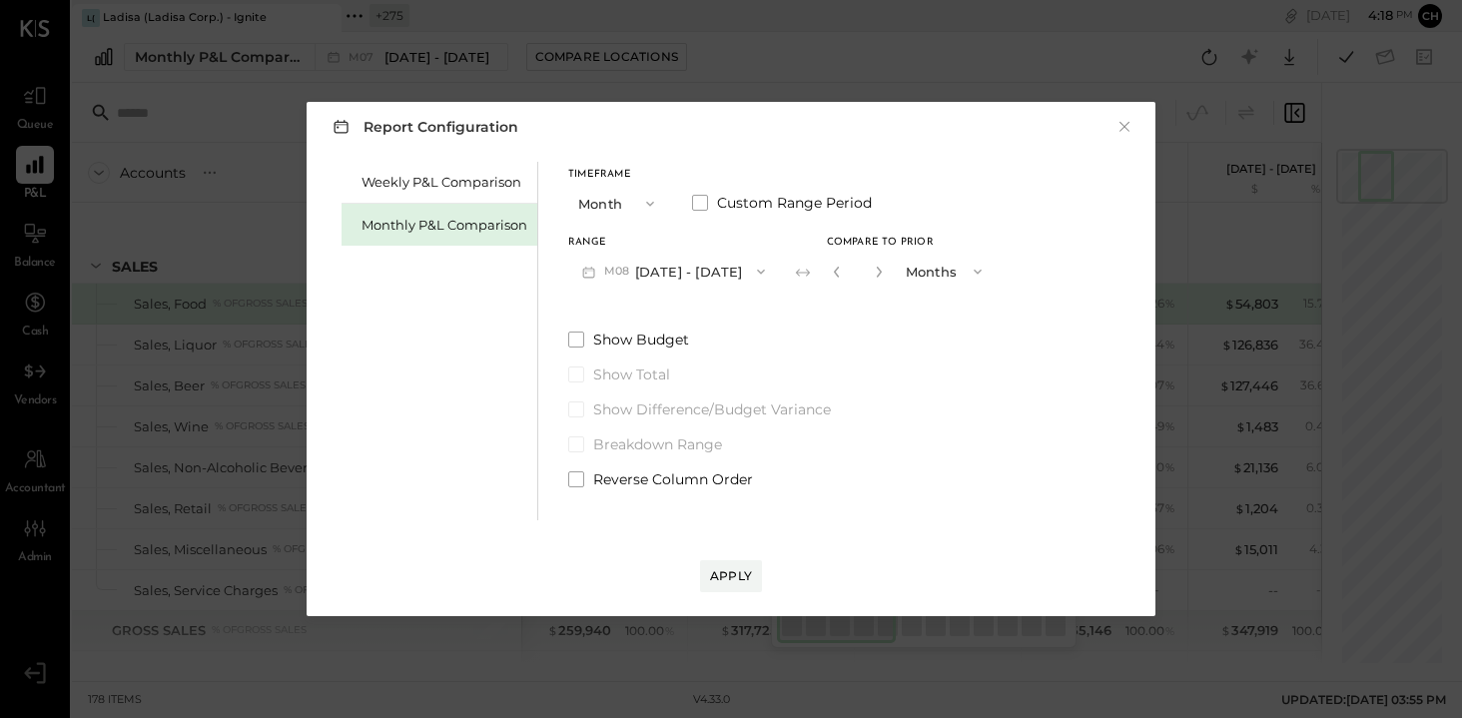
click at [829, 278] on button "button" at bounding box center [837, 272] width 16 height 22
click at [829, 279] on button "button" at bounding box center [837, 272] width 16 height 22
click at [829, 278] on button "button" at bounding box center [837, 272] width 16 height 22
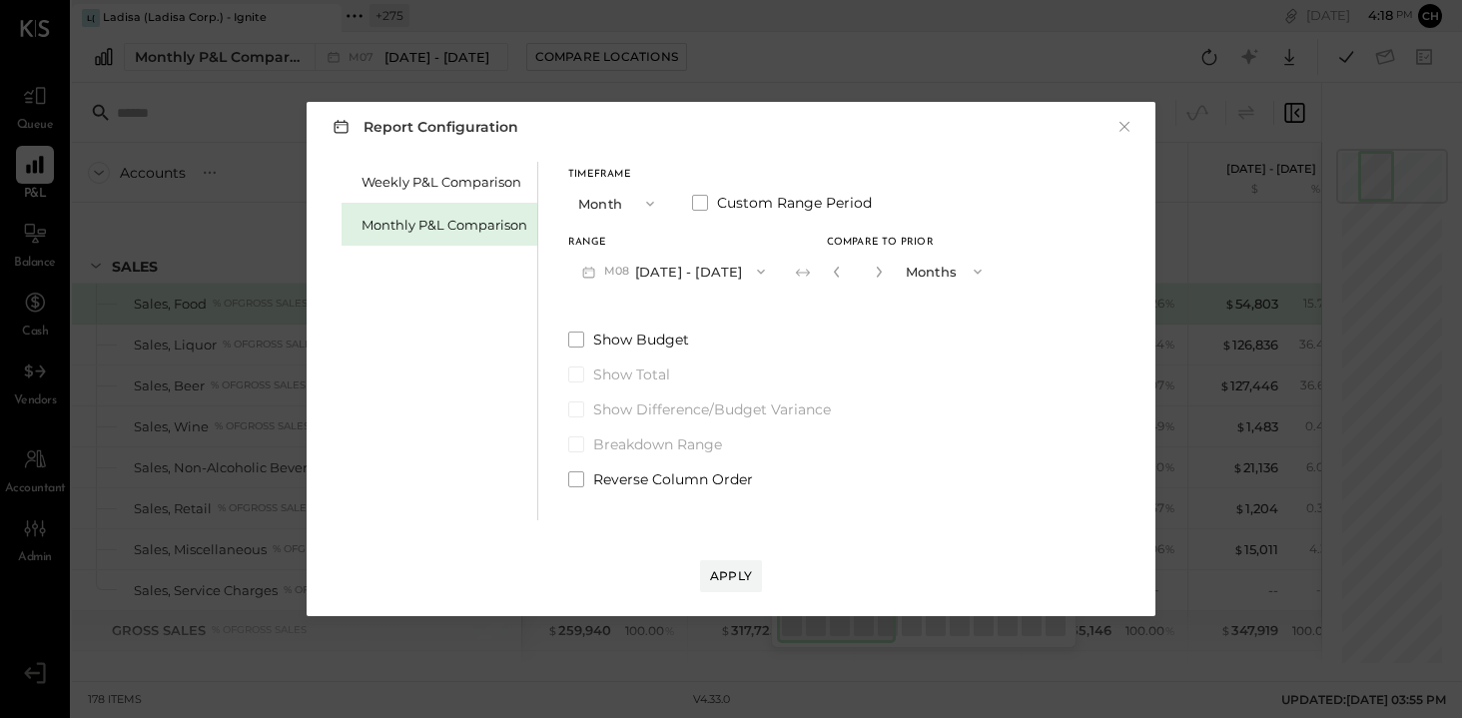
click at [829, 278] on button "button" at bounding box center [837, 272] width 16 height 22
type input "*"
click at [728, 578] on div "Apply" at bounding box center [731, 575] width 42 height 17
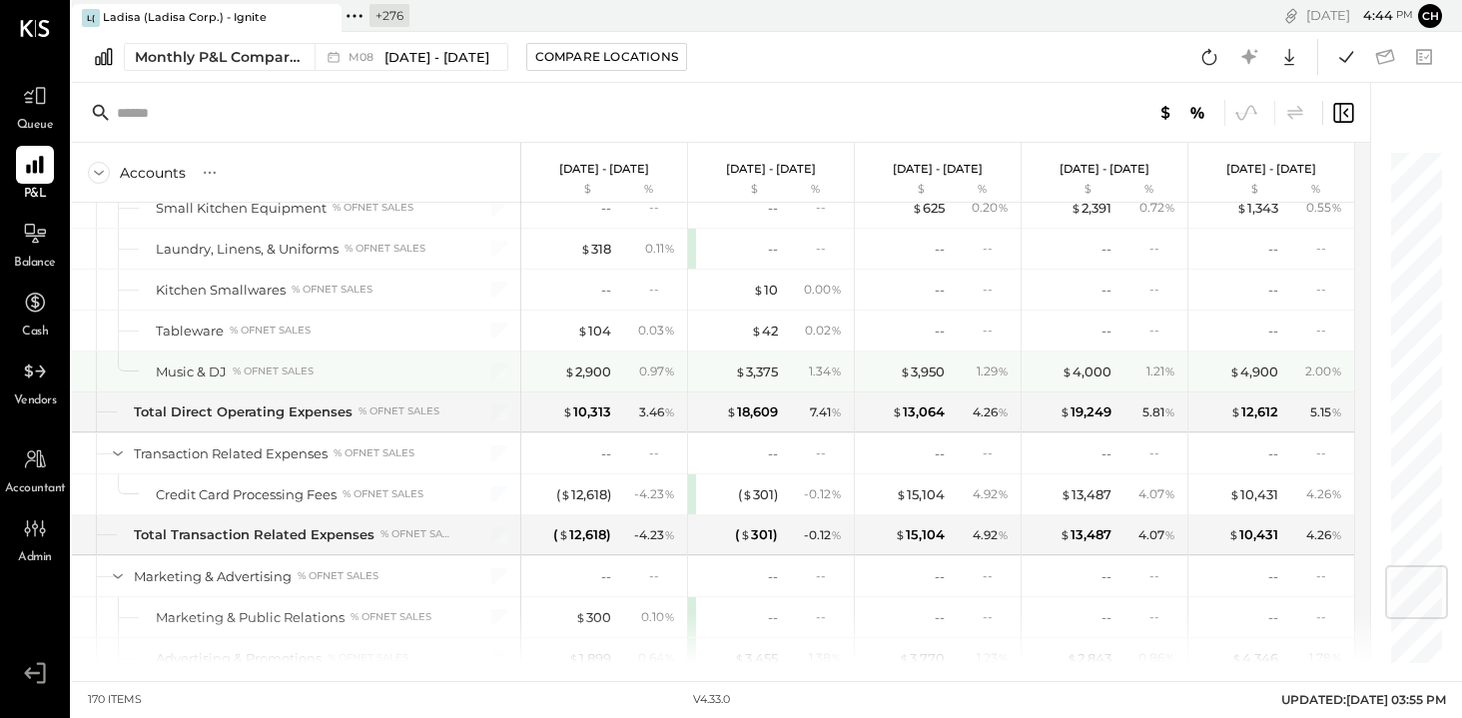
scroll to position [3510, 0]
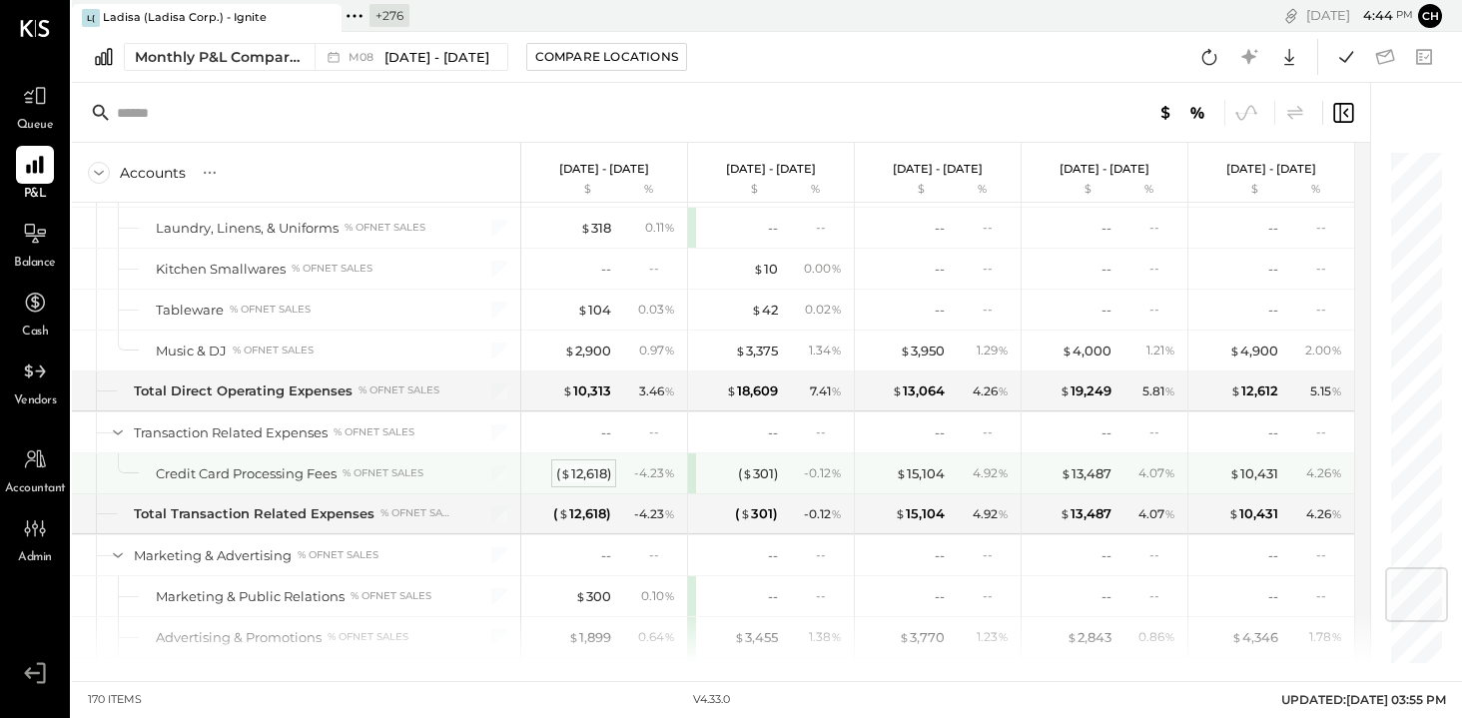
click at [581, 464] on div "( $ 12,618 )" at bounding box center [583, 473] width 55 height 19
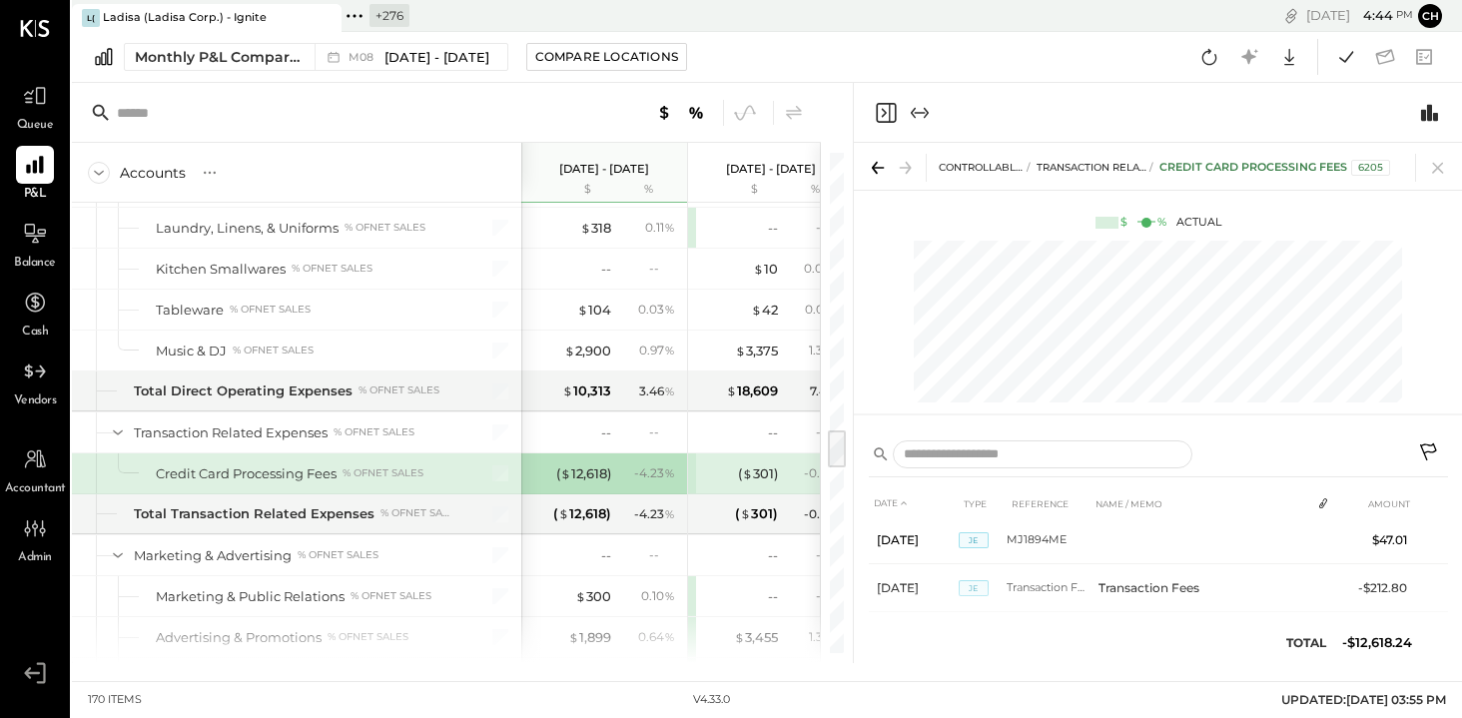
scroll to position [1544, 0]
click at [1431, 161] on icon at bounding box center [1438, 168] width 28 height 28
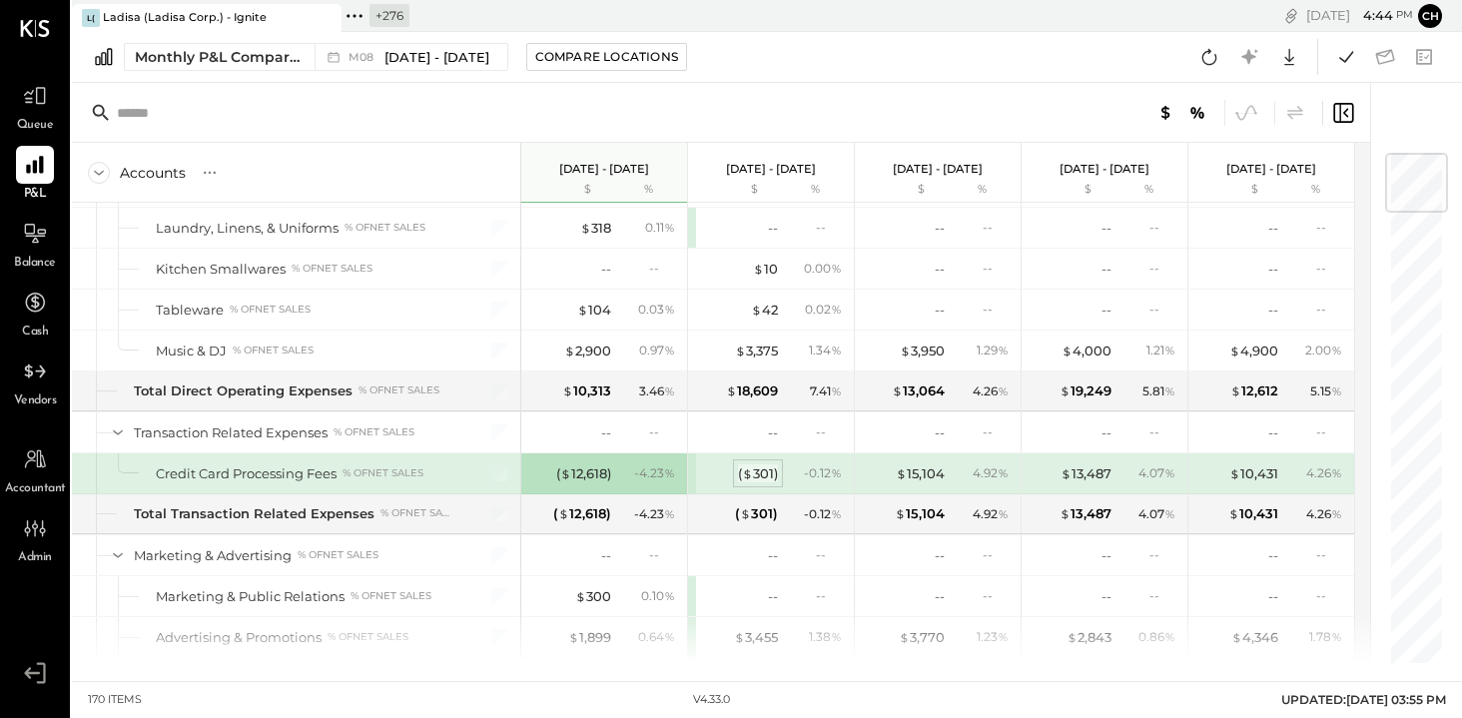
click at [751, 465] on span "$" at bounding box center [747, 473] width 11 height 16
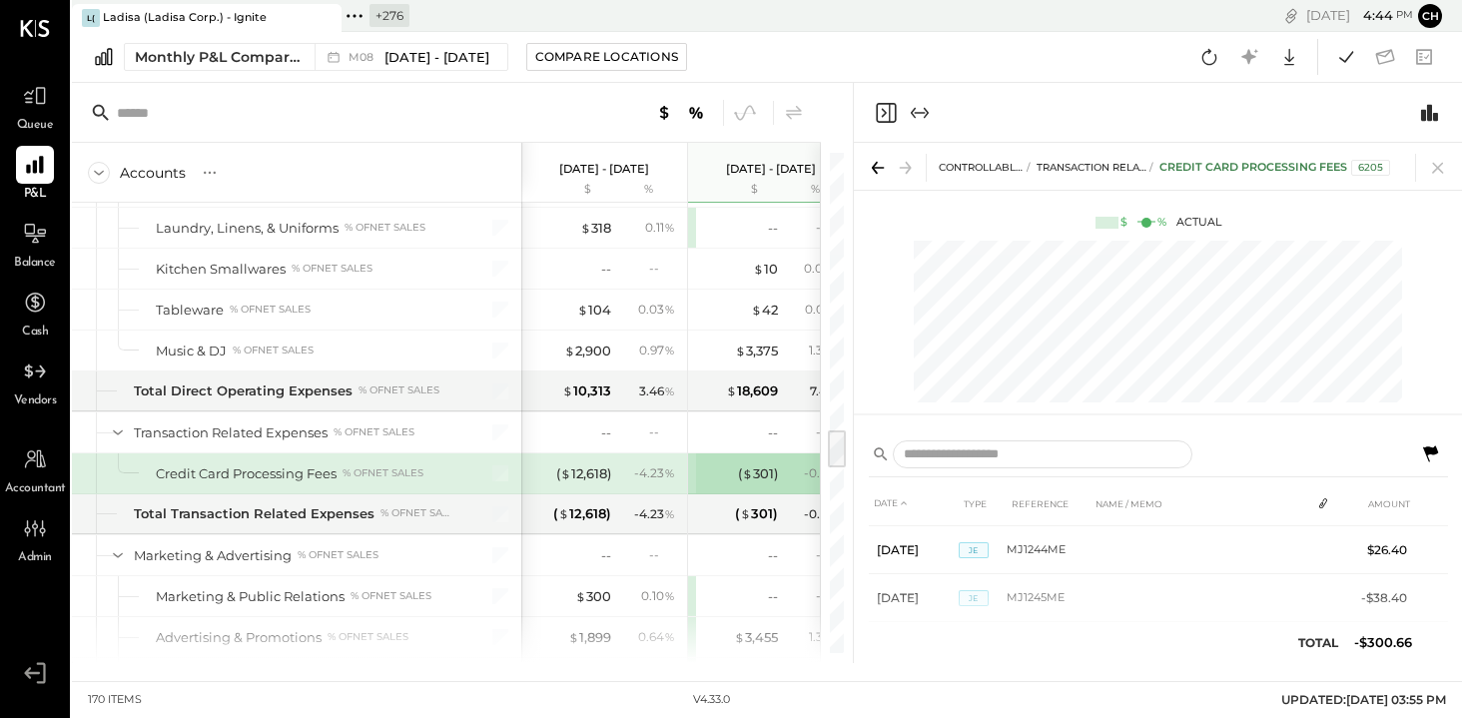
scroll to position [1349, 0]
click at [1439, 163] on icon at bounding box center [1438, 168] width 28 height 28
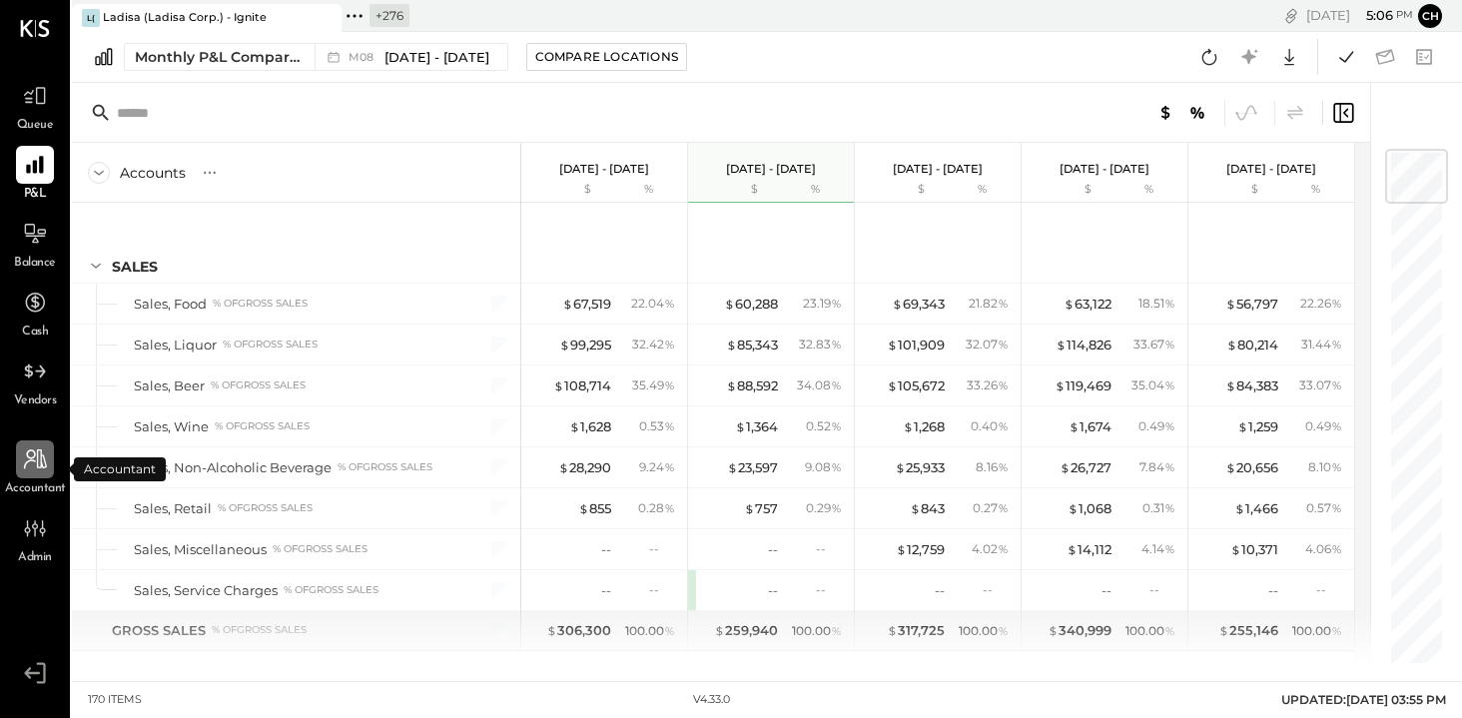
click at [35, 459] on icon at bounding box center [35, 459] width 26 height 26
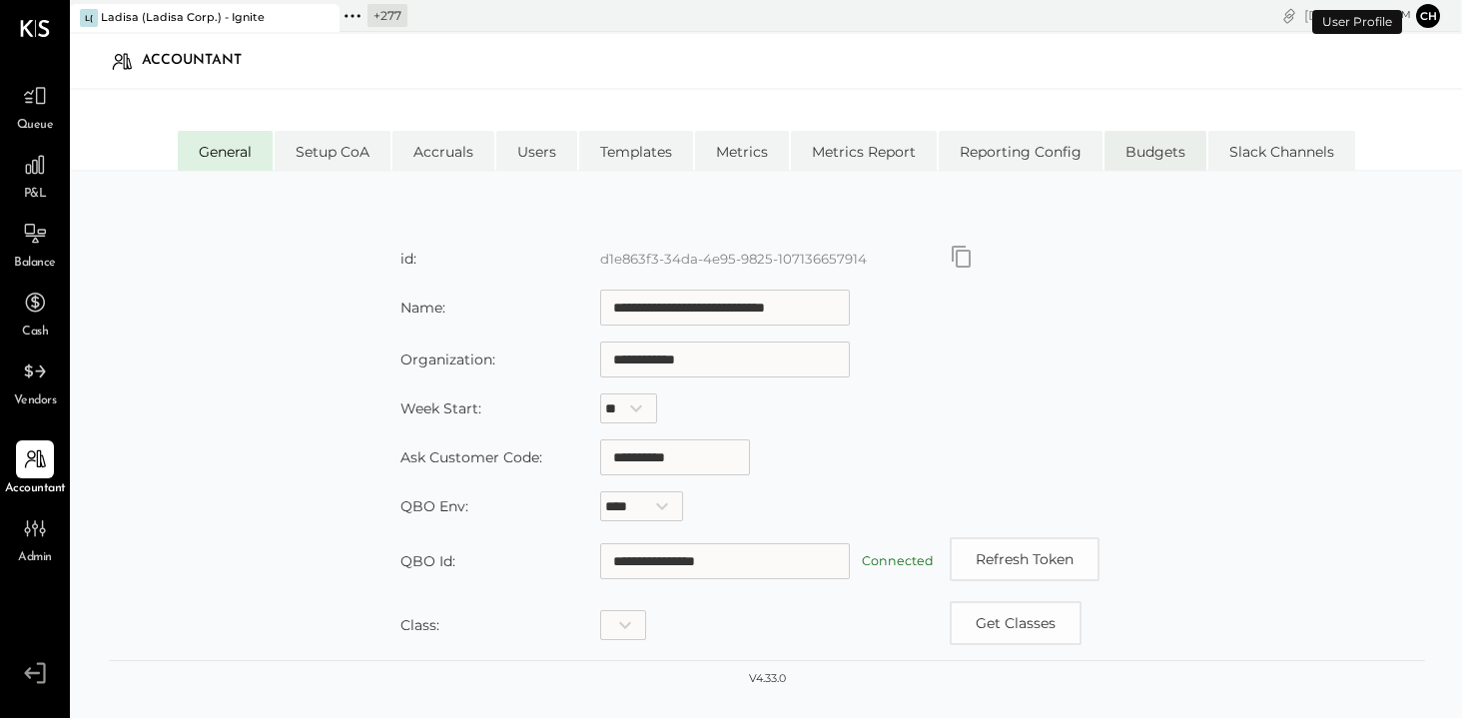
click at [1167, 150] on li "Budgets" at bounding box center [1155, 151] width 102 height 40
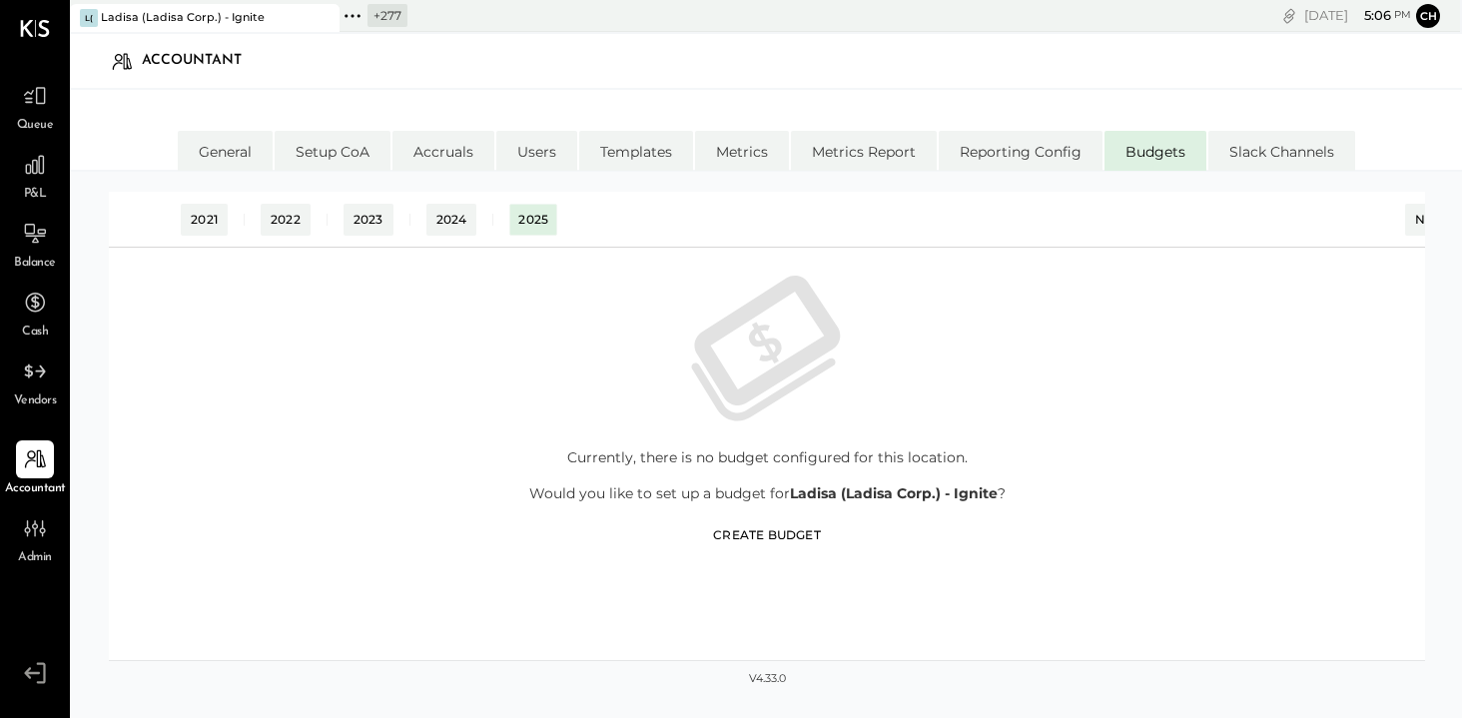
click at [798, 536] on div "Create Budget" at bounding box center [767, 534] width 108 height 17
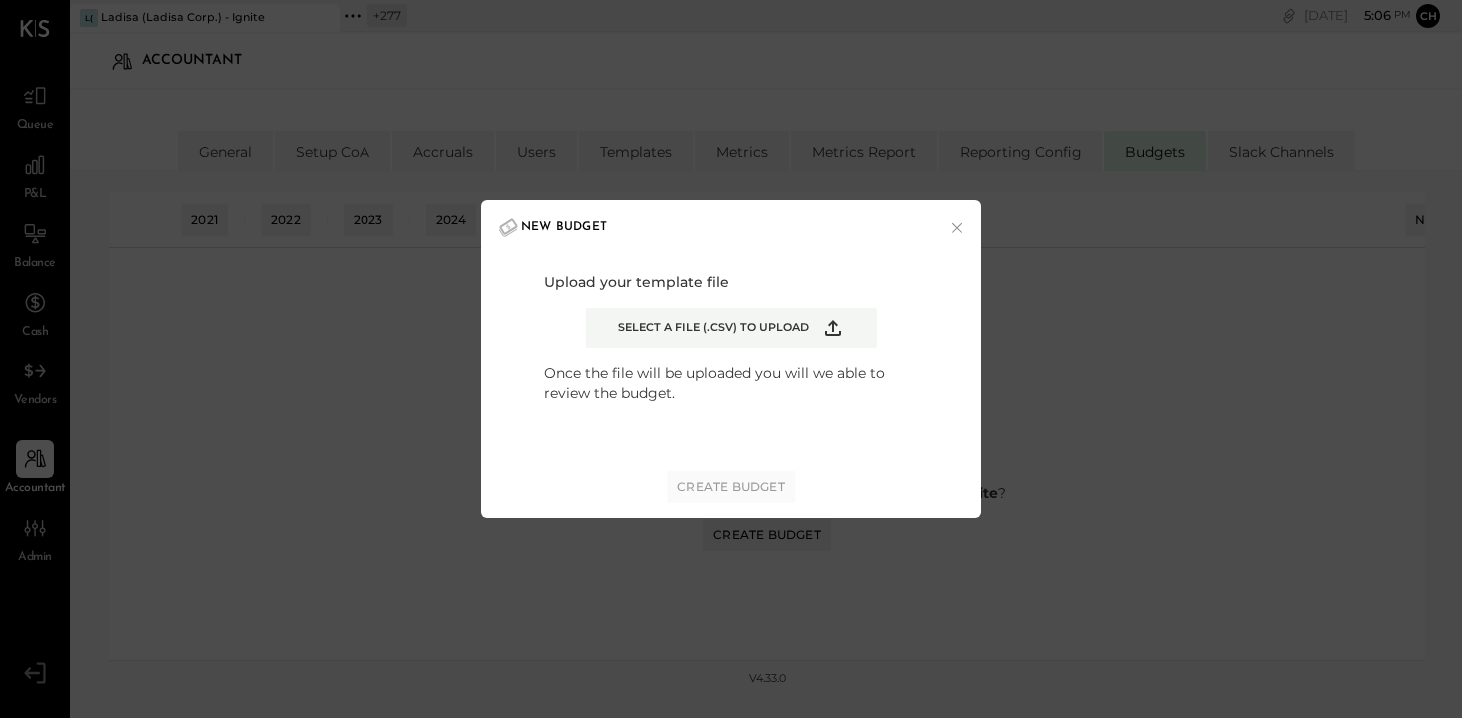
click at [843, 327] on label "Select a file (.csv) to upload" at bounding box center [731, 328] width 291 height 40
click at [0, 0] on input "Select a file (.csv) to upload" at bounding box center [0, 0] width 0 height 0
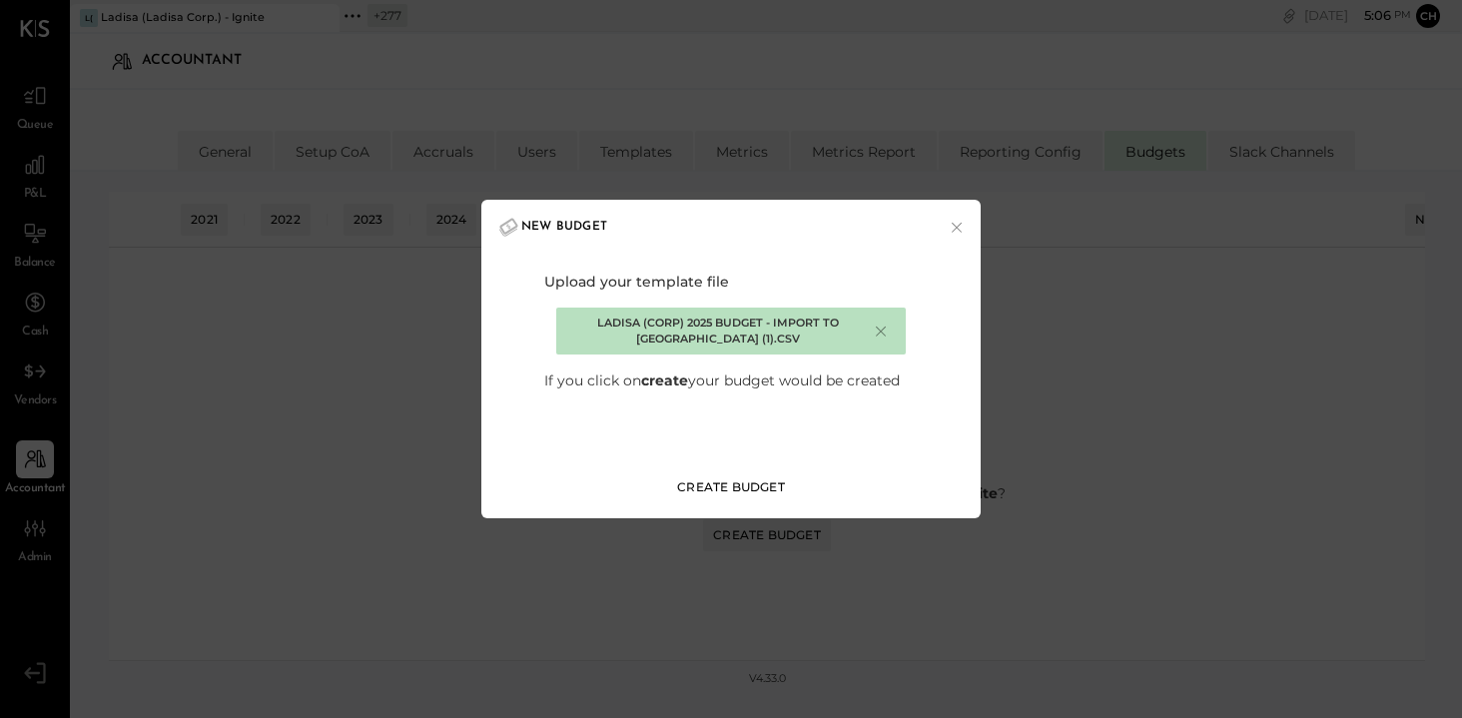
click at [751, 492] on div "Create Budget" at bounding box center [731, 486] width 108 height 17
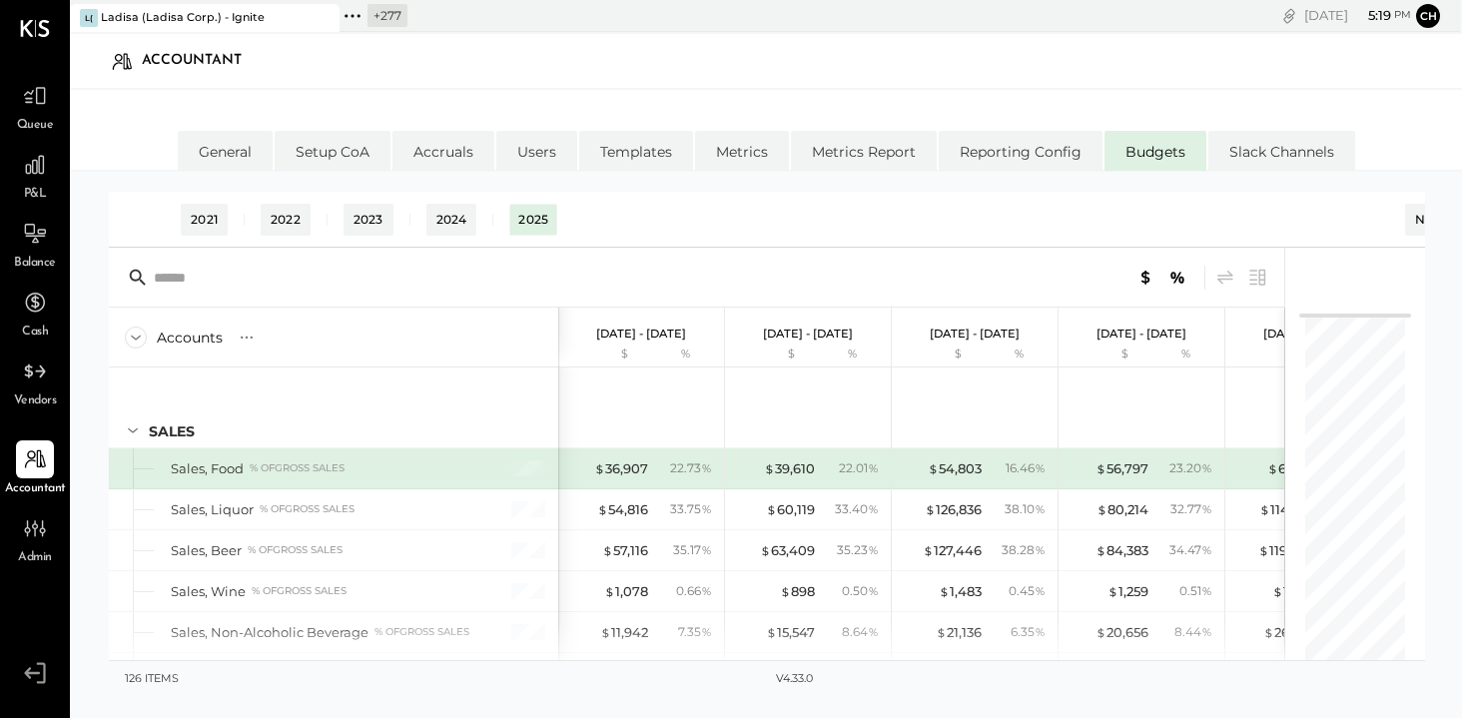
click at [356, 14] on icon at bounding box center [352, 16] width 26 height 26
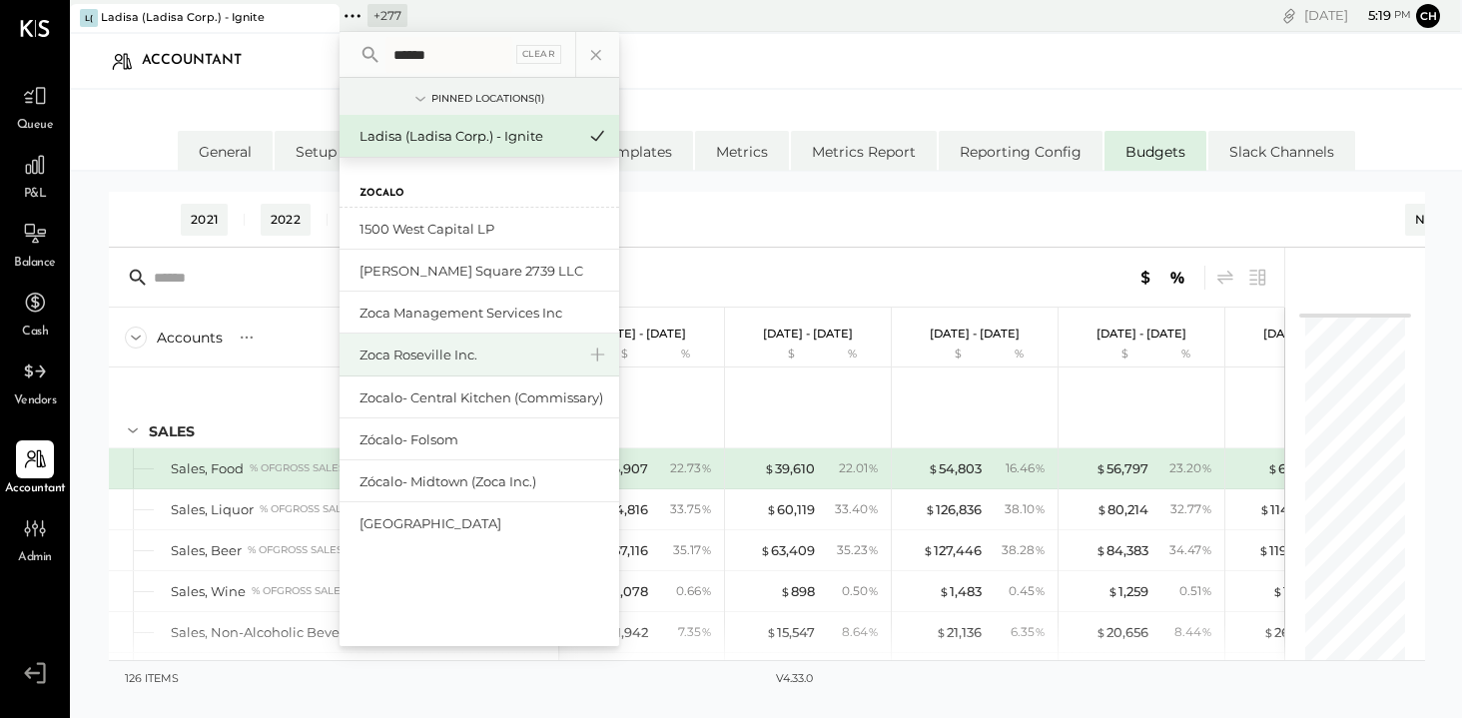
type input "******"
click at [447, 354] on div "Zoca Roseville Inc." at bounding box center [467, 354] width 216 height 19
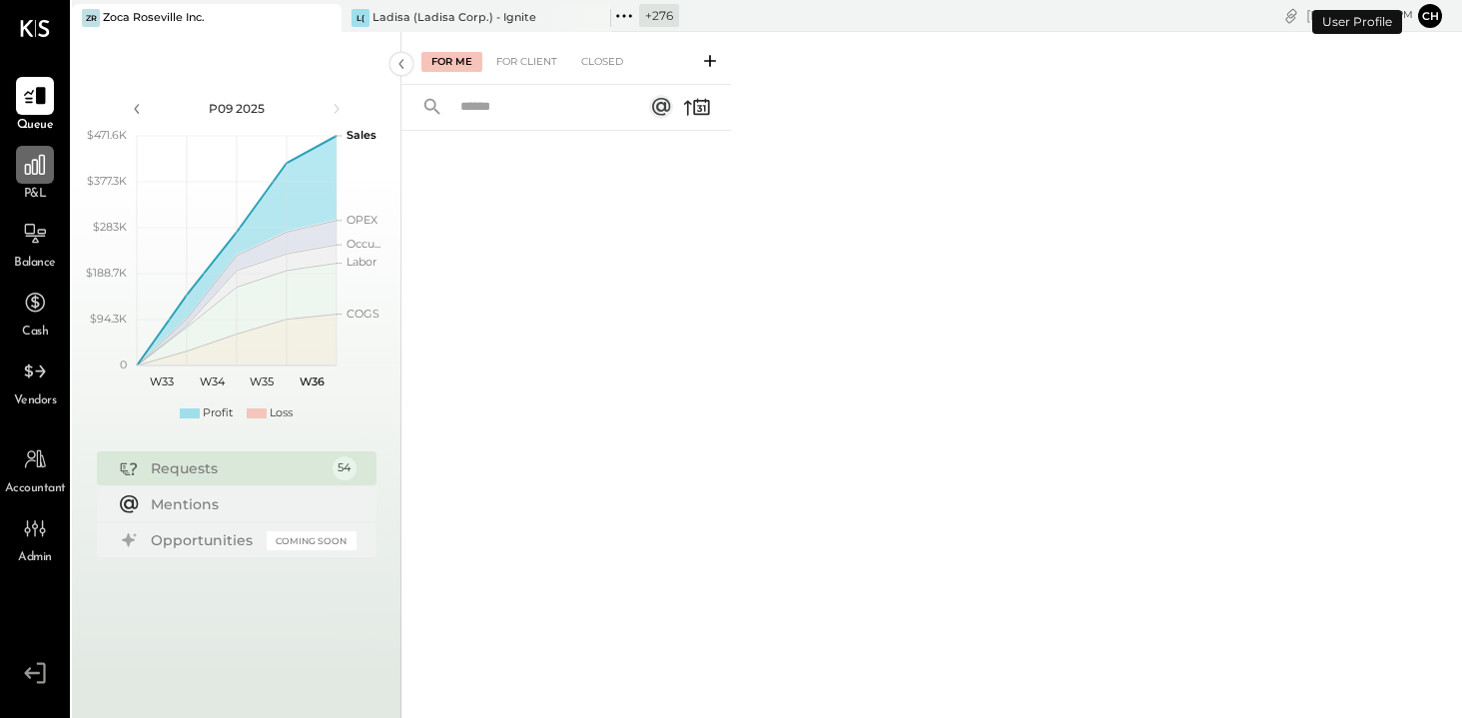
click at [45, 173] on icon at bounding box center [35, 165] width 26 height 26
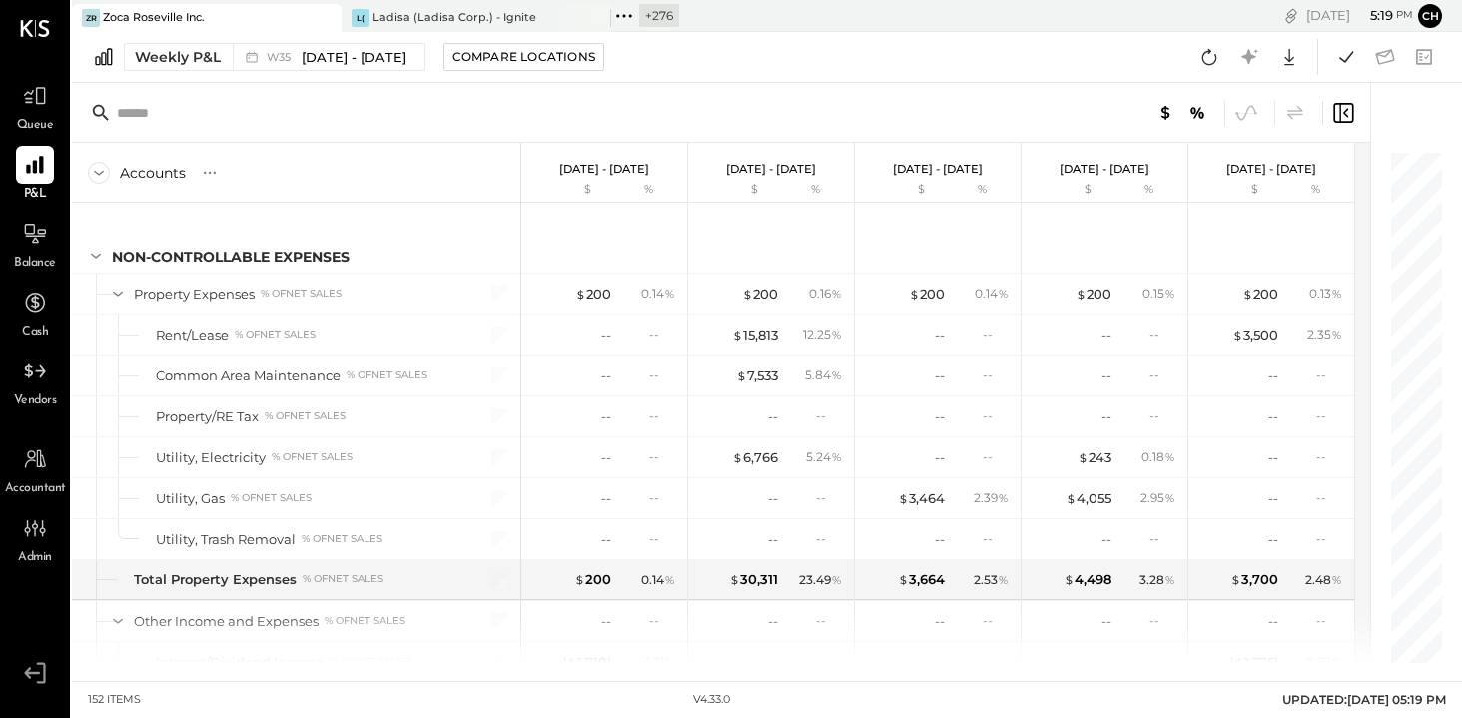
scroll to position [5041, 0]
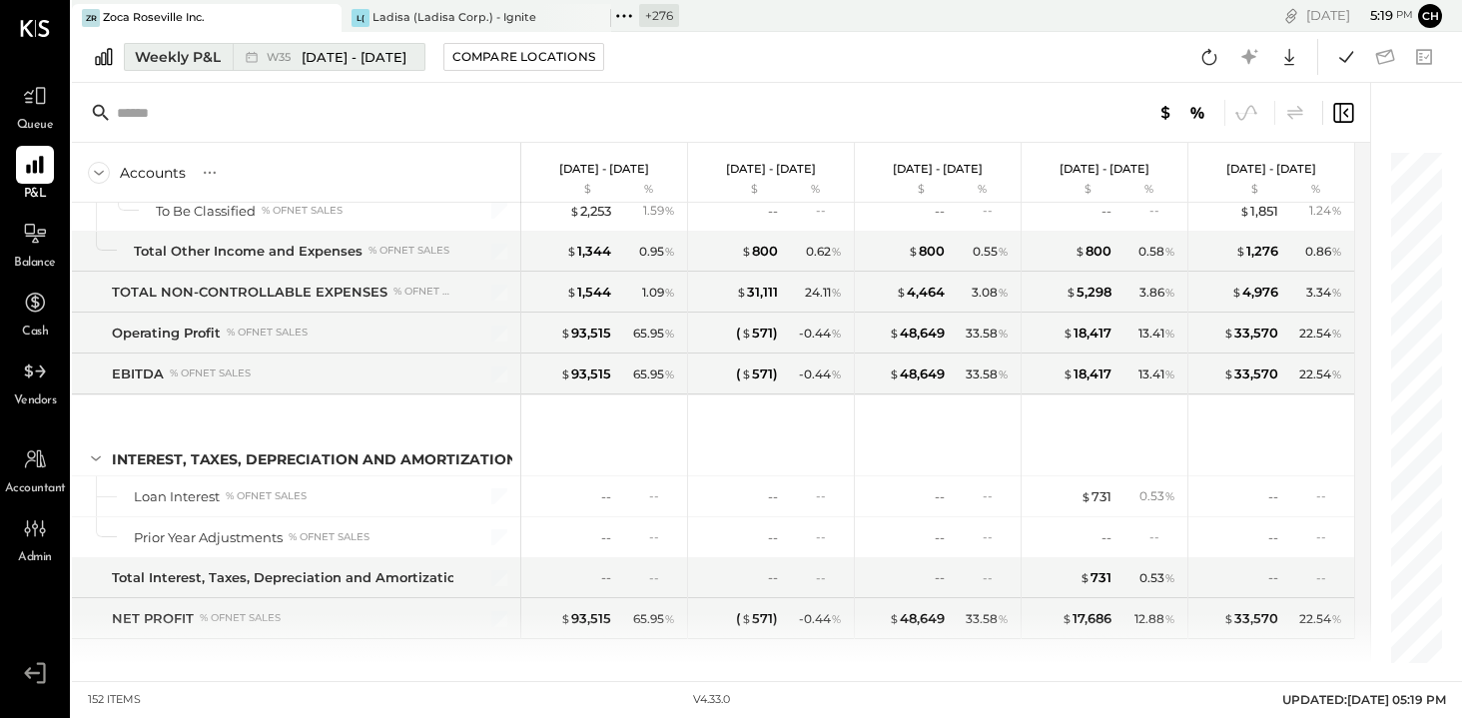
click at [273, 62] on span "W35" at bounding box center [282, 57] width 30 height 11
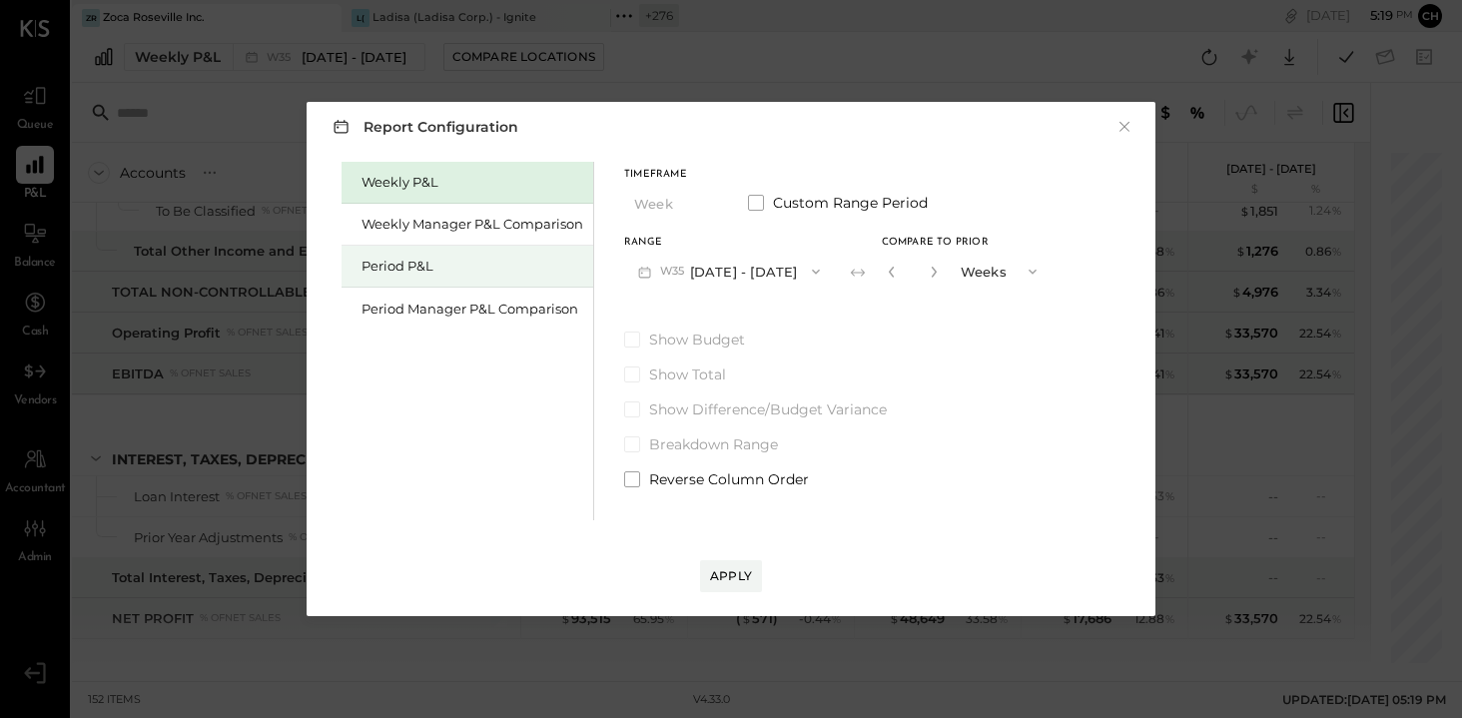
click at [408, 261] on div "Period P&L" at bounding box center [472, 266] width 222 height 19
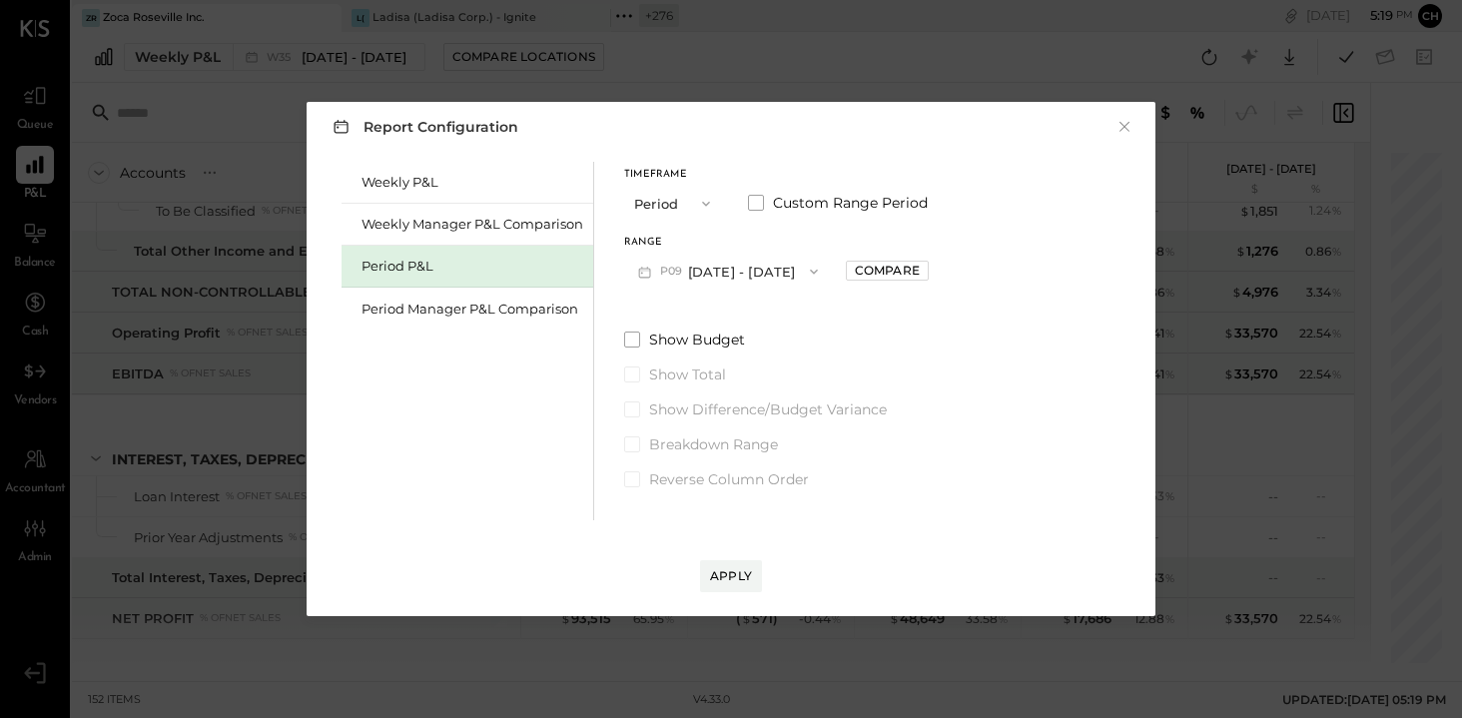
click at [741, 268] on button "P09 [DATE] - [DATE]" at bounding box center [728, 271] width 208 height 37
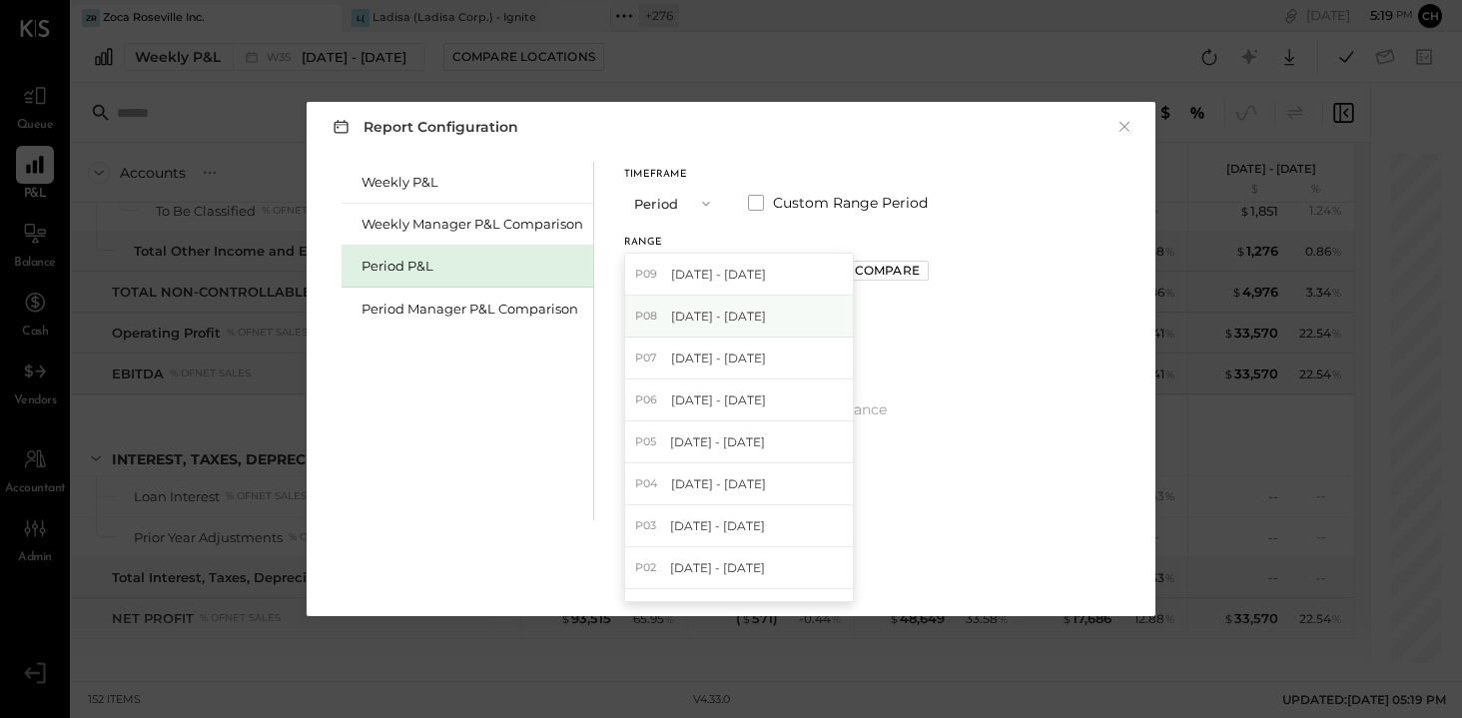
click at [737, 312] on span "[DATE] - [DATE]" at bounding box center [718, 316] width 95 height 17
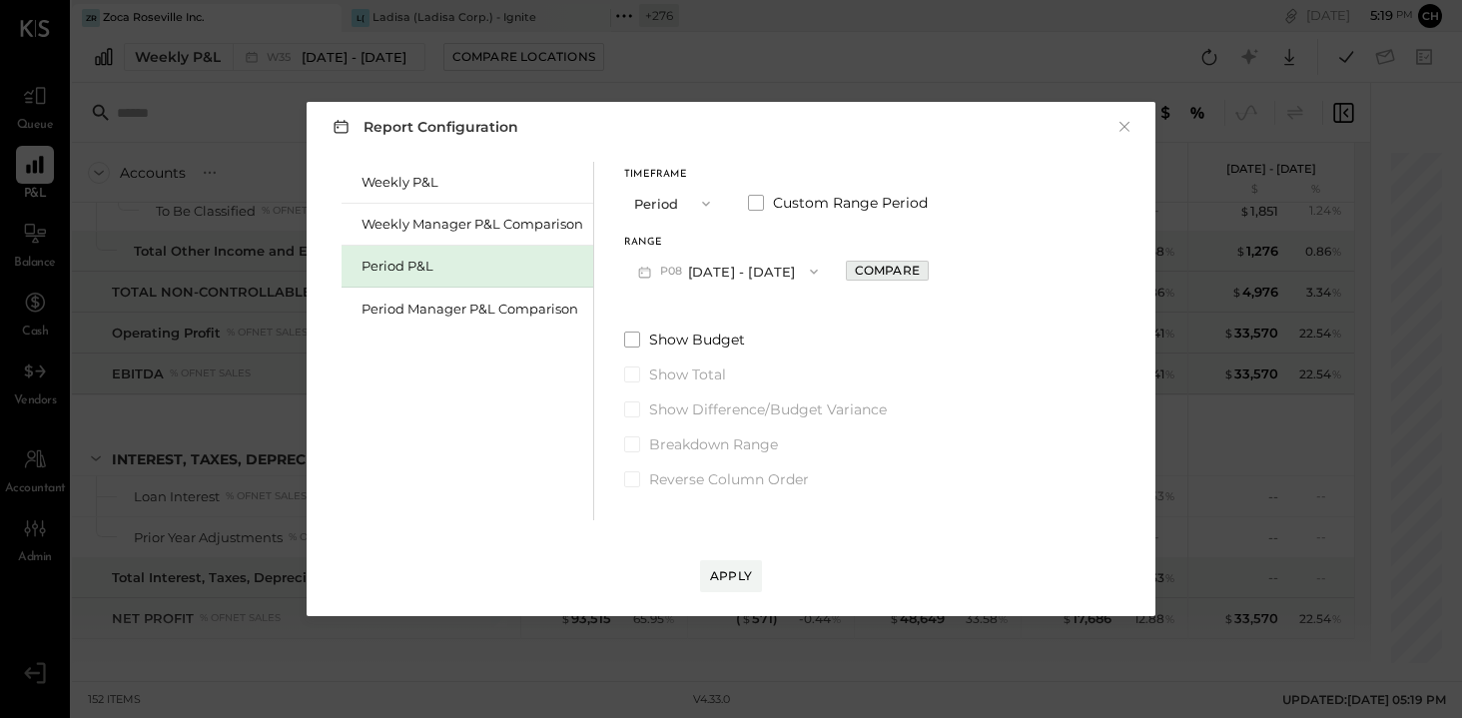
click at [920, 267] on div "Compare" at bounding box center [887, 270] width 65 height 17
click at [938, 270] on icon "button" at bounding box center [932, 272] width 12 height 12
type input "*"
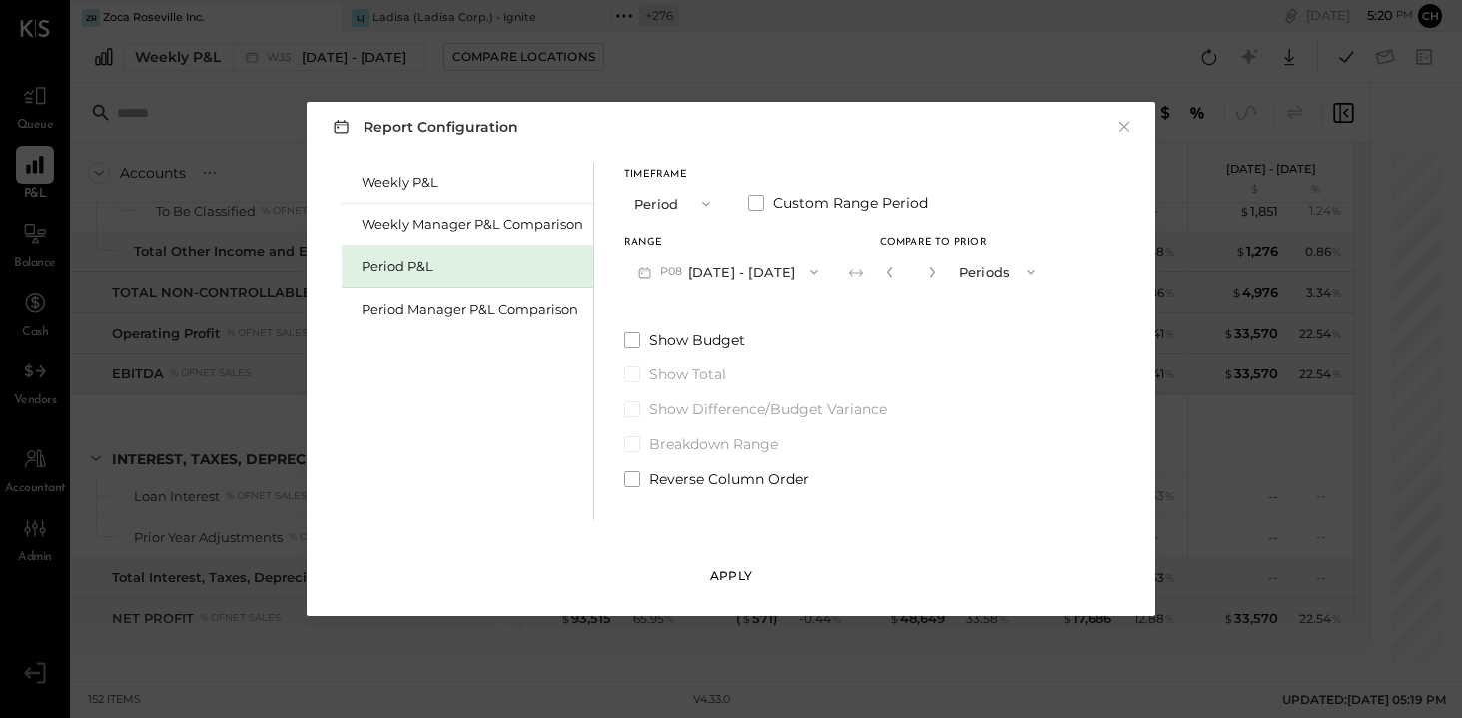
click at [743, 570] on div "Apply" at bounding box center [731, 575] width 42 height 17
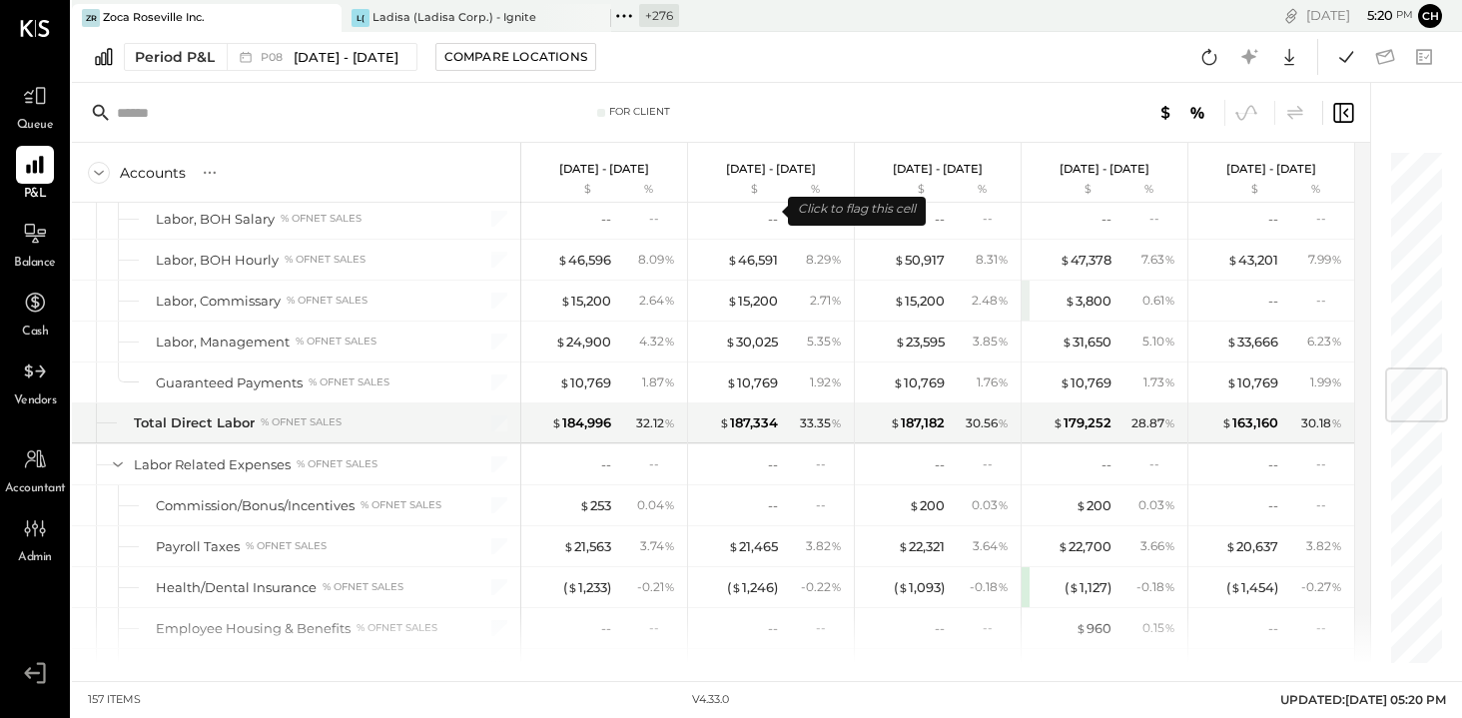
scroll to position [2057, 0]
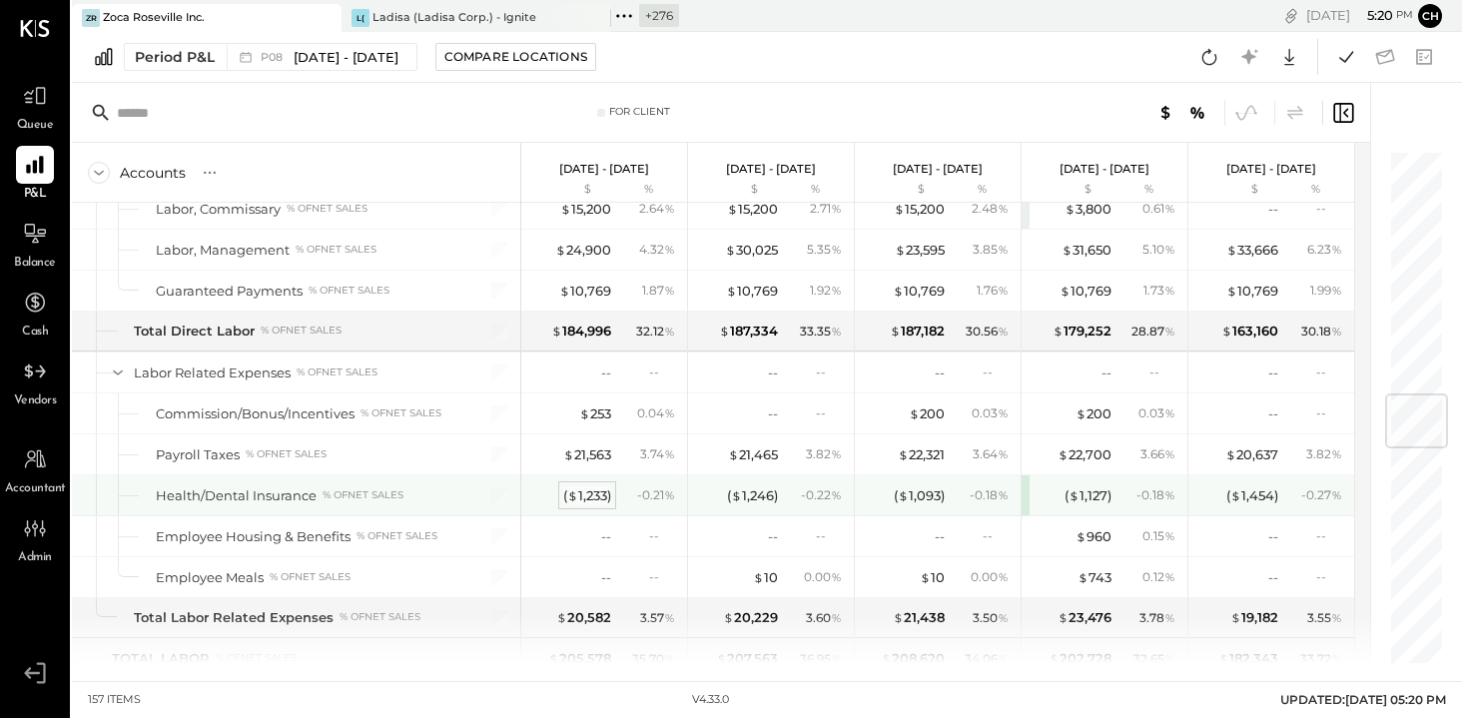
click at [572, 487] on span "$" at bounding box center [572, 495] width 11 height 16
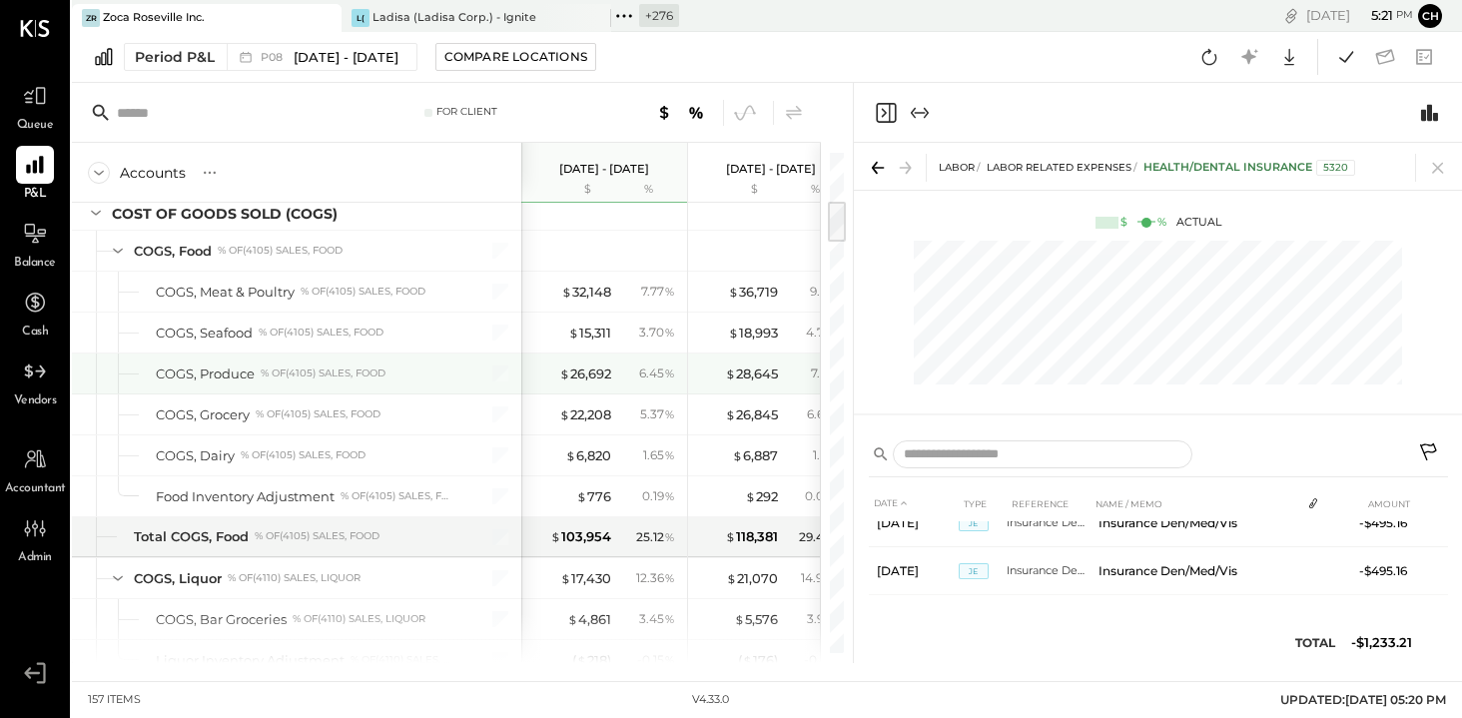
scroll to position [477, 0]
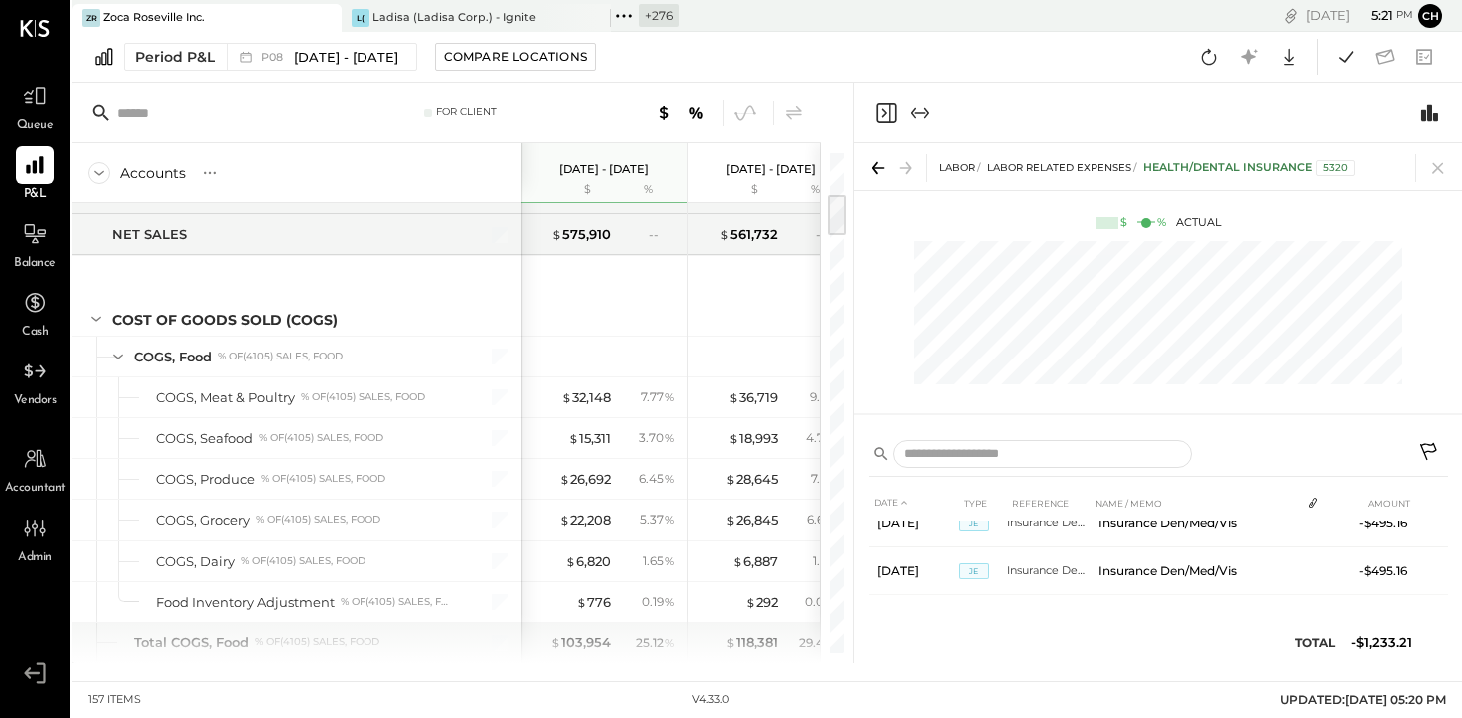
click at [884, 109] on icon "Close panel" at bounding box center [886, 113] width 24 height 24
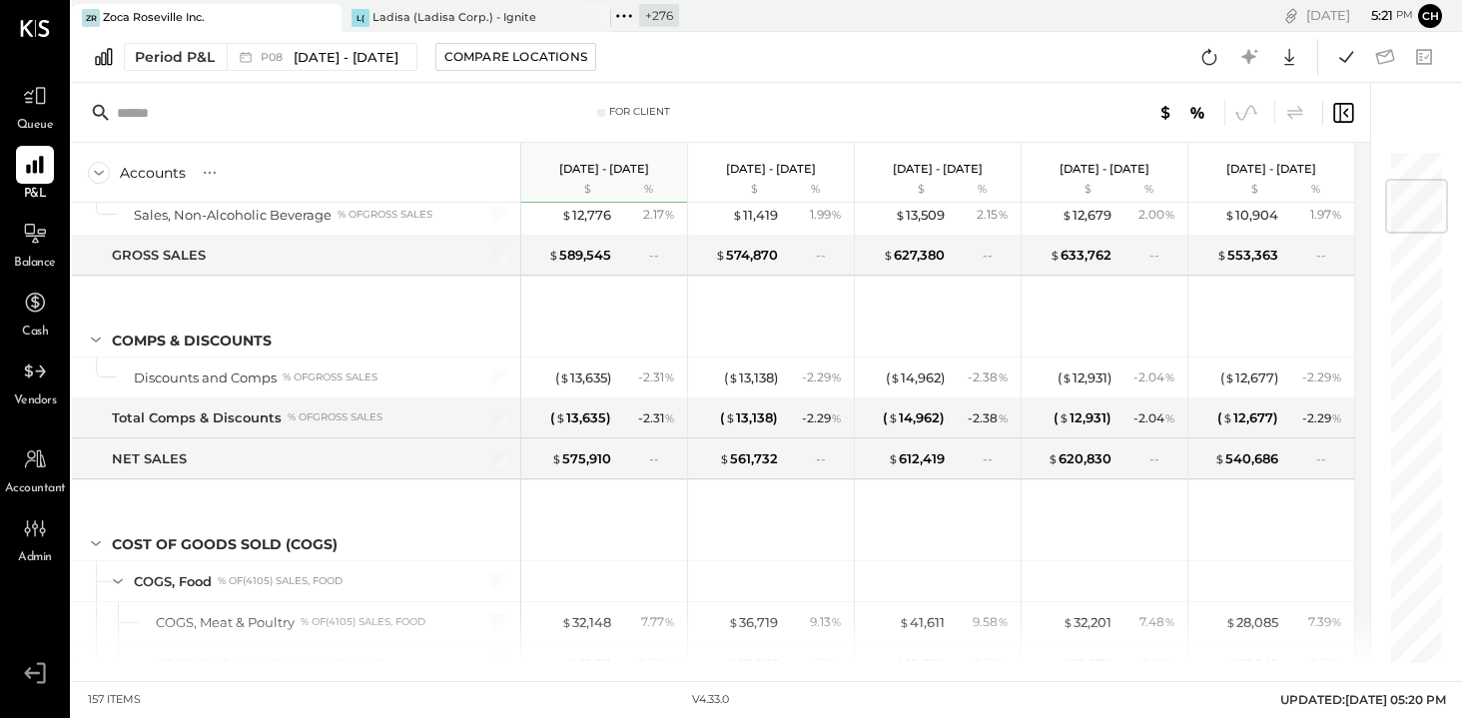
scroll to position [141, 0]
